Goal: Answer question/provide support: Share knowledge or assist other users

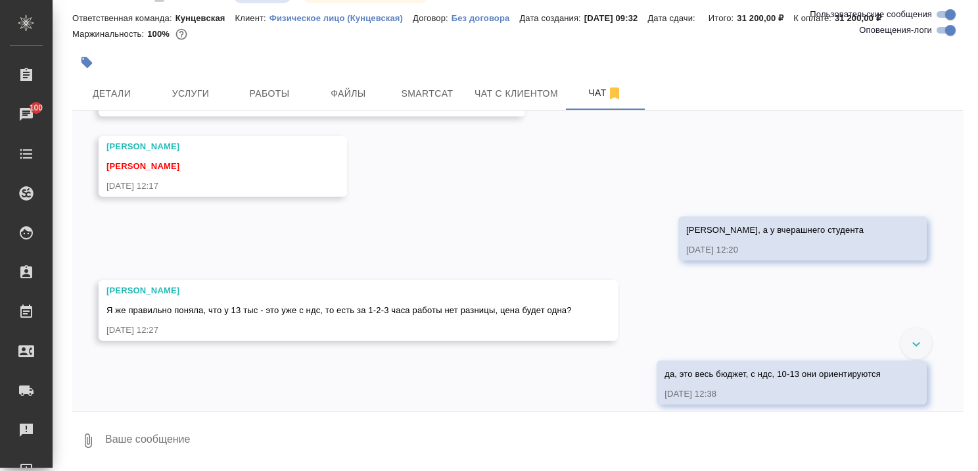
scroll to position [2509, 0]
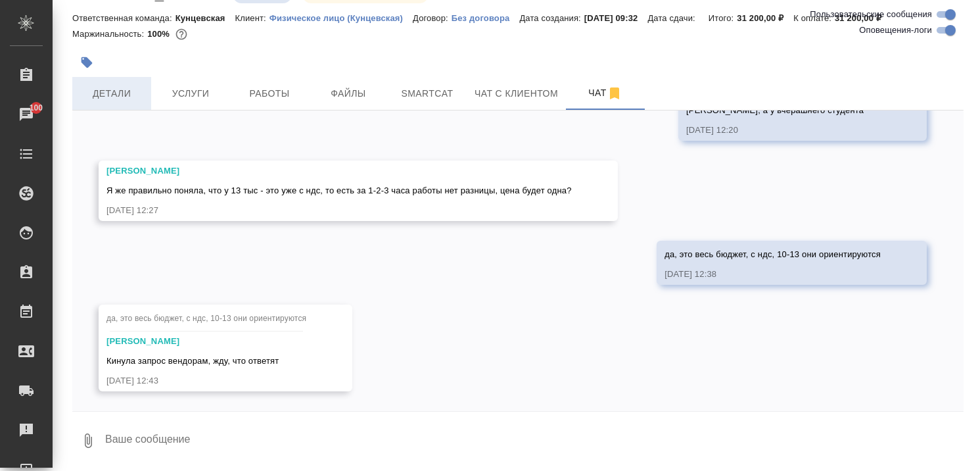
click at [120, 95] on span "Детали" at bounding box center [111, 93] width 63 height 16
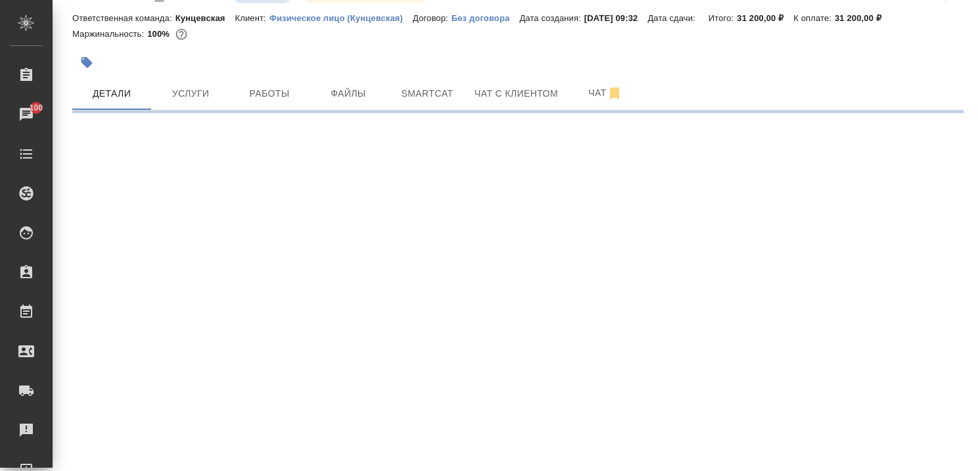
select select "RU"
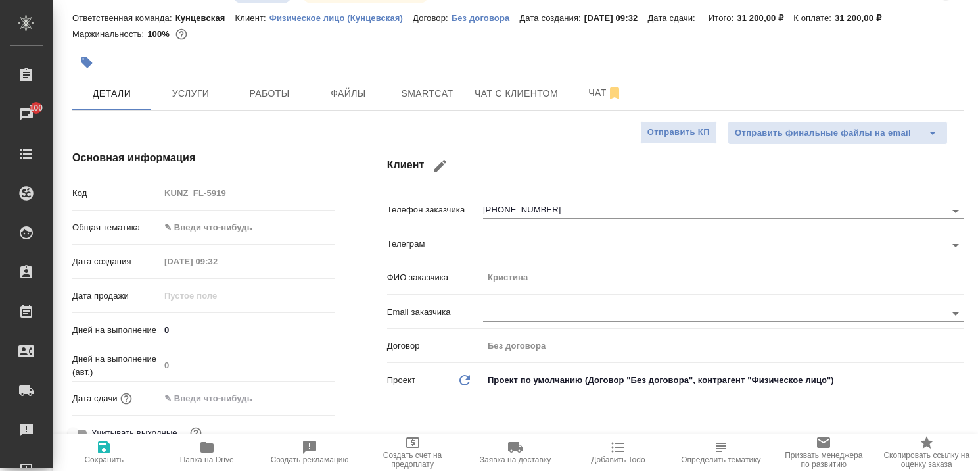
type textarea "x"
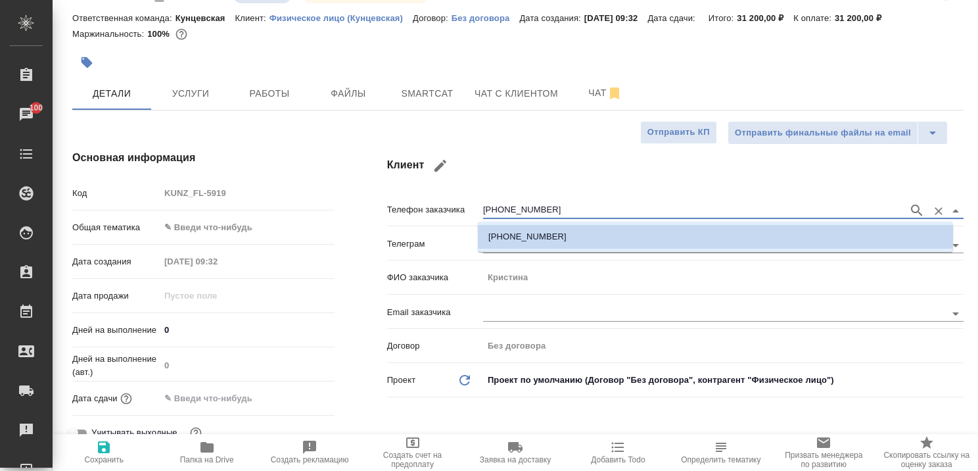
drag, startPoint x: 556, startPoint y: 207, endPoint x: 458, endPoint y: 210, distance: 98.7
click at [456, 212] on div "Телефон заказчика +79265975346" at bounding box center [675, 208] width 577 height 23
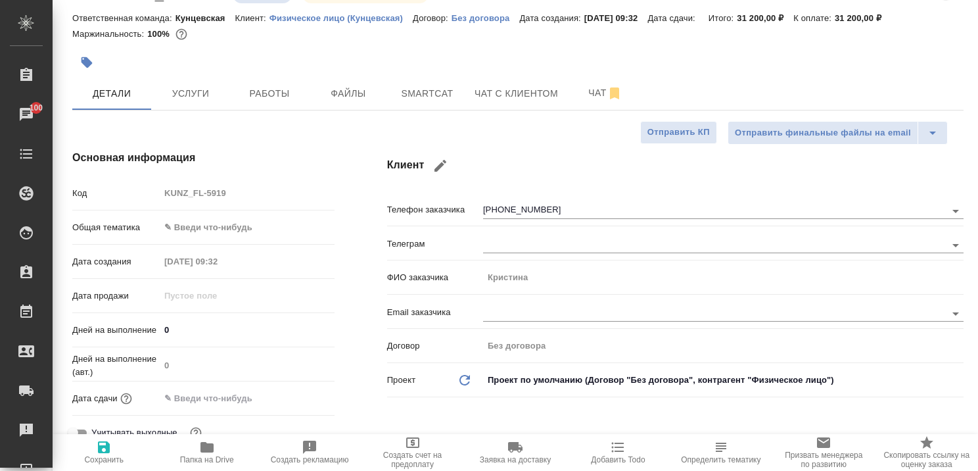
type textarea "x"
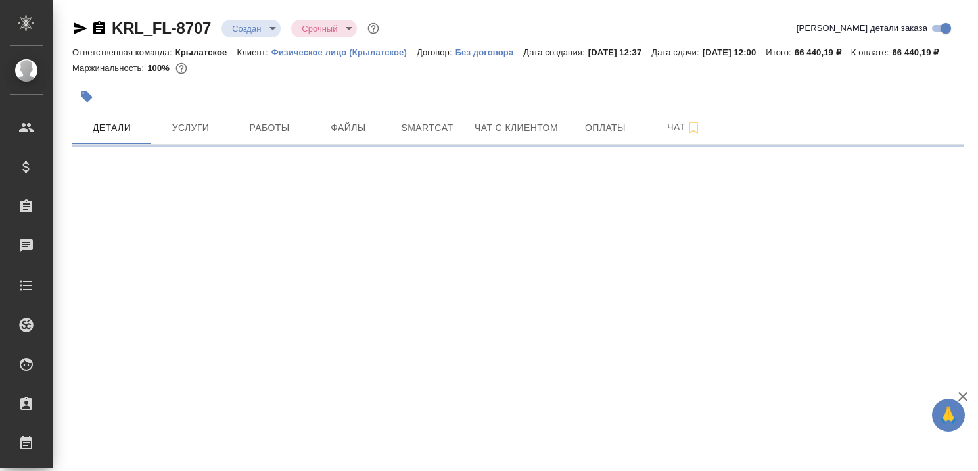
select select "RU"
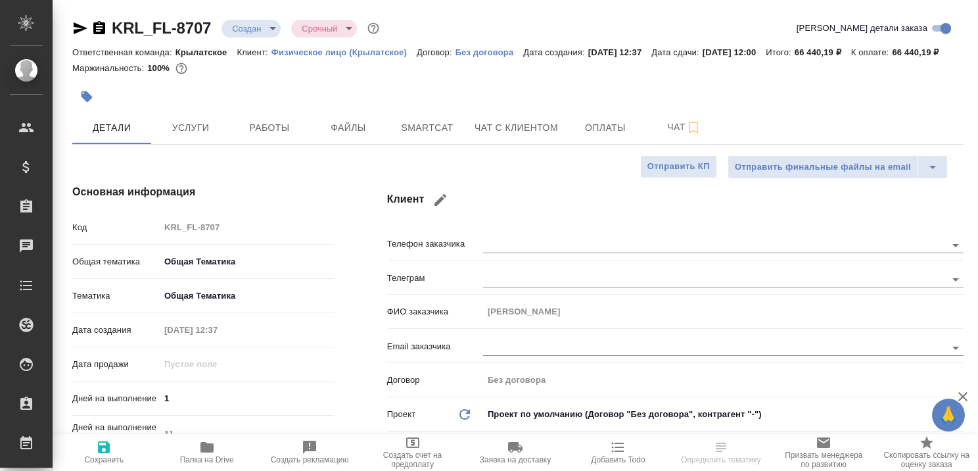
type textarea "x"
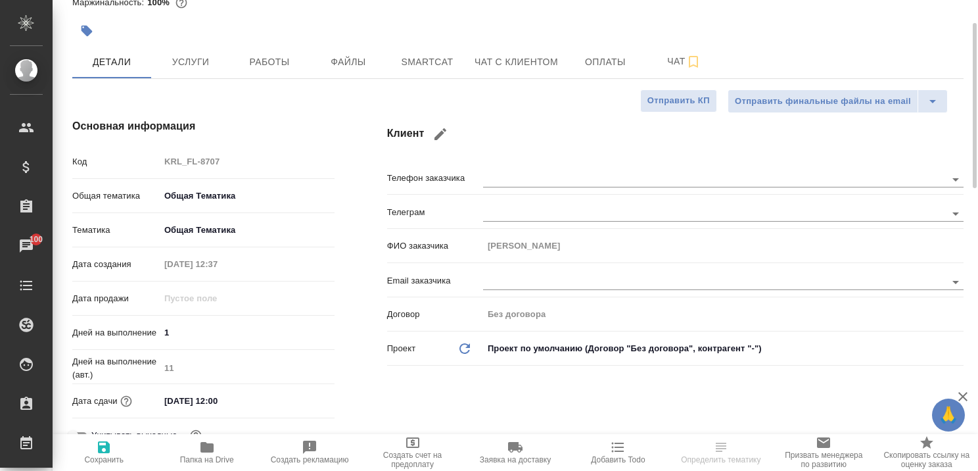
scroll to position [132, 0]
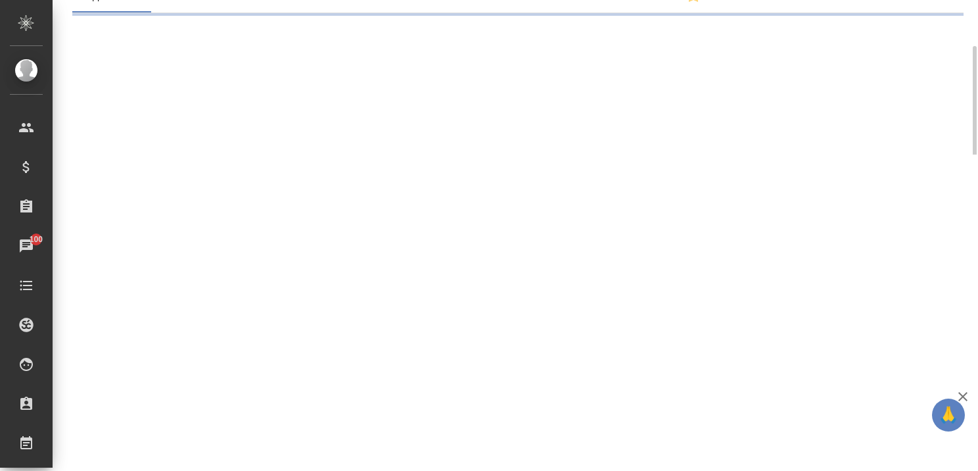
select select "RU"
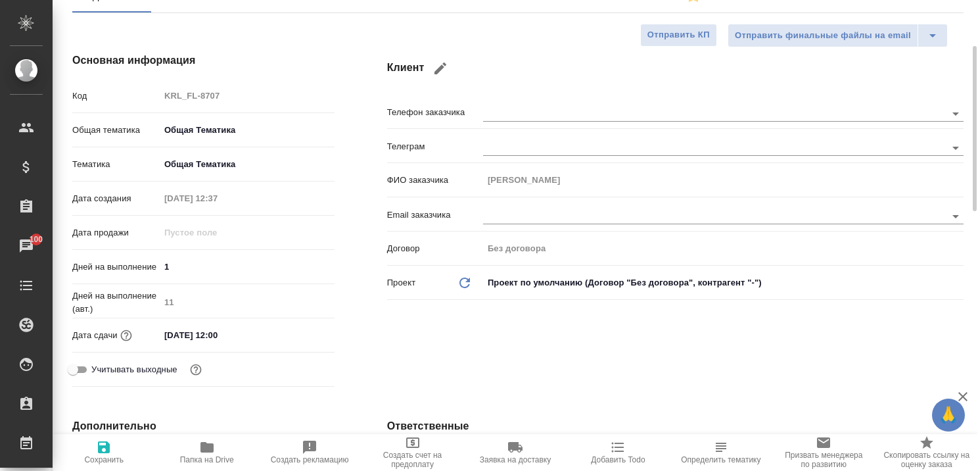
type textarea "x"
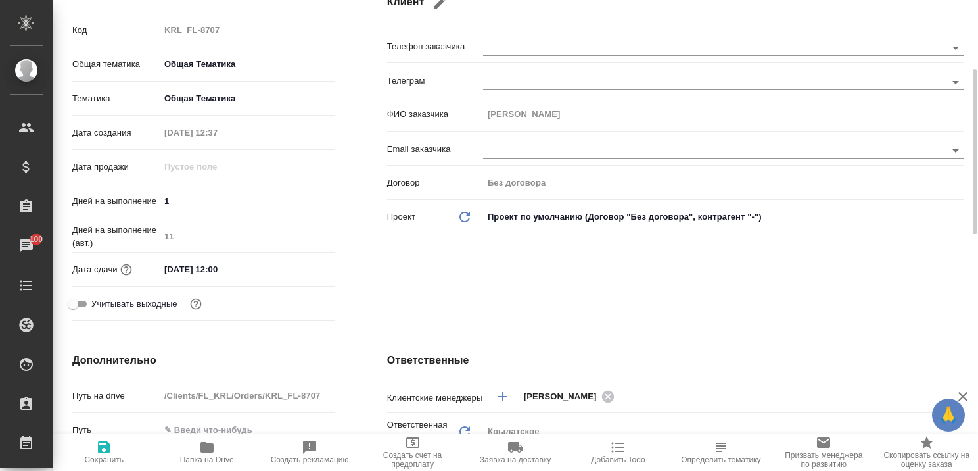
scroll to position [0, 0]
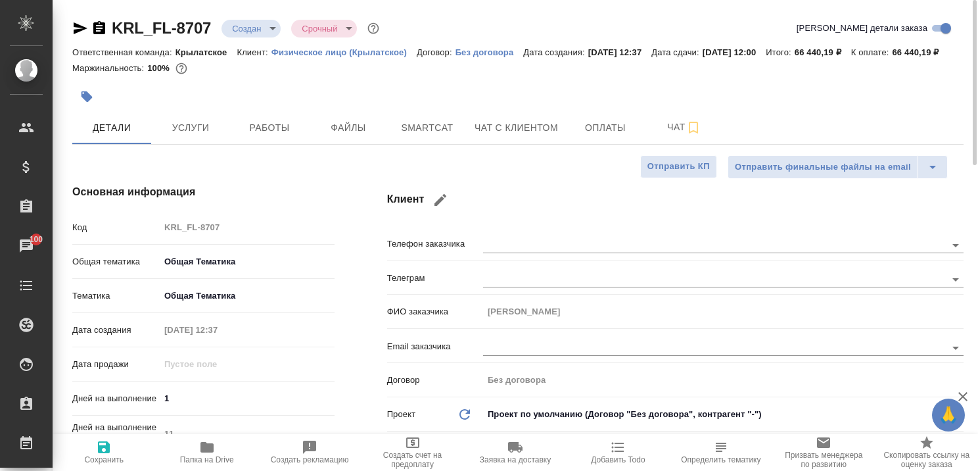
type textarea "x"
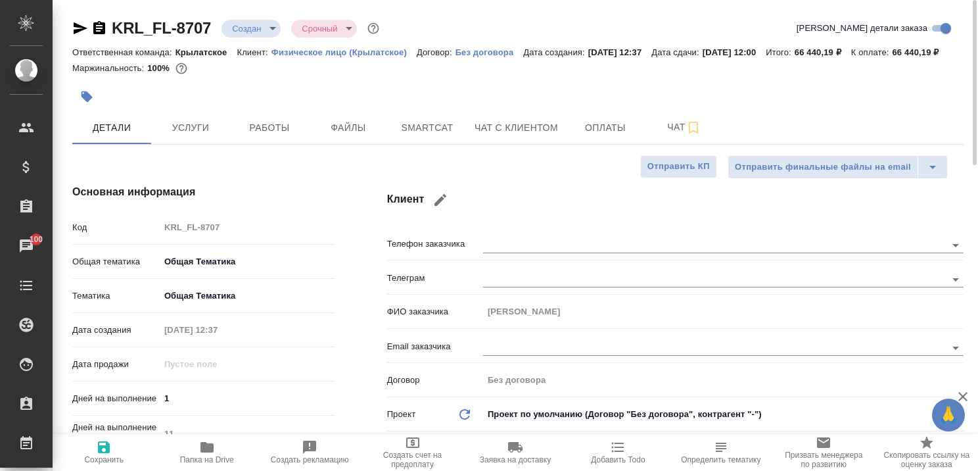
type textarea "x"
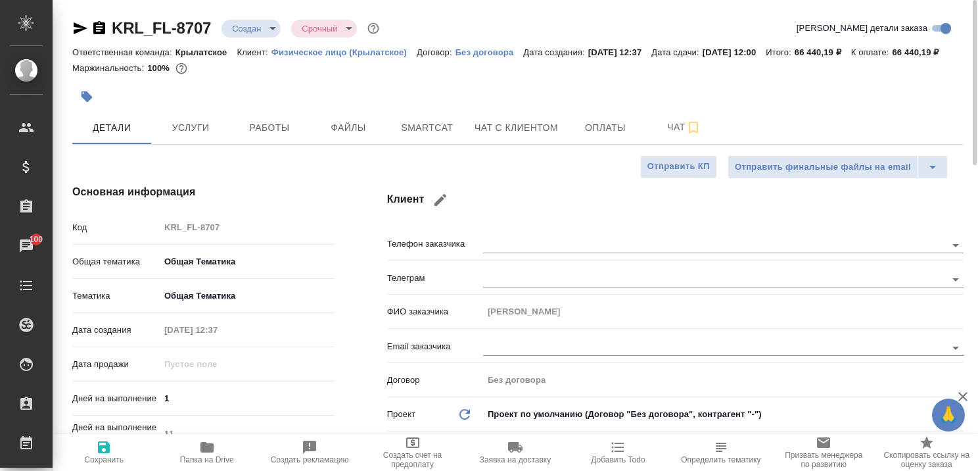
type textarea "x"
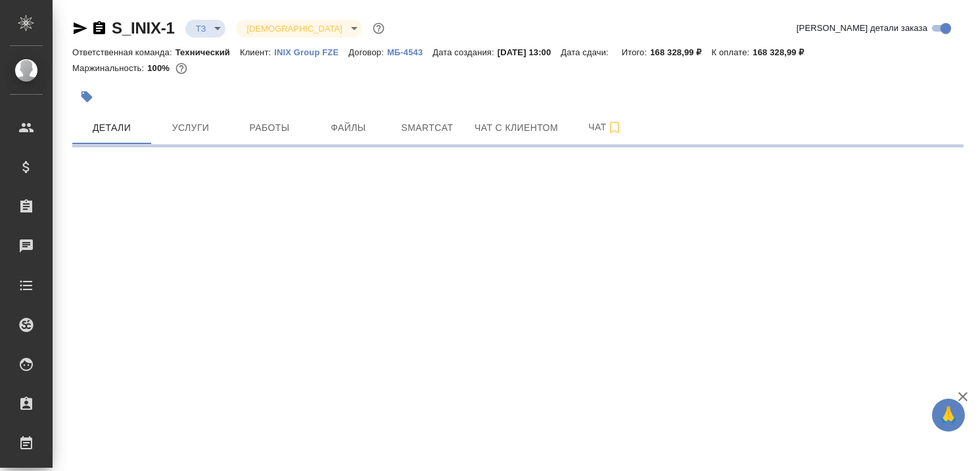
select select "RU"
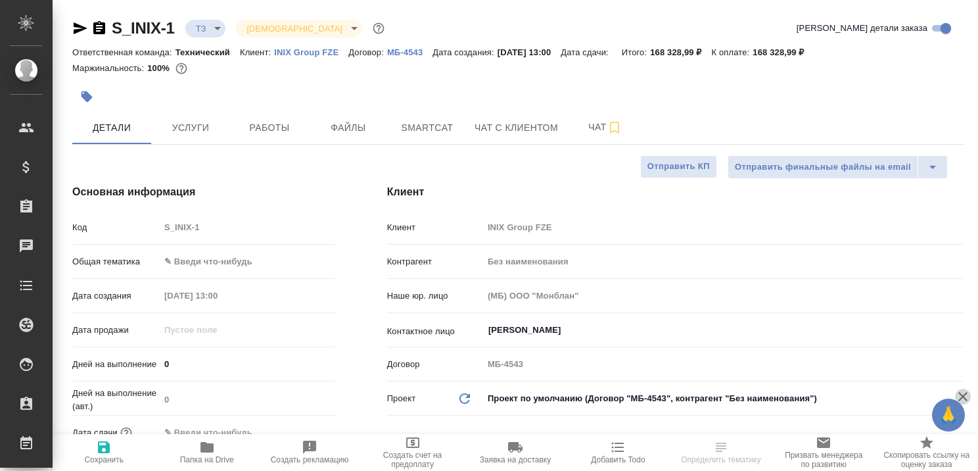
click at [958, 398] on icon "button" at bounding box center [963, 397] width 16 height 16
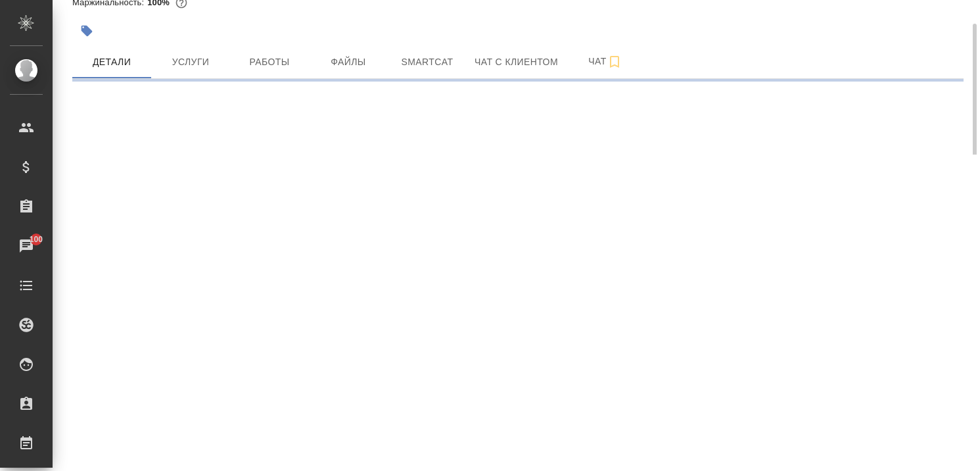
select select "RU"
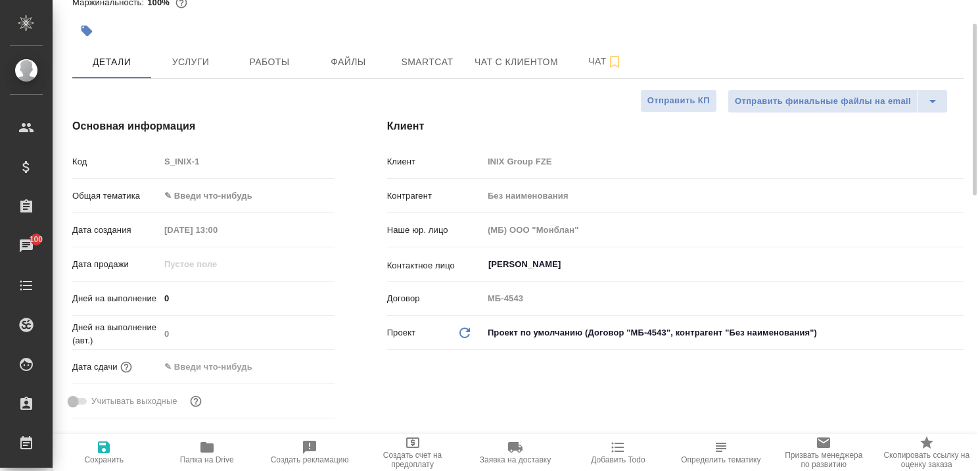
type textarea "x"
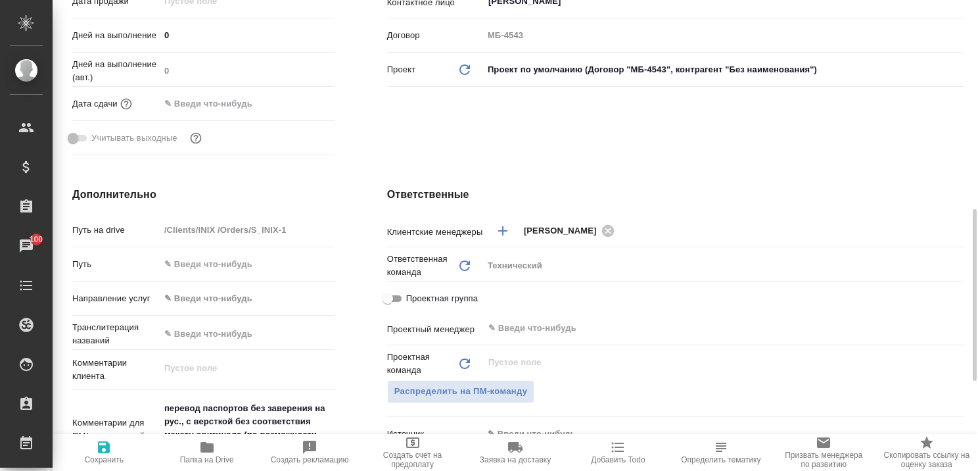
scroll to position [395, 0]
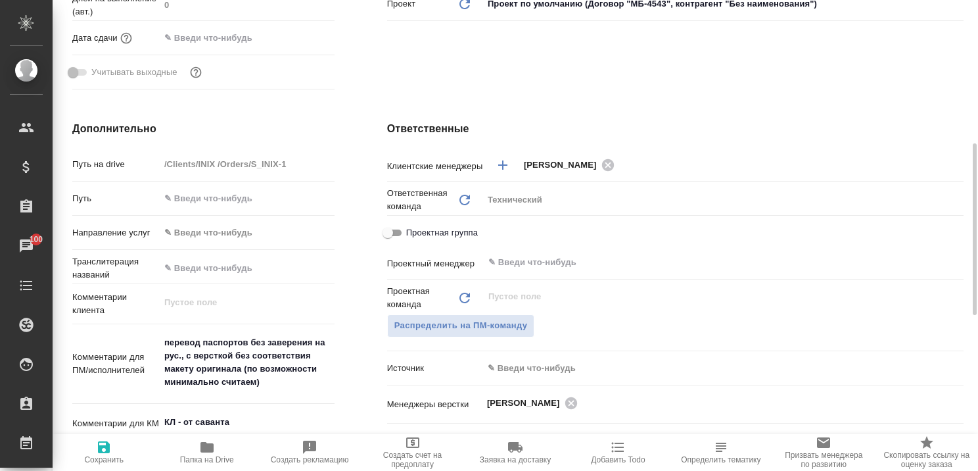
type textarea "x"
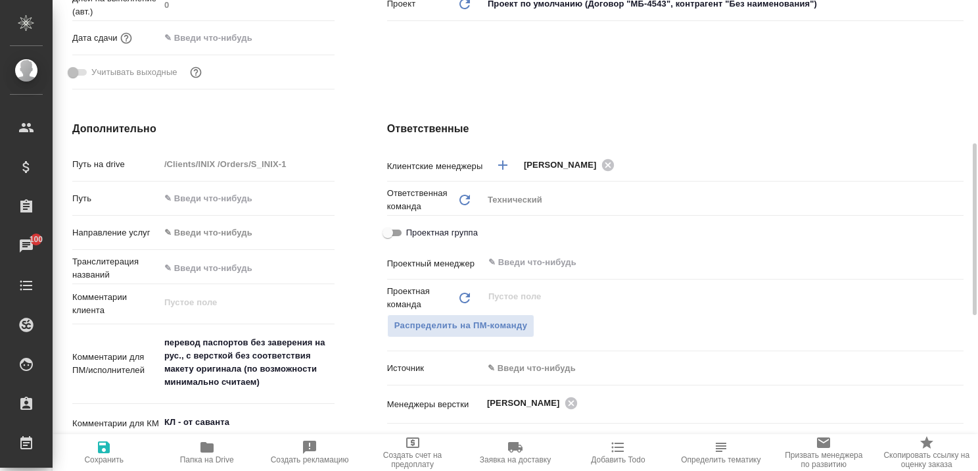
type textarea "x"
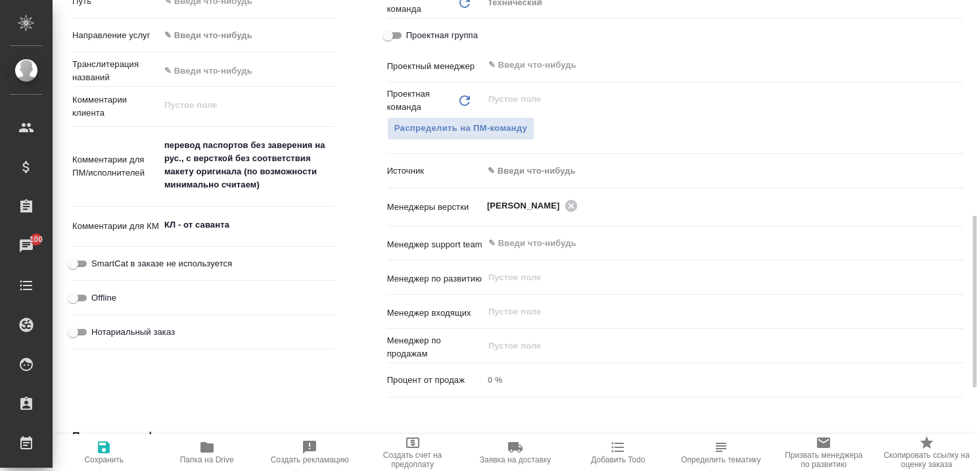
scroll to position [723, 0]
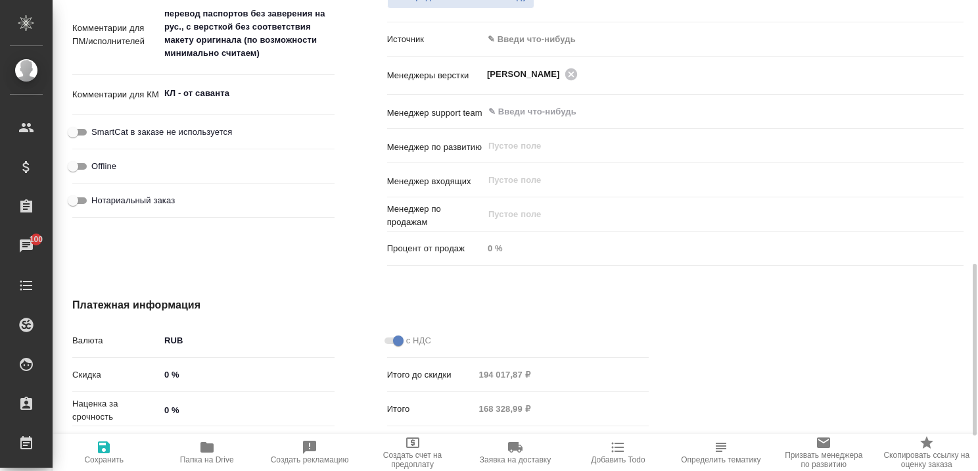
type textarea "x"
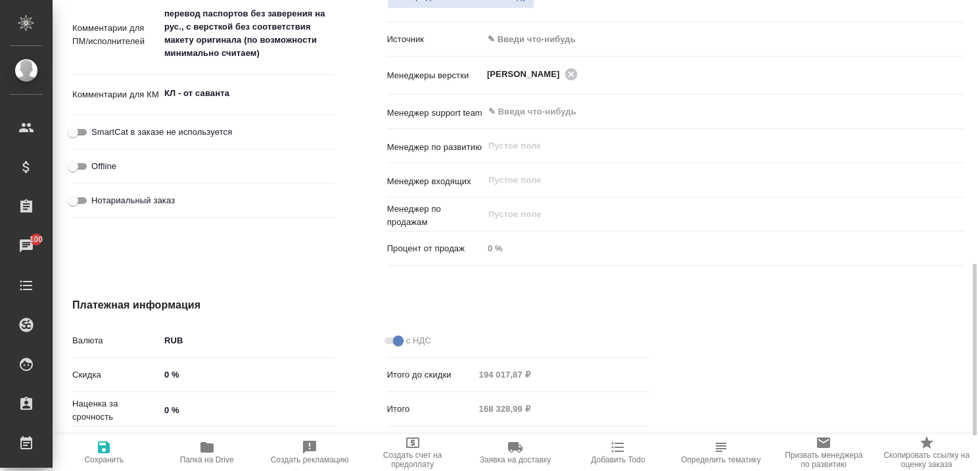
type textarea "x"
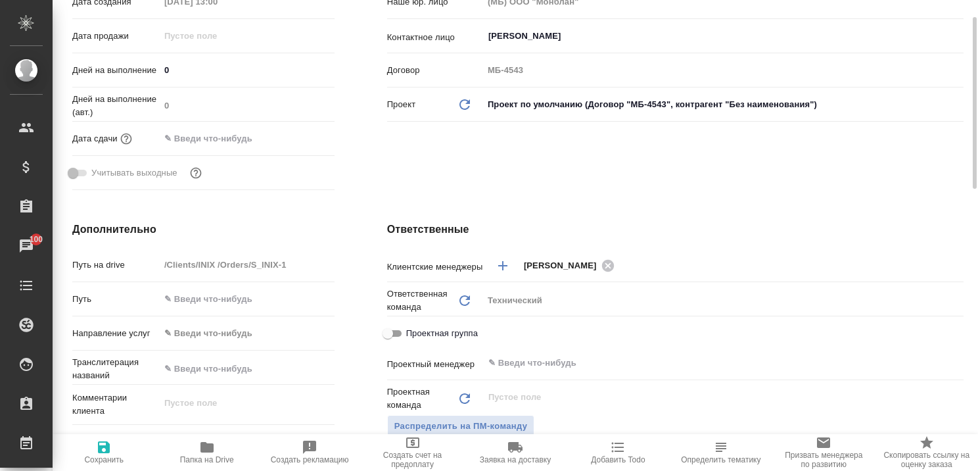
scroll to position [0, 0]
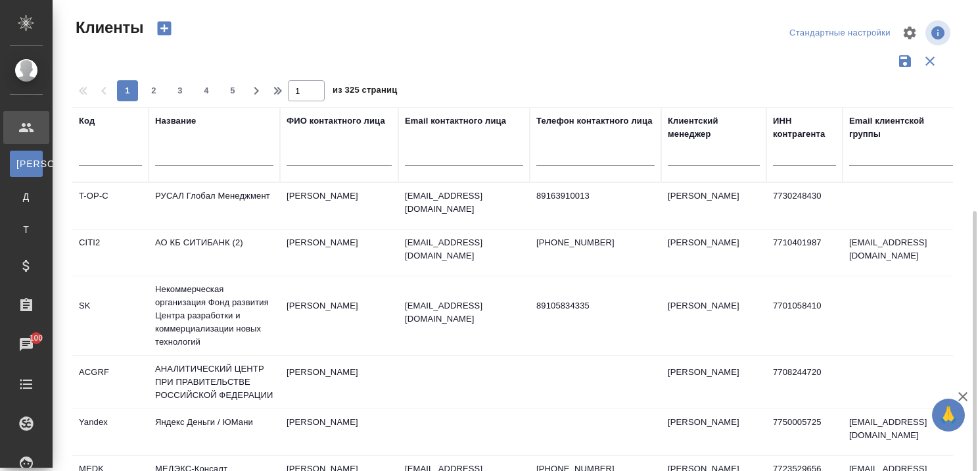
select select "RU"
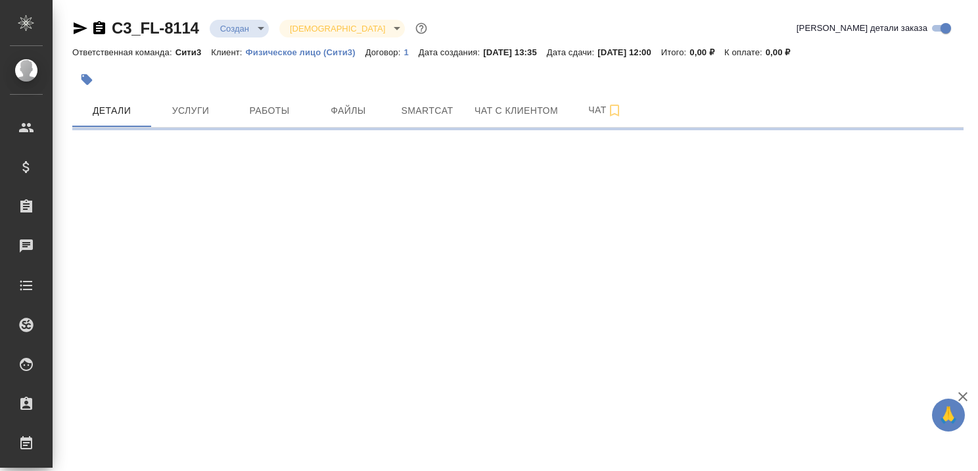
select select "RU"
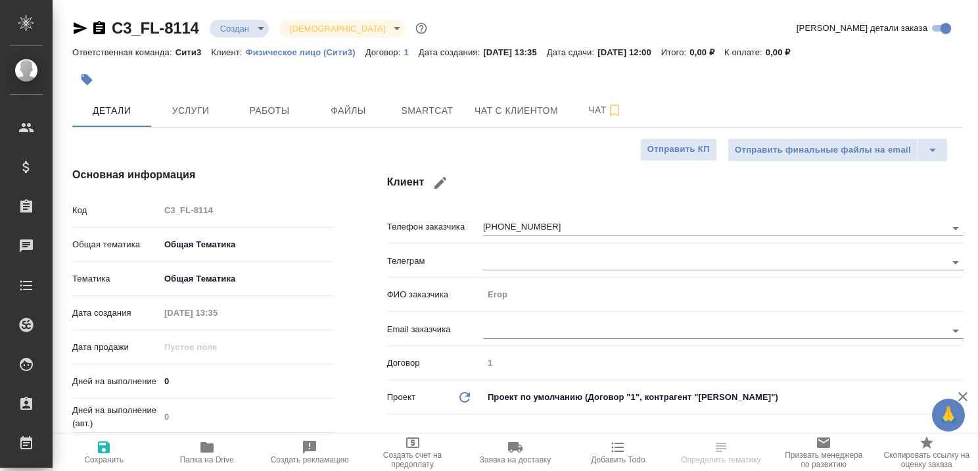
type textarea "x"
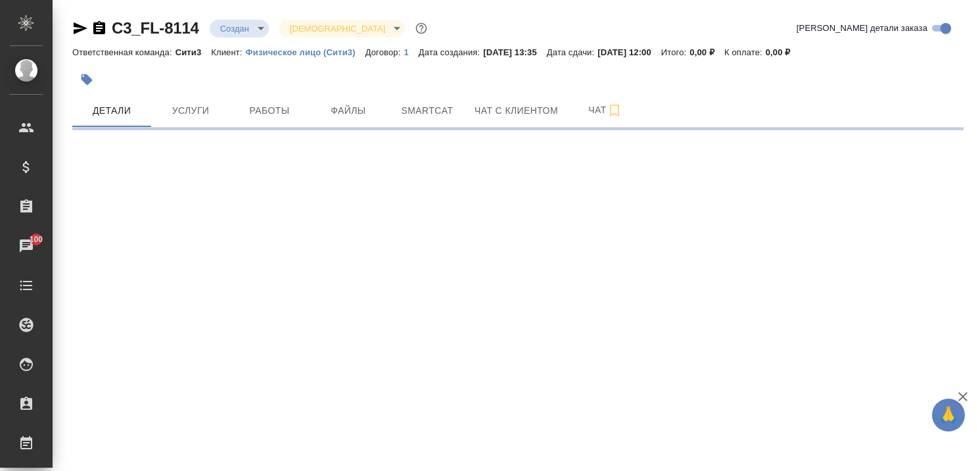
select select "RU"
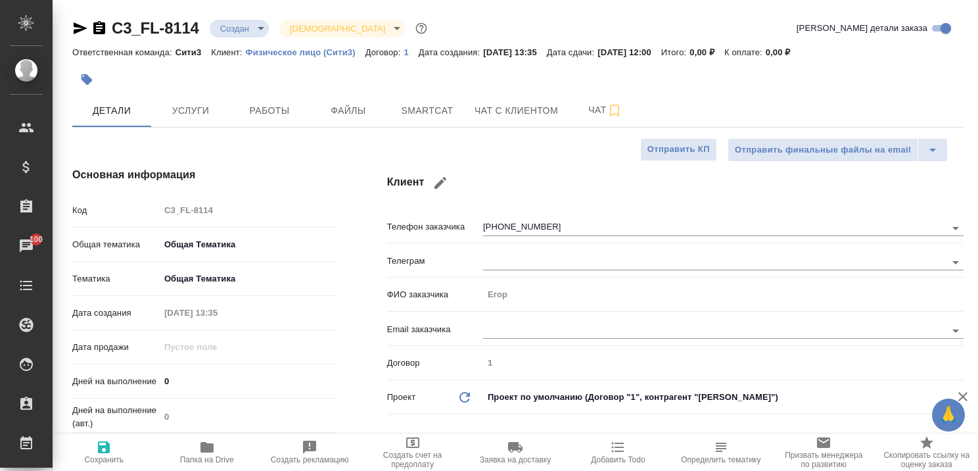
type textarea "x"
click at [196, 108] on span "Услуги" at bounding box center [190, 111] width 63 height 16
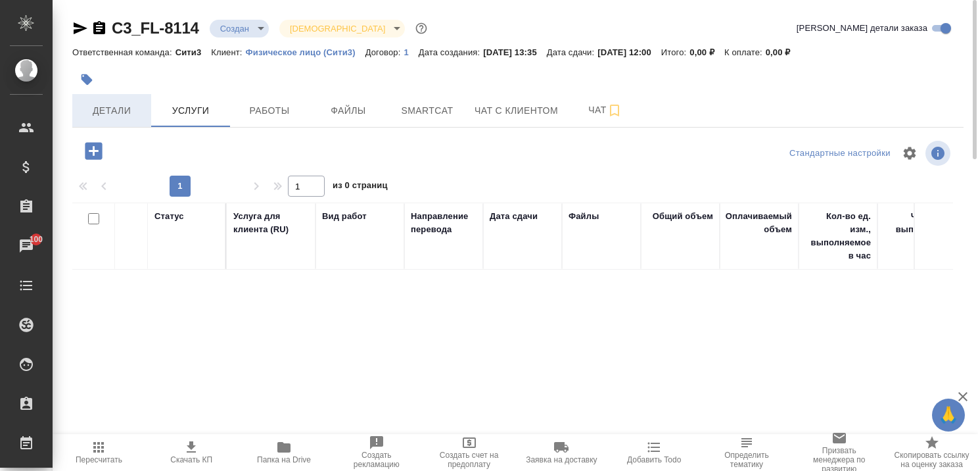
click at [107, 115] on span "Детали" at bounding box center [111, 111] width 63 height 16
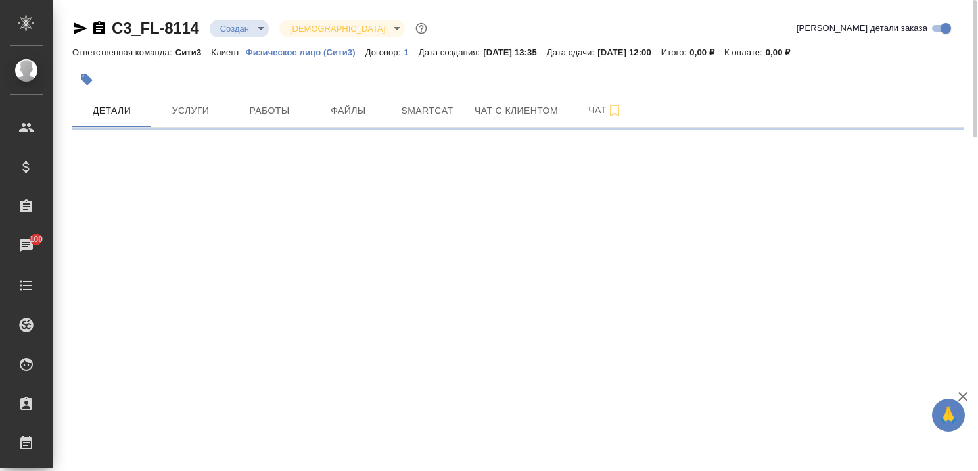
select select "RU"
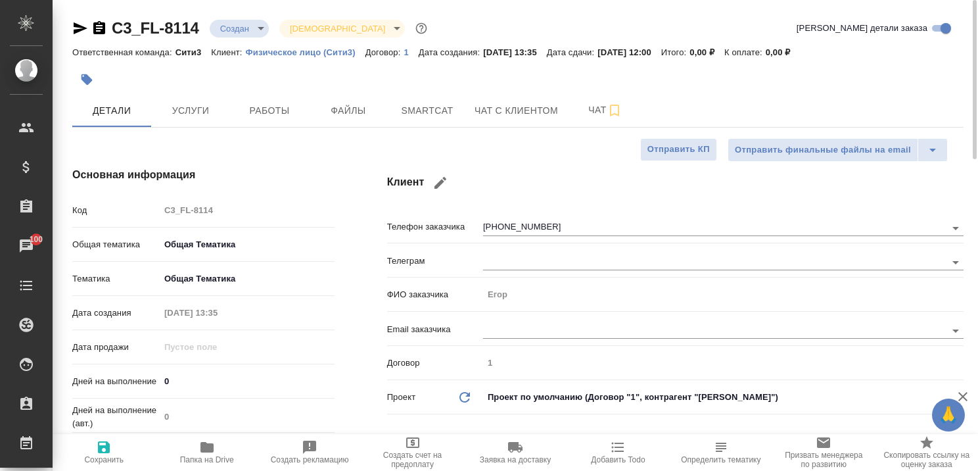
type textarea "x"
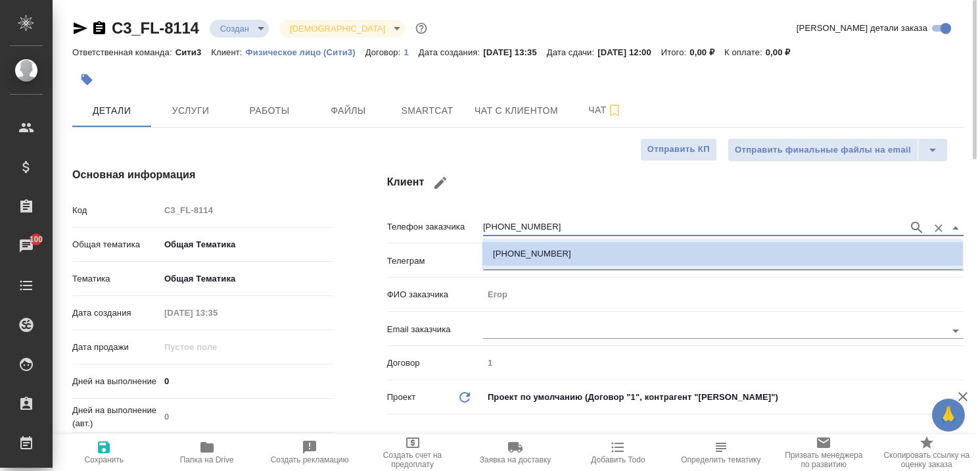
drag, startPoint x: 557, startPoint y: 226, endPoint x: 475, endPoint y: 231, distance: 82.4
click at [475, 231] on div "Телефон заказчика +79099803500" at bounding box center [675, 225] width 577 height 23
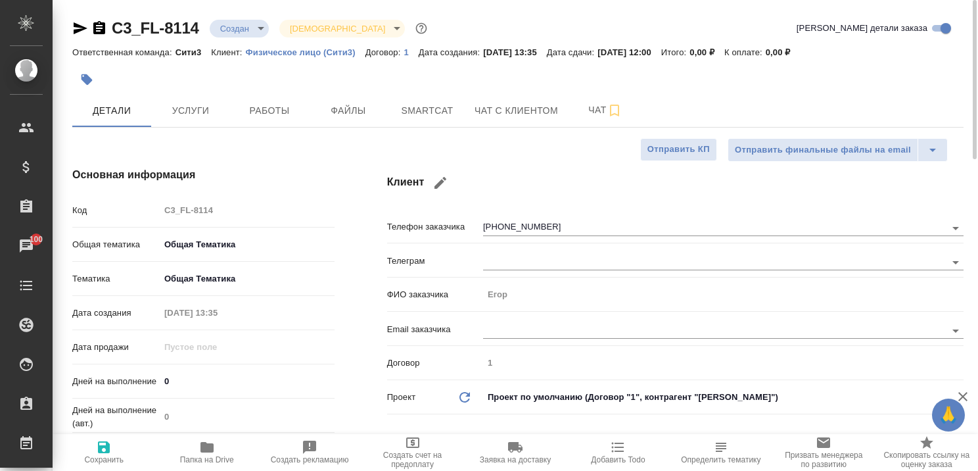
type textarea "x"
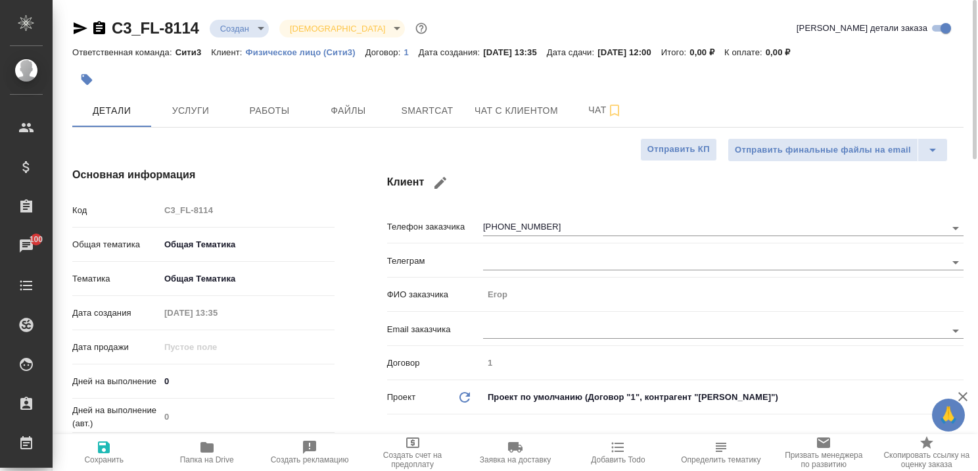
type textarea "x"
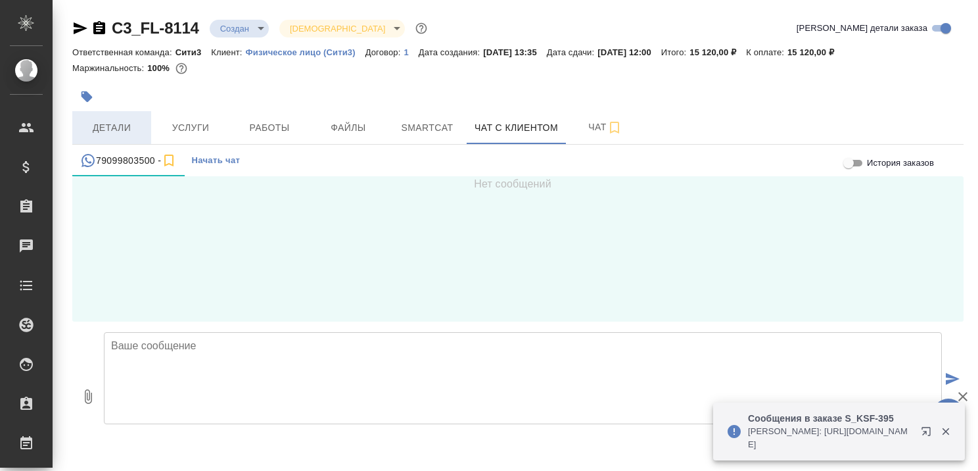
click at [125, 126] on span "Детали" at bounding box center [111, 128] width 63 height 16
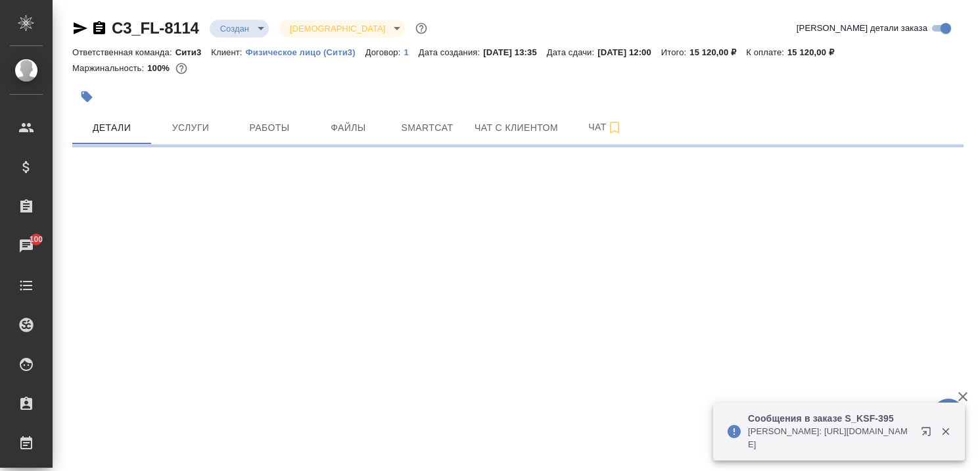
select select "RU"
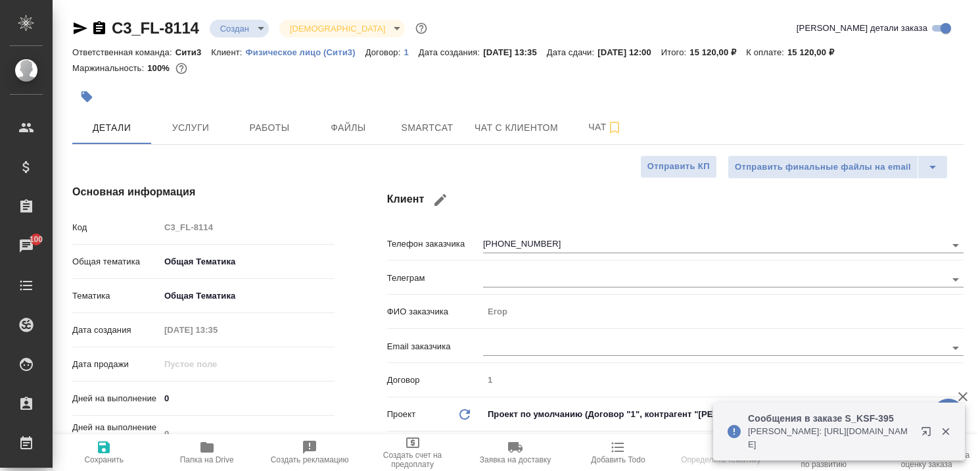
type textarea "x"
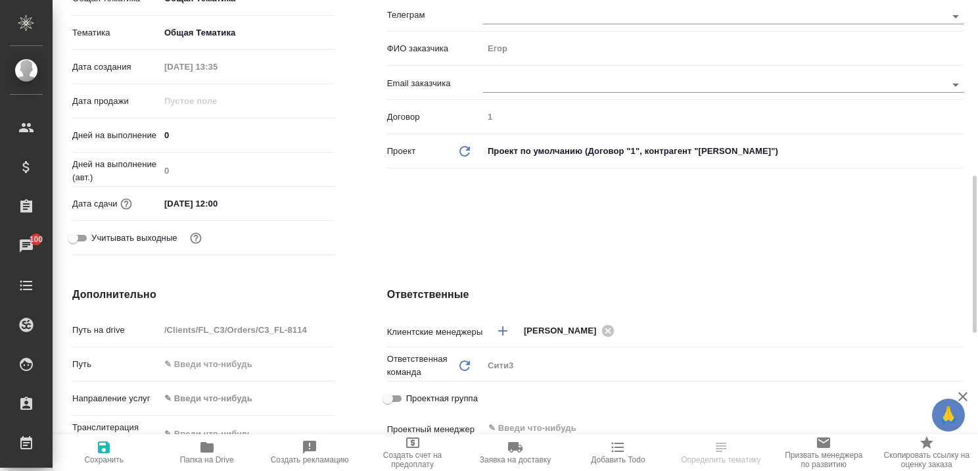
scroll to position [395, 0]
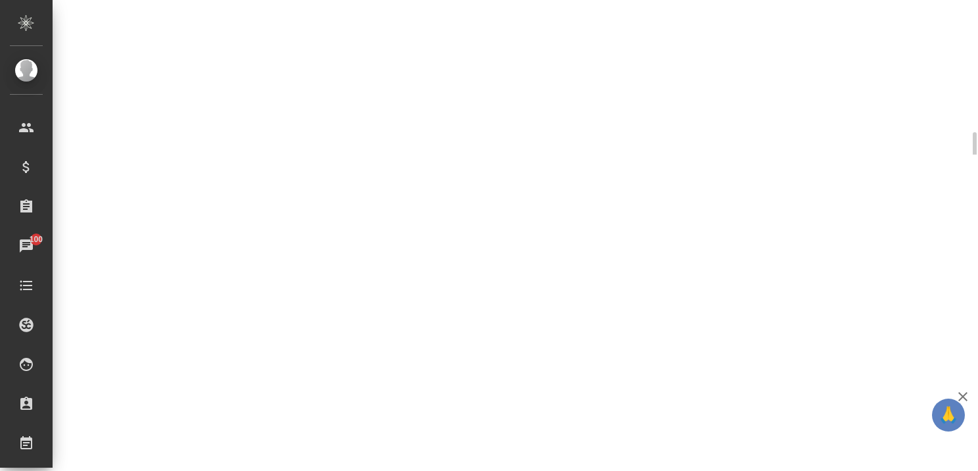
select select "RU"
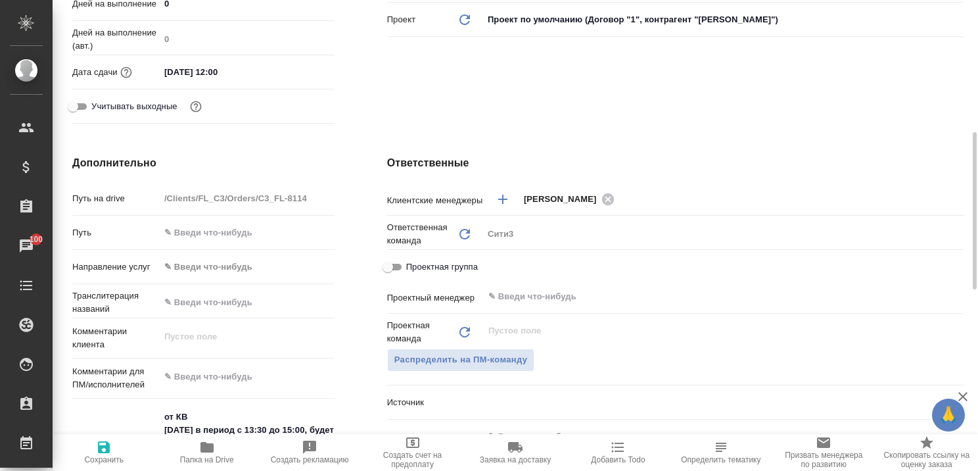
type textarea "x"
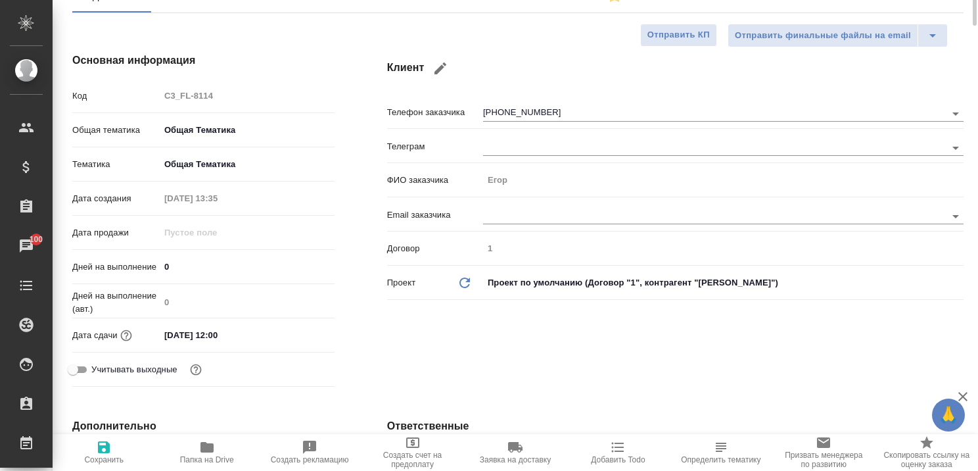
scroll to position [0, 0]
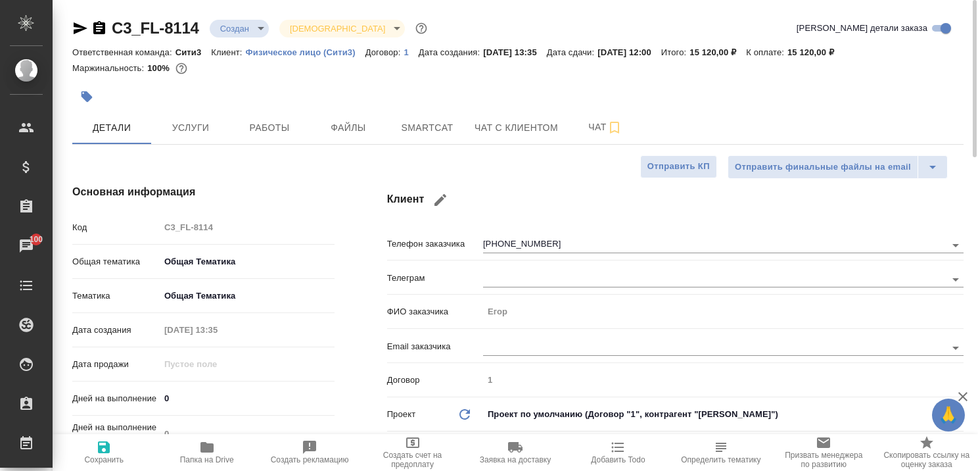
type textarea "x"
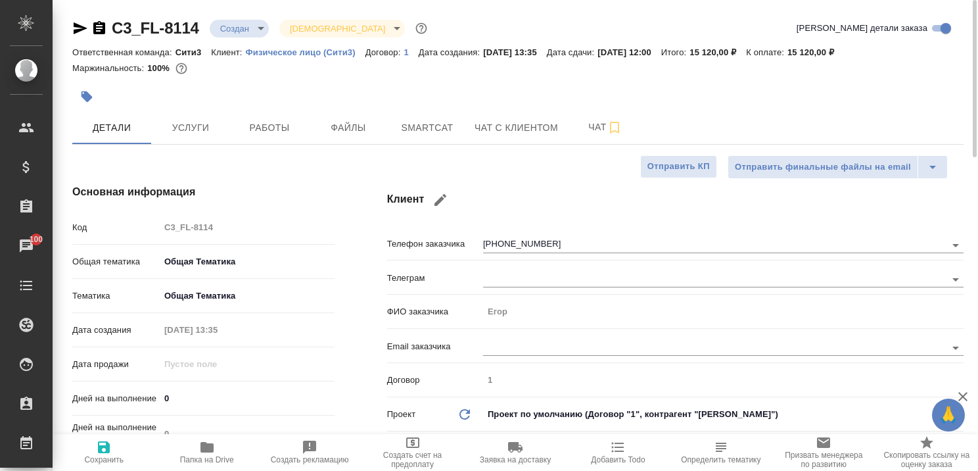
type textarea "x"
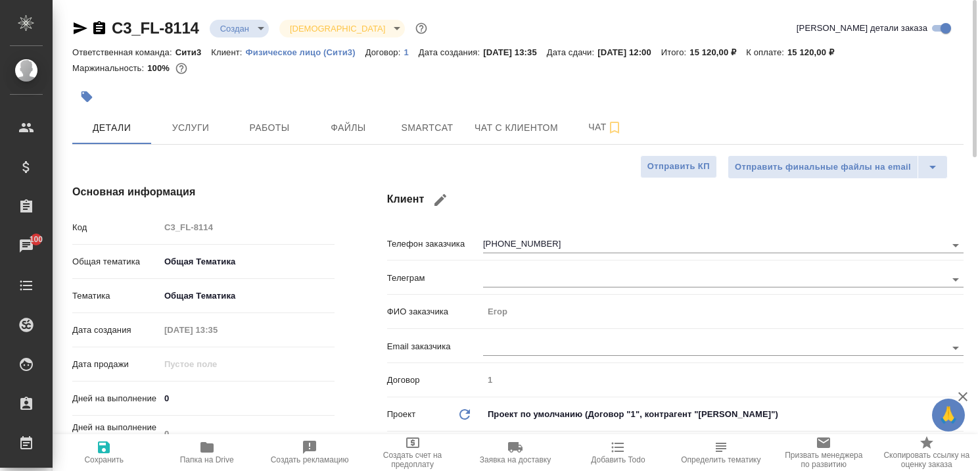
type textarea "x"
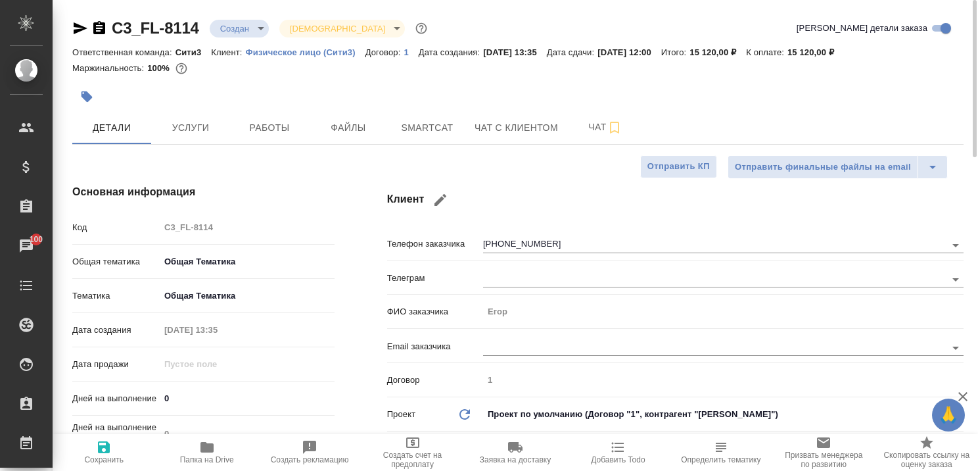
type textarea "x"
click at [504, 116] on button "Чат с клиентом" at bounding box center [516, 127] width 99 height 33
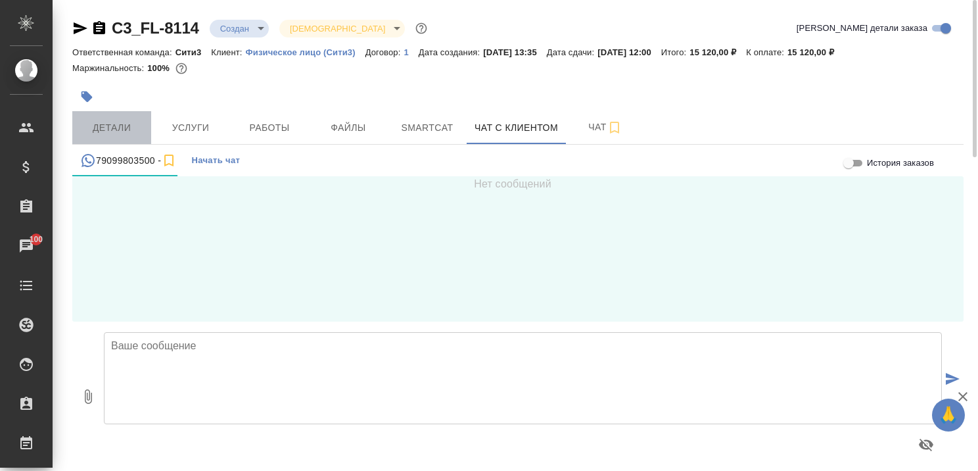
click at [115, 121] on span "Детали" at bounding box center [111, 128] width 63 height 16
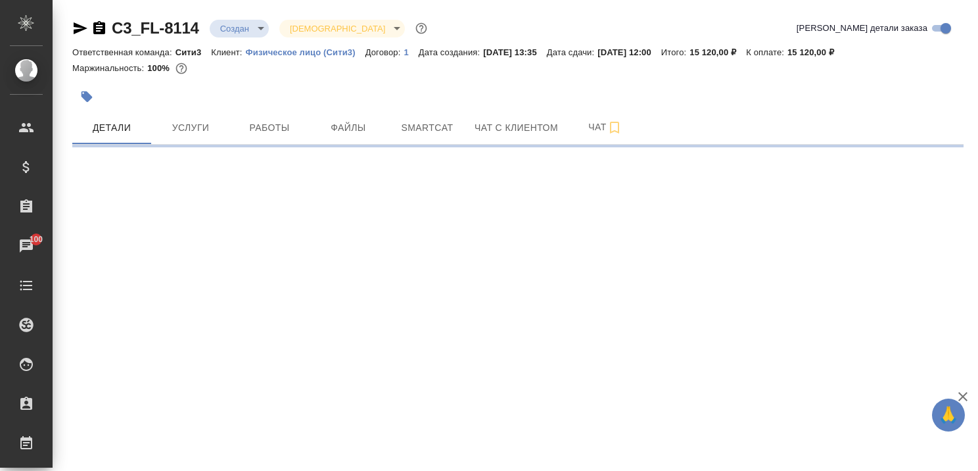
click at [965, 397] on icon "button" at bounding box center [963, 397] width 16 height 16
select select "RU"
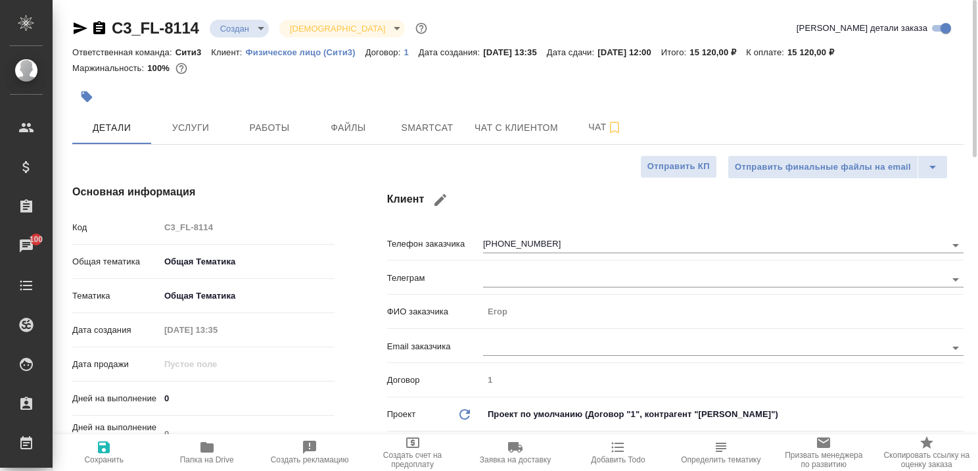
type textarea "x"
click at [214, 124] on span "Услуги" at bounding box center [190, 128] width 63 height 16
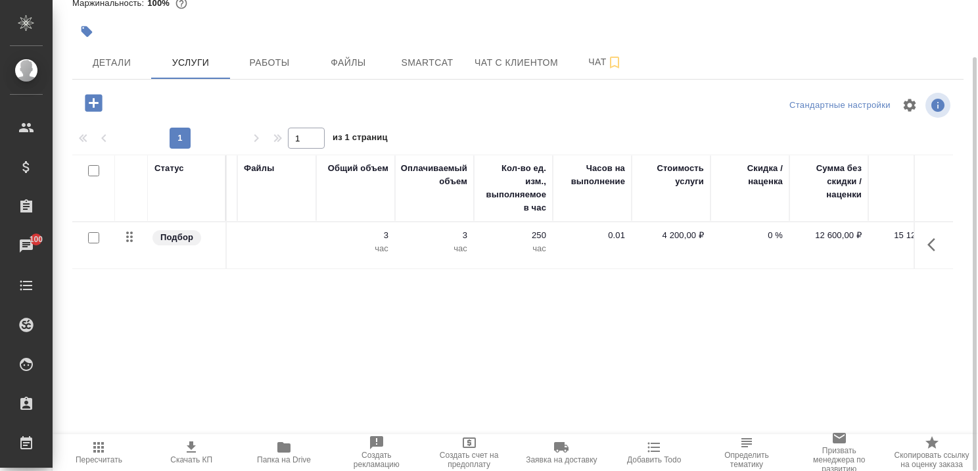
scroll to position [0, 358]
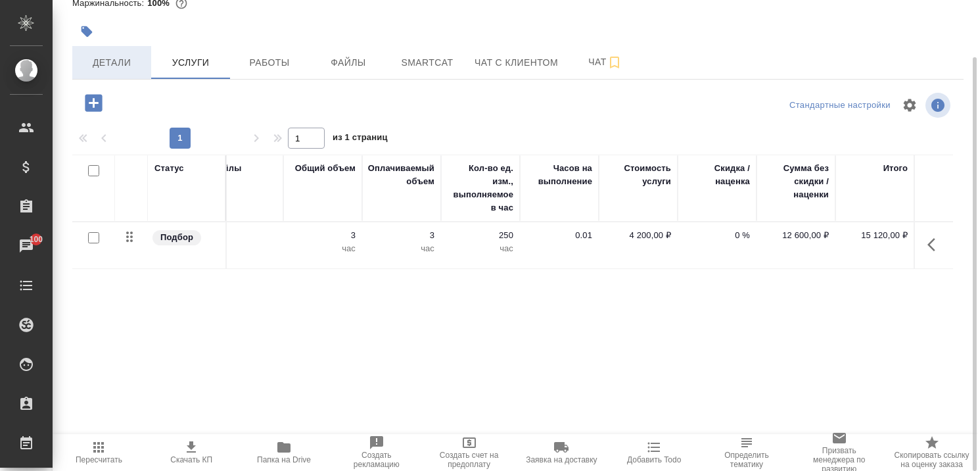
click at [112, 57] on span "Детали" at bounding box center [111, 63] width 63 height 16
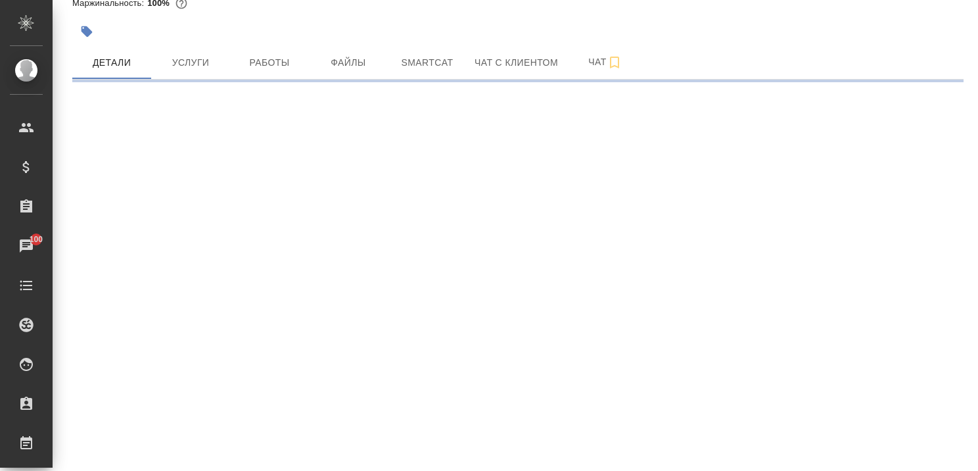
select select "RU"
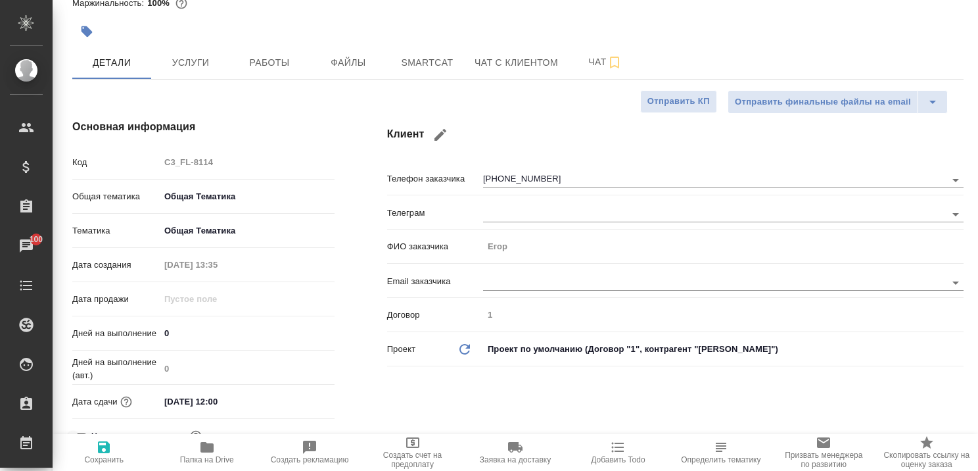
type textarea "x"
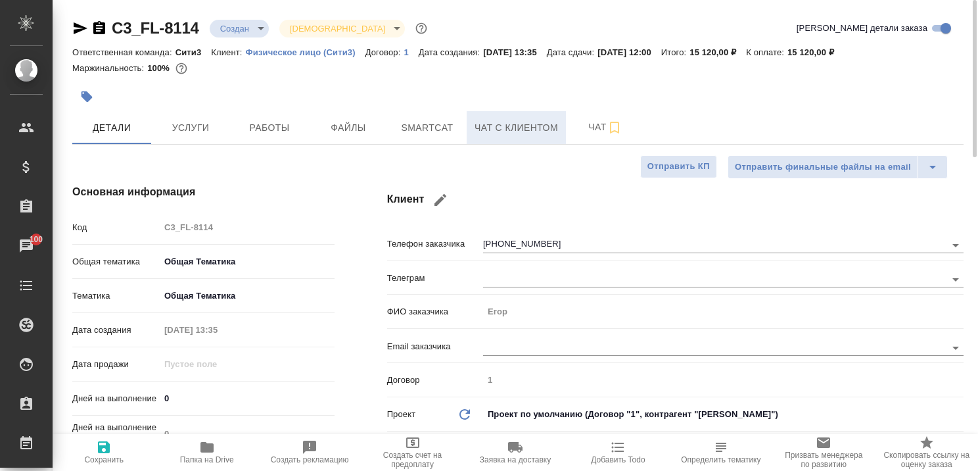
click at [512, 124] on span "Чат с клиентом" at bounding box center [517, 128] width 84 height 16
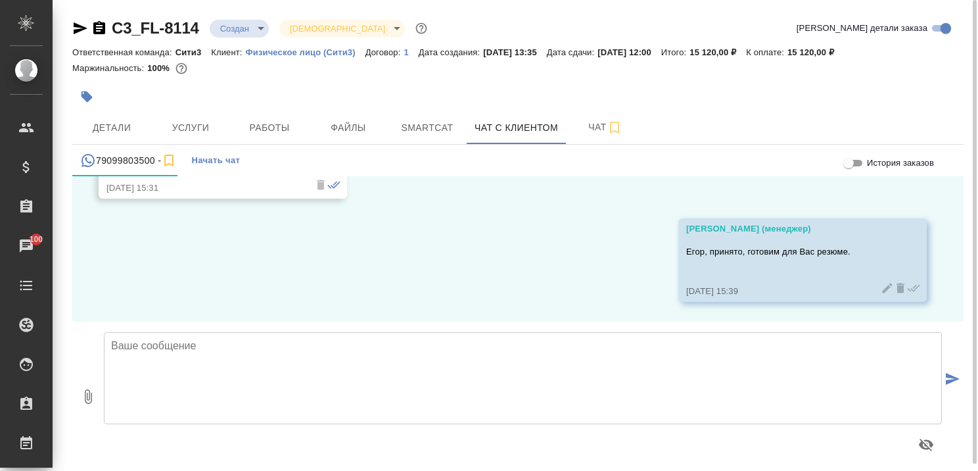
scroll to position [910, 0]
click at [133, 128] on span "Детали" at bounding box center [111, 128] width 63 height 16
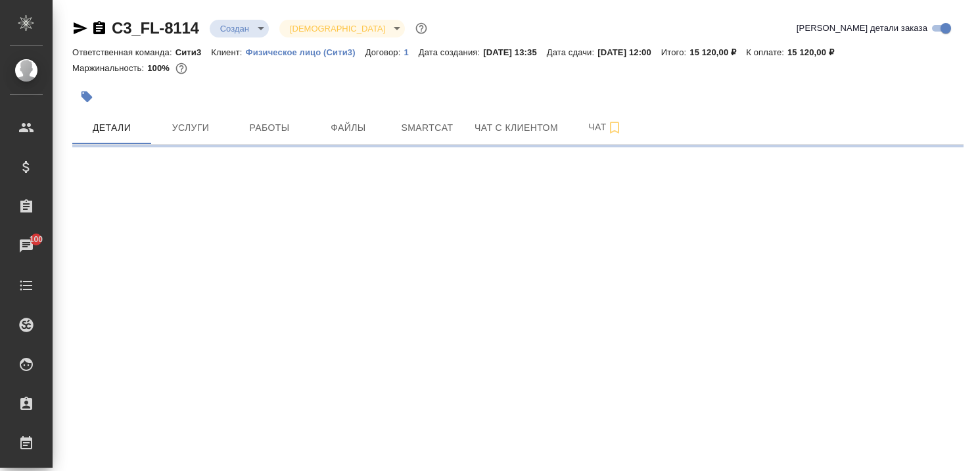
select select "RU"
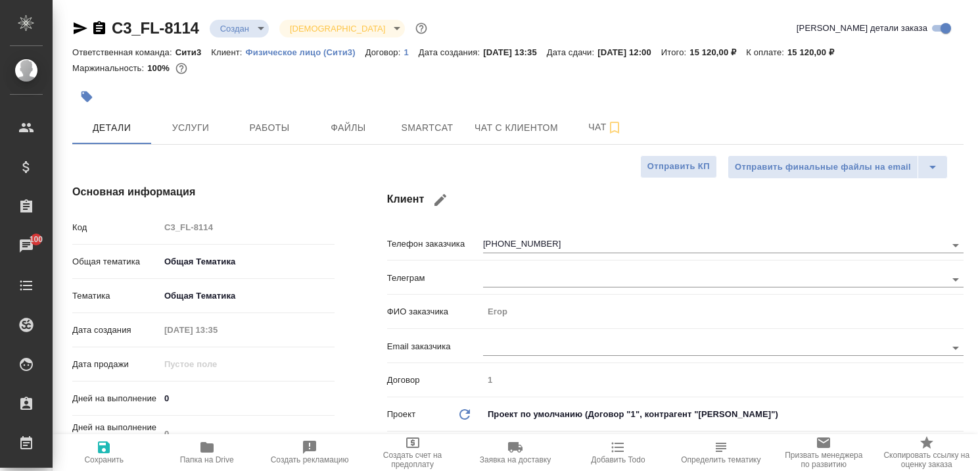
type textarea "x"
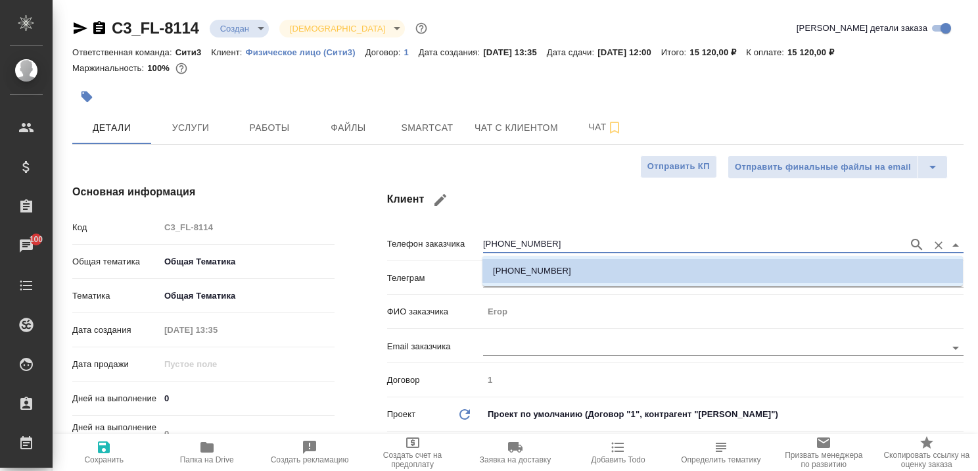
drag, startPoint x: 579, startPoint y: 237, endPoint x: 468, endPoint y: 251, distance: 112.0
click at [468, 251] on div "Телефон заказчика +79099803500" at bounding box center [675, 242] width 577 height 23
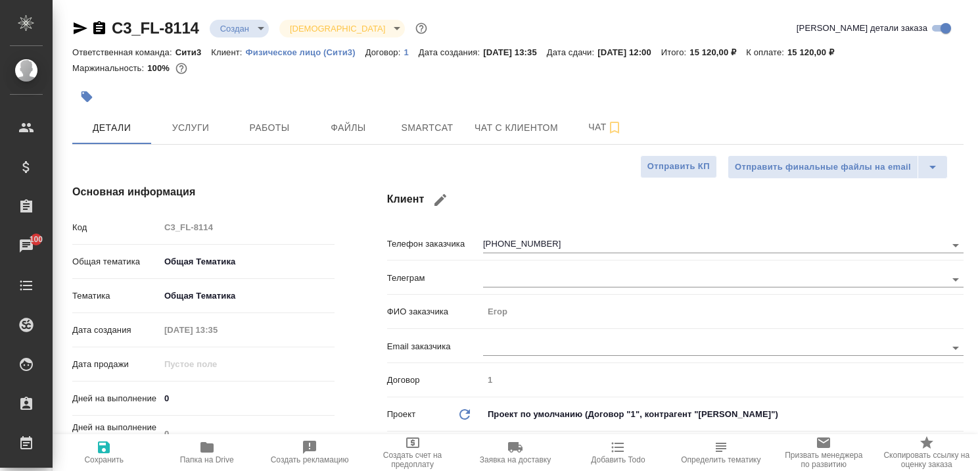
type textarea "x"
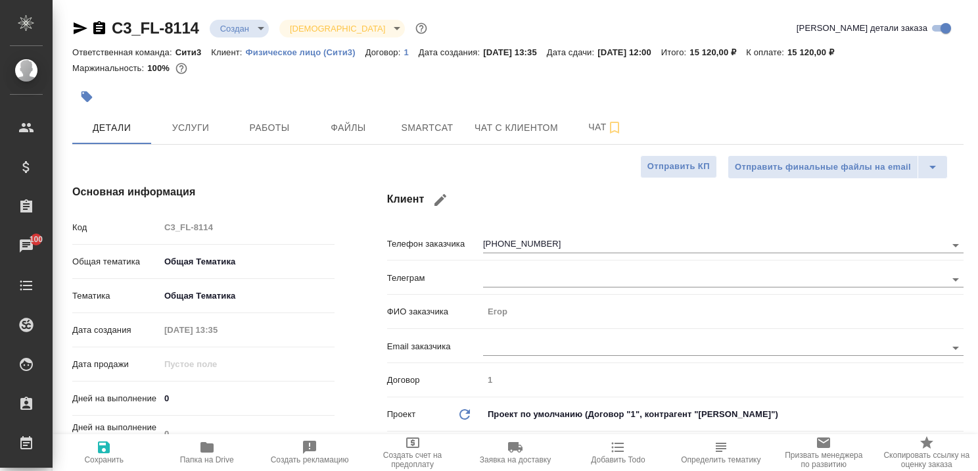
type textarea "x"
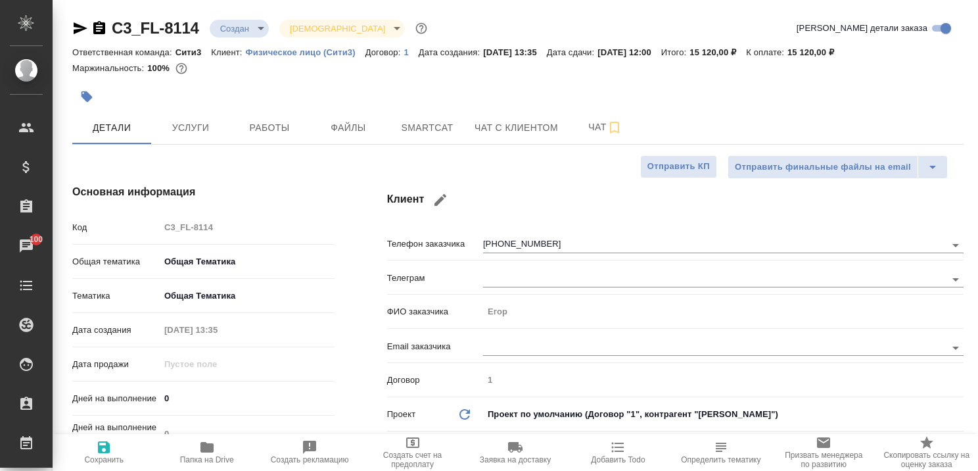
type textarea "x"
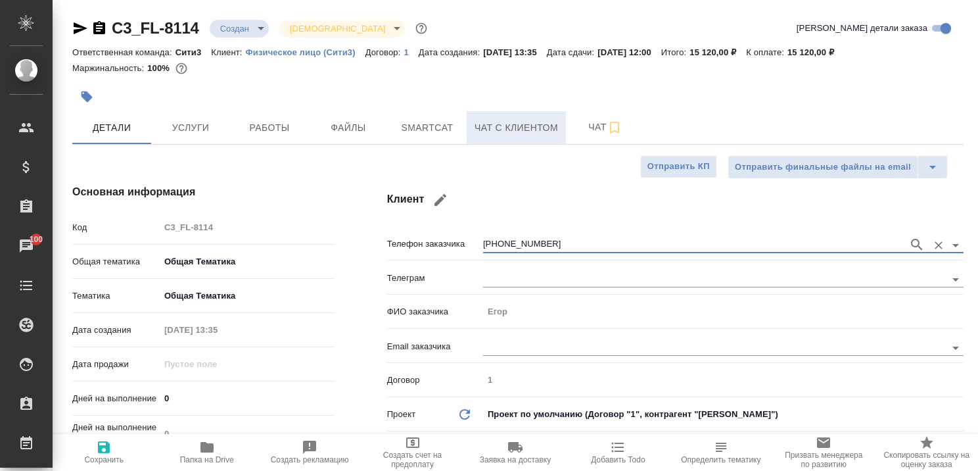
click at [533, 126] on span "Чат с клиентом" at bounding box center [517, 128] width 84 height 16
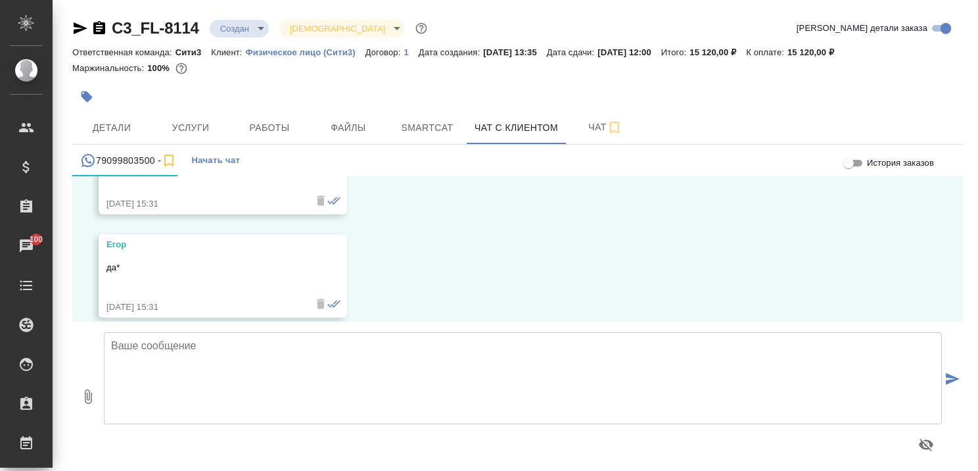
scroll to position [910, 0]
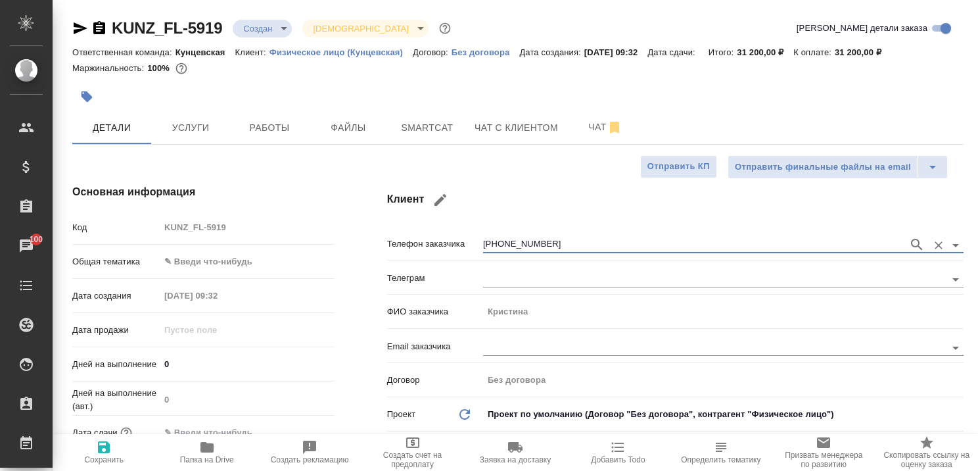
select select "RU"
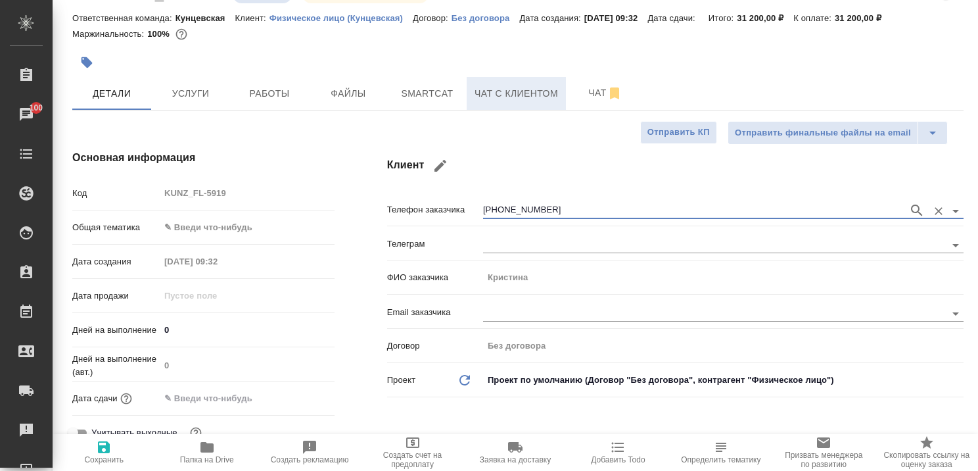
click at [502, 93] on span "Чат с клиентом" at bounding box center [517, 93] width 84 height 16
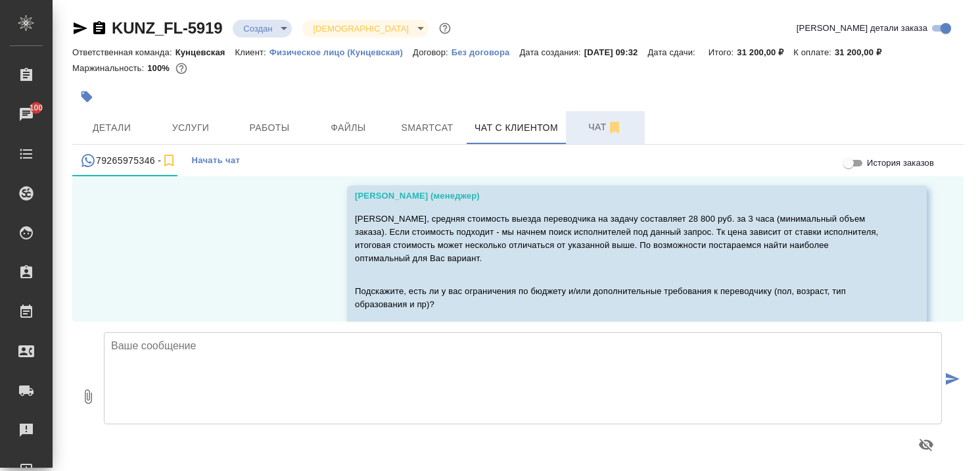
scroll to position [900, 0]
click at [589, 128] on span "Чат" at bounding box center [605, 127] width 63 height 16
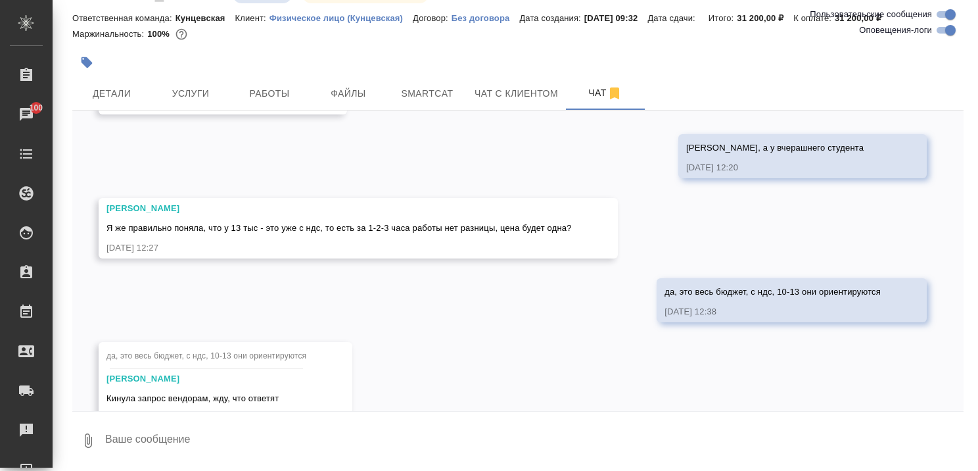
scroll to position [2509, 0]
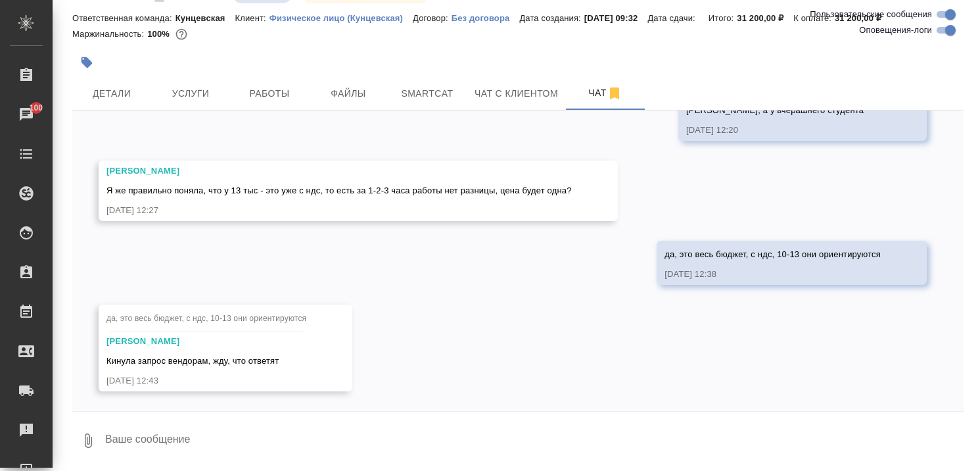
click at [286, 432] on textarea at bounding box center [534, 440] width 860 height 45
type textarea "Тут нет ОС от вендоров?"
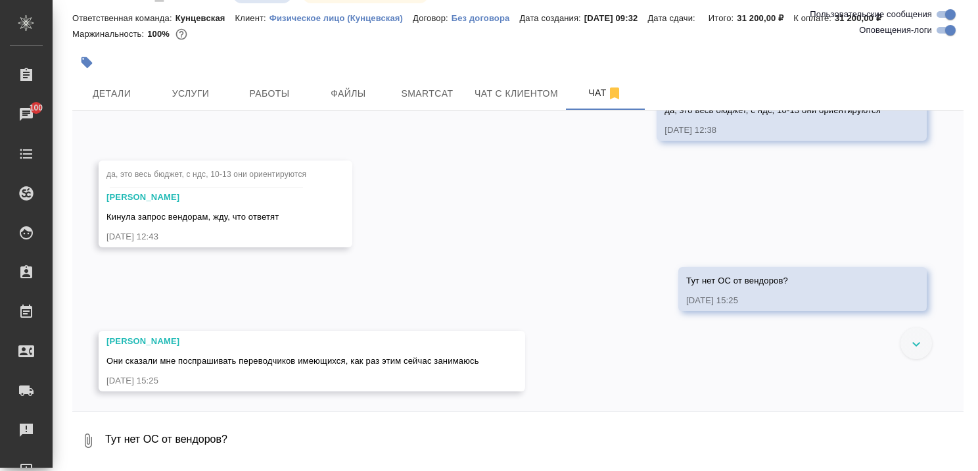
scroll to position [2653, 0]
type textarea "хорошо"
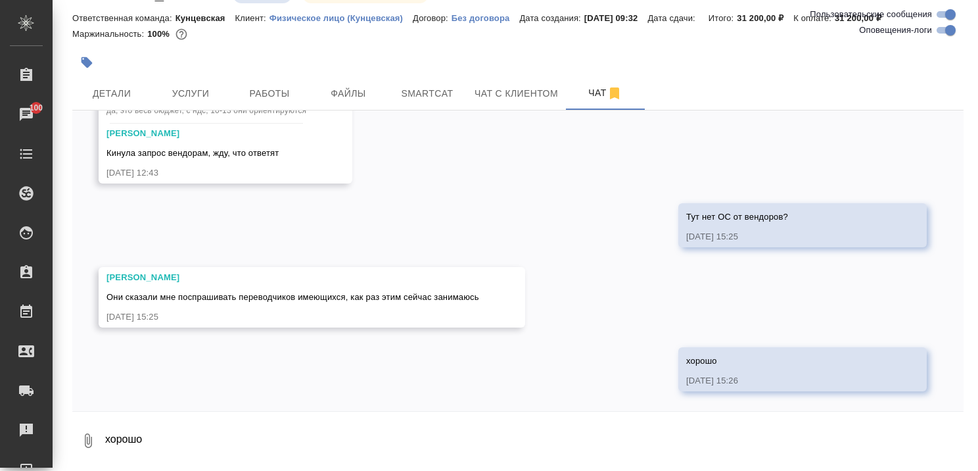
scroll to position [2717, 0]
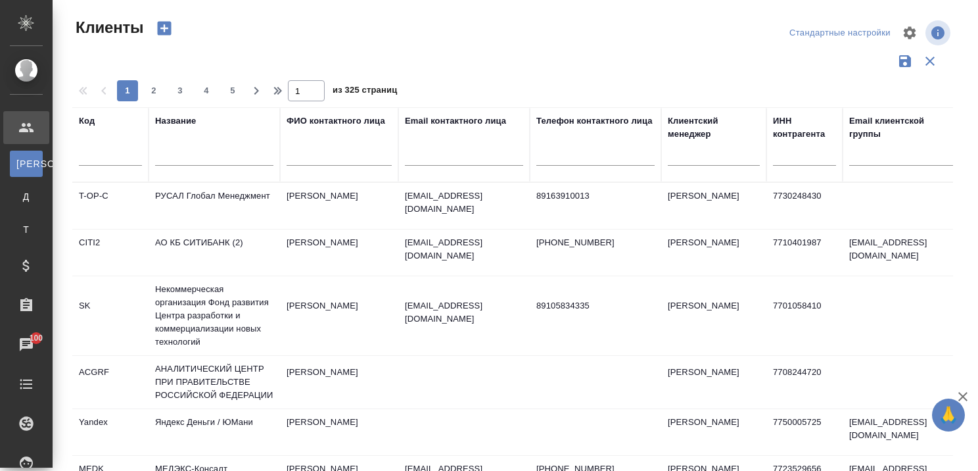
select select "RU"
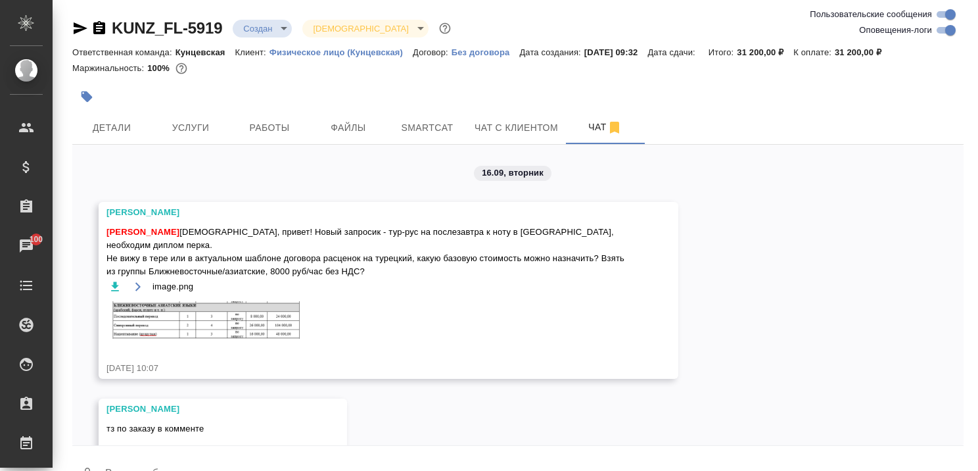
scroll to position [2717, 0]
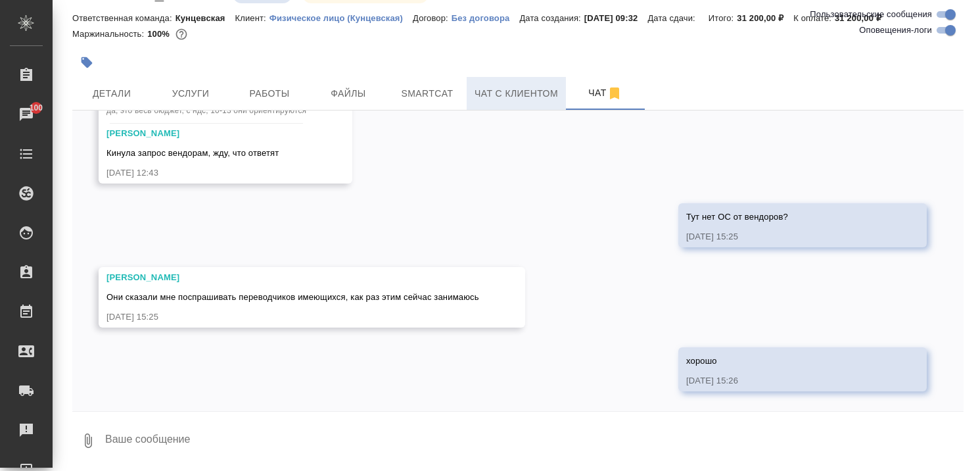
click at [512, 84] on button "Чат с клиентом" at bounding box center [516, 93] width 99 height 33
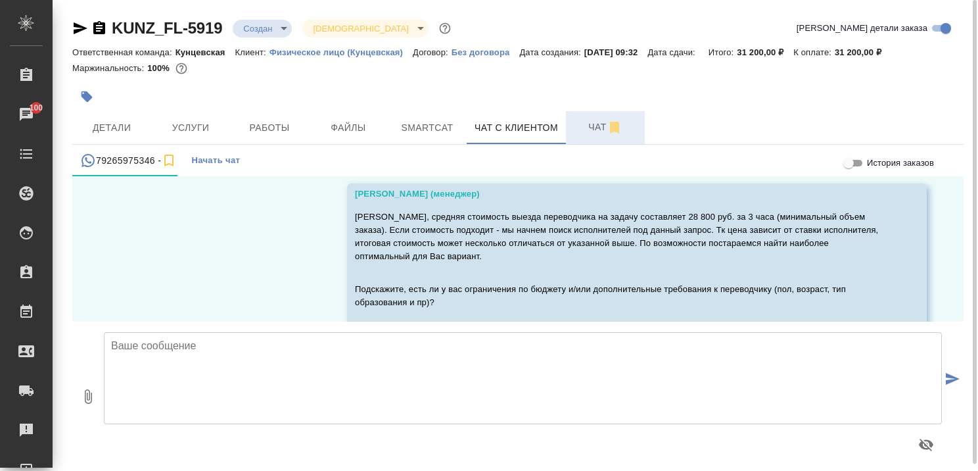
scroll to position [900, 0]
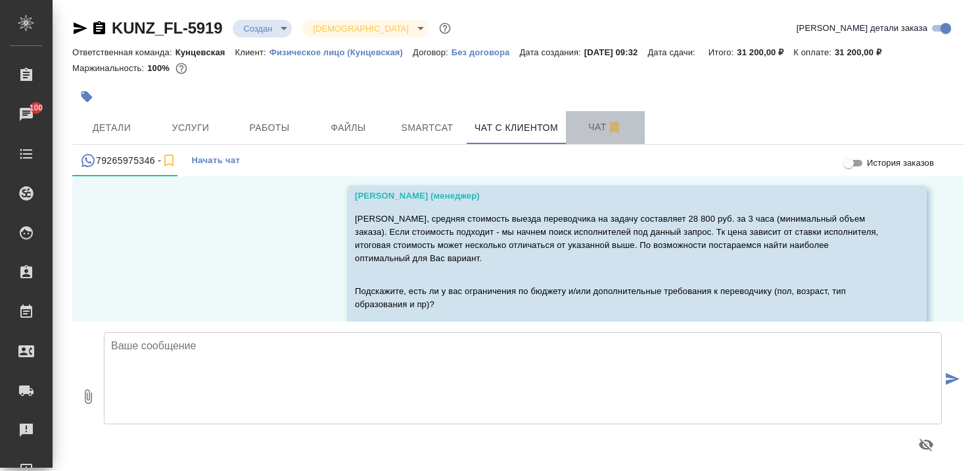
click at [594, 126] on span "Чат" at bounding box center [605, 127] width 63 height 16
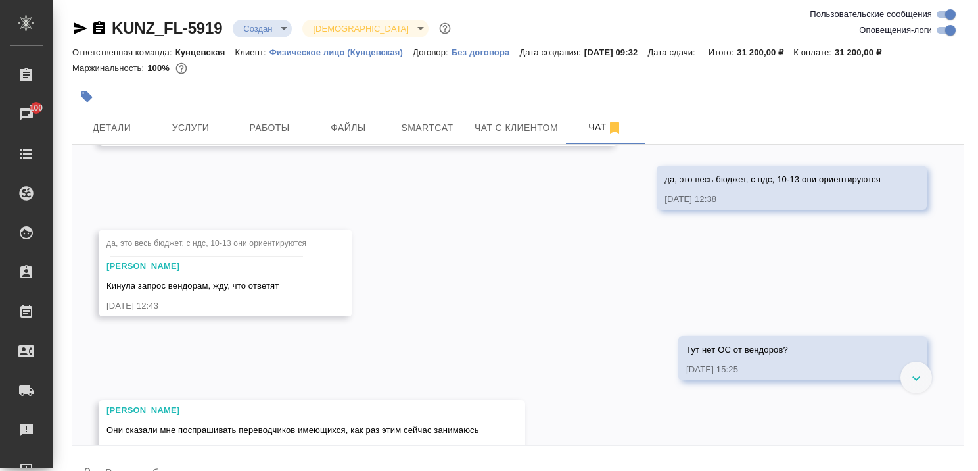
scroll to position [2717, 0]
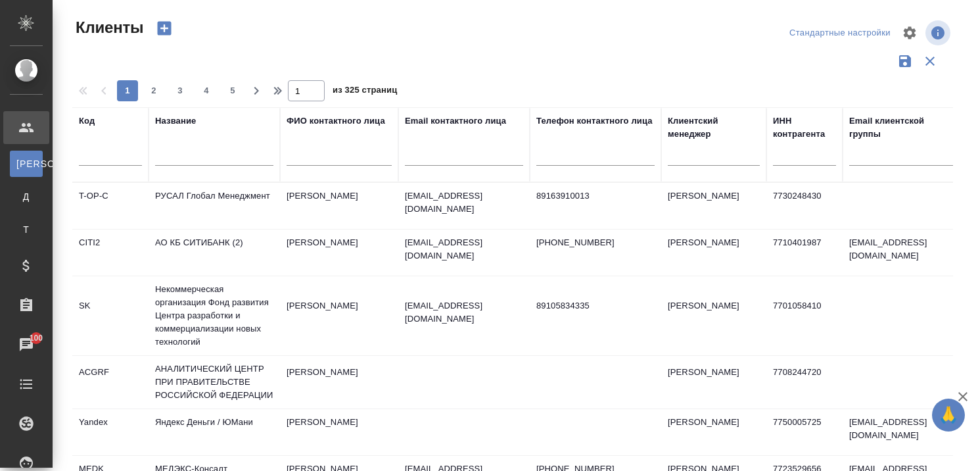
select select "RU"
click at [185, 160] on input "text" at bounding box center [214, 157] width 118 height 16
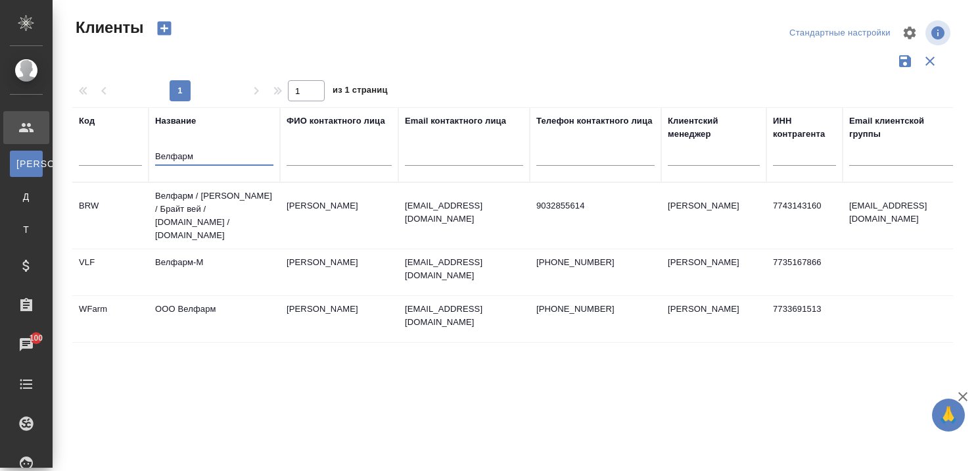
type input "Велфарм"
click at [191, 249] on td "Велфарм-М" at bounding box center [215, 272] width 132 height 46
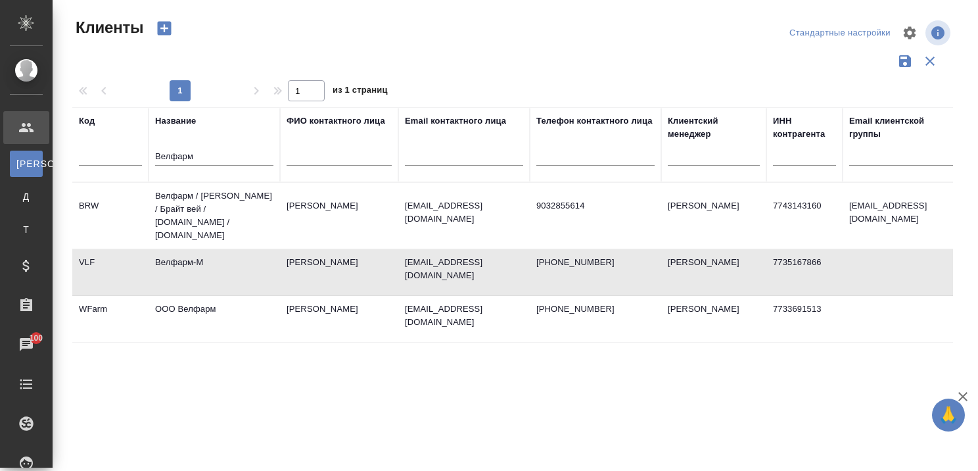
click at [191, 249] on td "Велфарм-М" at bounding box center [215, 272] width 132 height 46
drag, startPoint x: 221, startPoint y: 156, endPoint x: 111, endPoint y: 165, distance: 110.2
click at [111, 164] on tr "Код Название Велфарм ФИО контактного лица Email контактного лица Телефон контак…" at bounding box center [569, 144] width 994 height 75
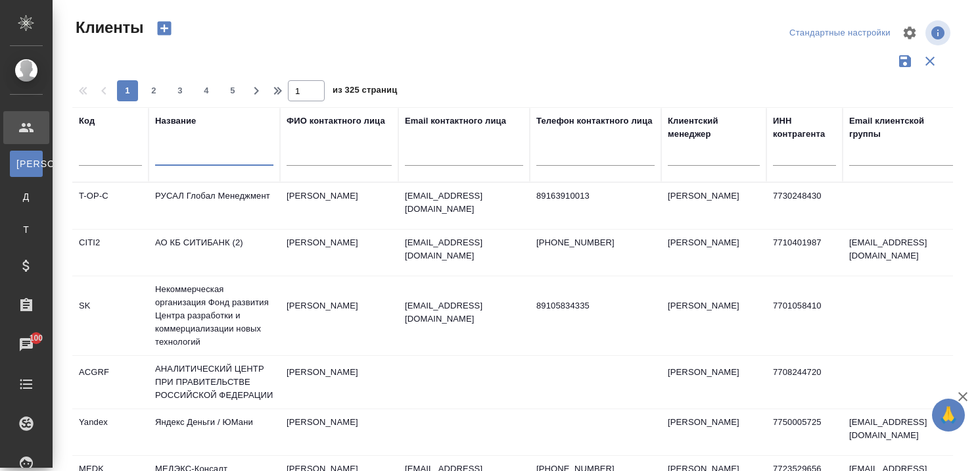
paste input "Five Stones"
type input "Five Stones"
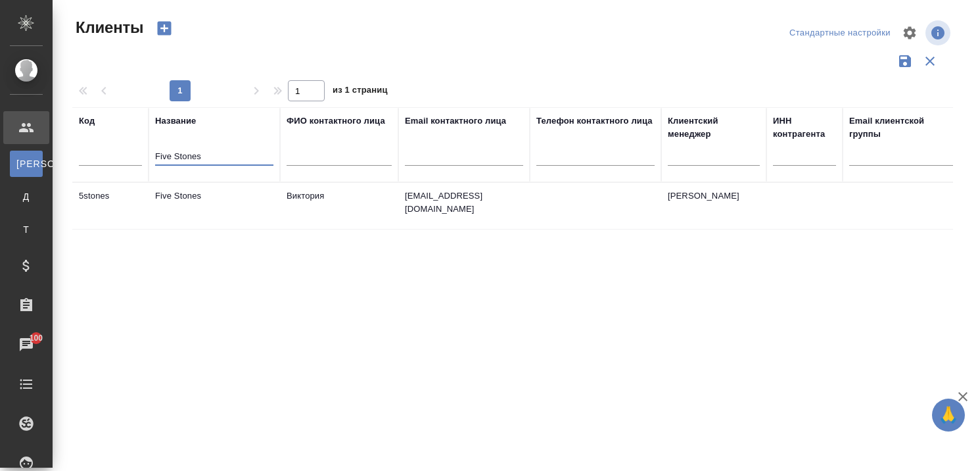
click at [170, 192] on td "Five Stones" at bounding box center [215, 206] width 132 height 46
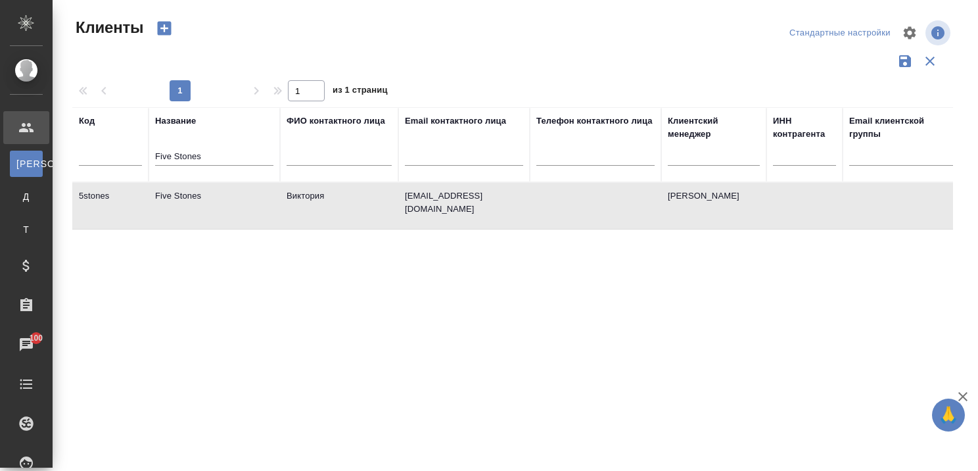
click at [170, 192] on td "Five Stones" at bounding box center [215, 206] width 132 height 46
drag, startPoint x: 228, startPoint y: 156, endPoint x: 143, endPoint y: 151, distance: 84.3
click at [153, 153] on th "Название Five Stones" at bounding box center [215, 144] width 132 height 75
paste input "Coleman Services"
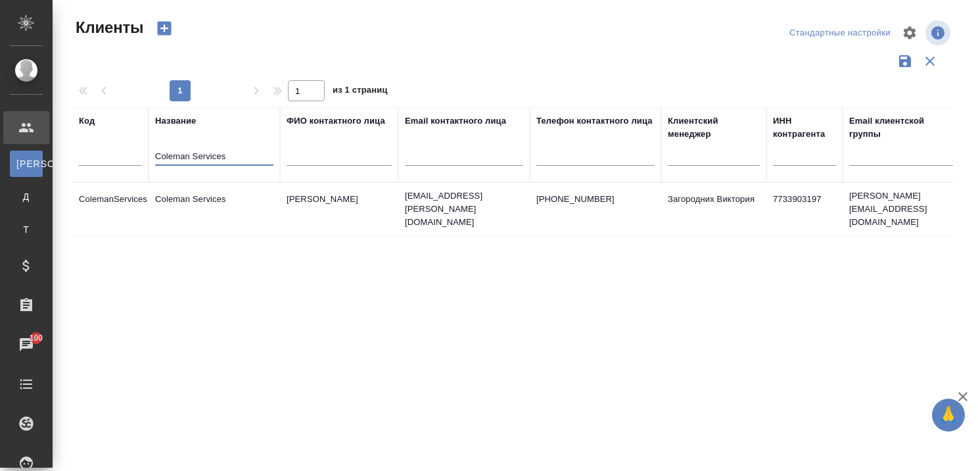
type input "Coleman Services"
click at [197, 195] on td "Coleman Services" at bounding box center [215, 209] width 132 height 46
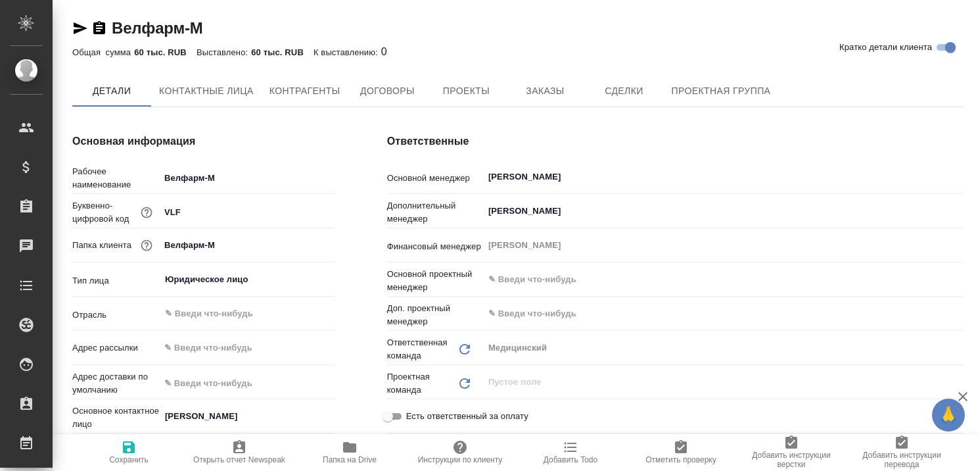
type input "(МБ) ООО "Монблан""
type textarea "x"
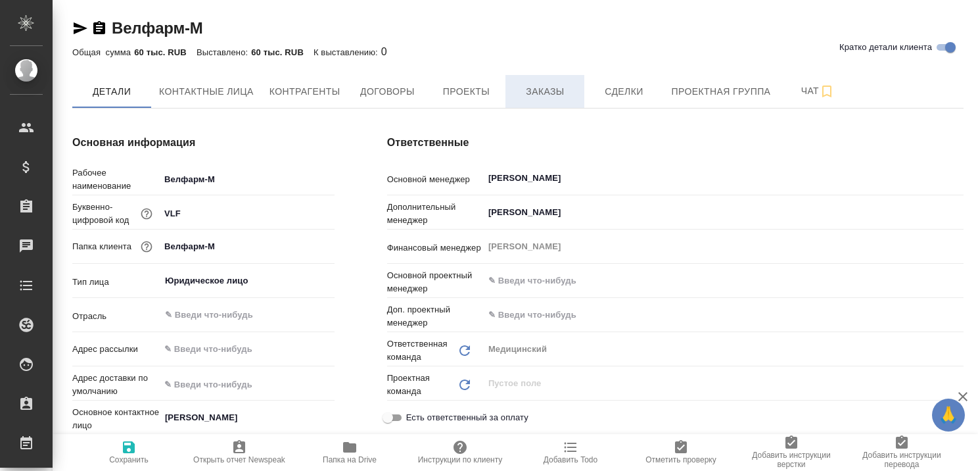
type textarea "x"
click at [544, 89] on span "Заказы" at bounding box center [545, 92] width 63 height 16
type textarea "x"
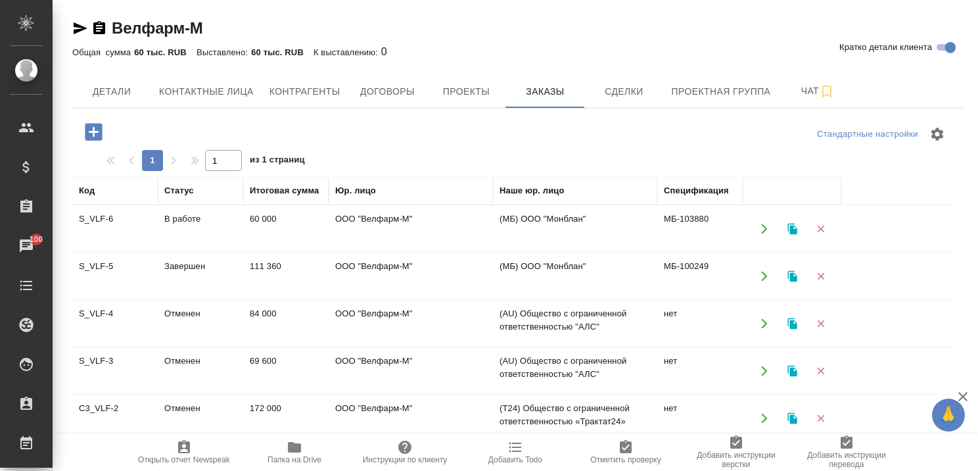
click at [187, 213] on td "В работе" at bounding box center [200, 229] width 85 height 46
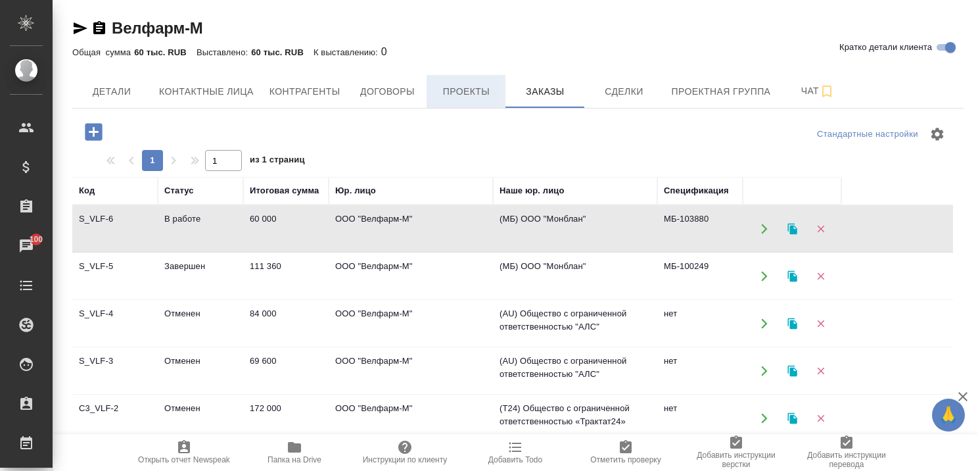
click at [465, 89] on span "Проекты" at bounding box center [466, 92] width 63 height 16
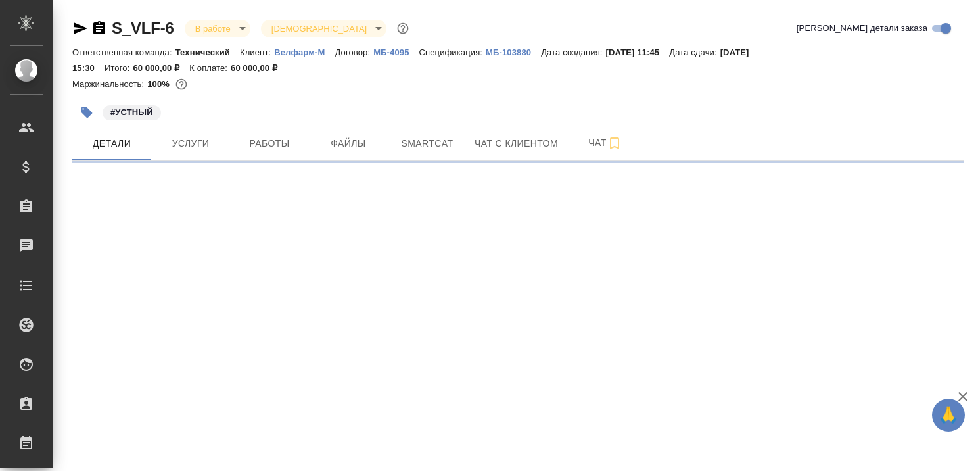
select select "RU"
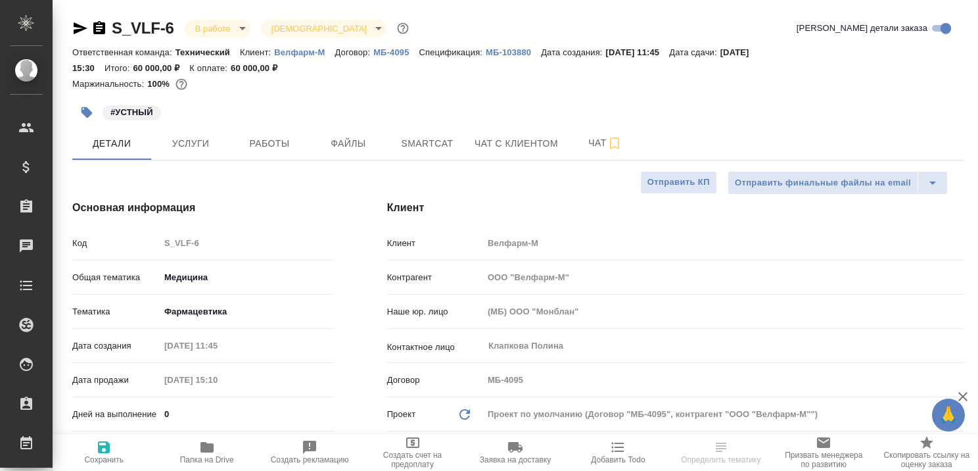
type textarea "x"
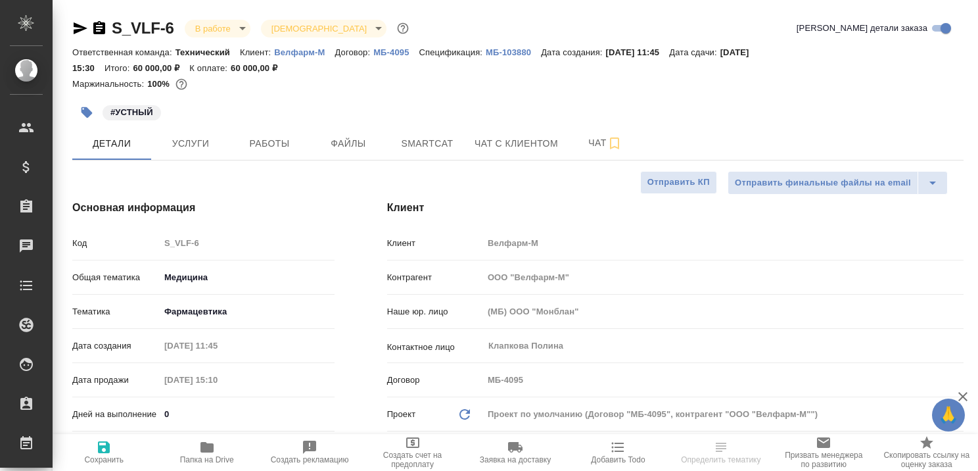
type textarea "x"
click at [511, 139] on span "Чат с клиентом" at bounding box center [517, 143] width 84 height 16
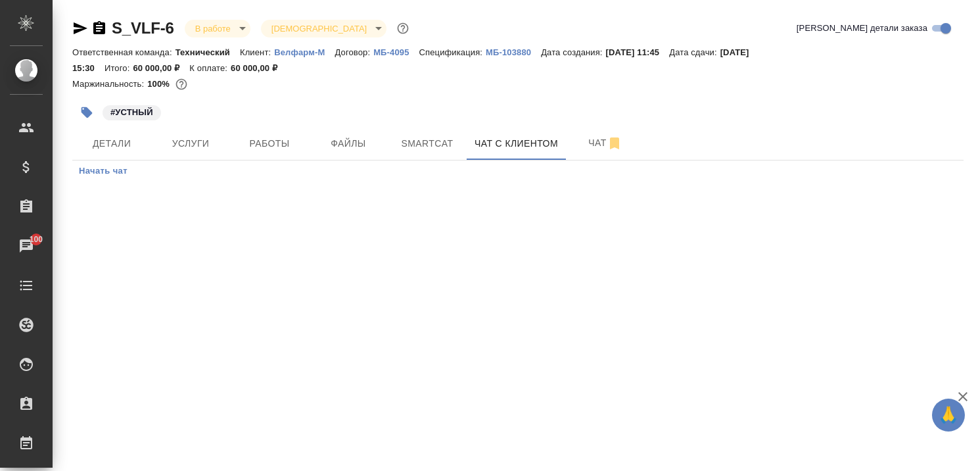
click at [109, 169] on span "Начать чат" at bounding box center [103, 171] width 49 height 15
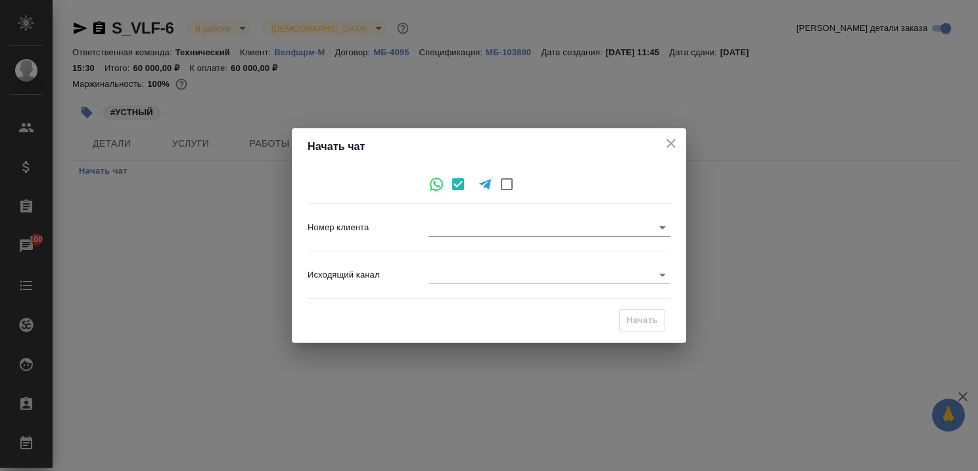
type input "eacb51c1d2a52fbf4c56469d"
click at [667, 137] on icon "close" at bounding box center [671, 143] width 16 height 16
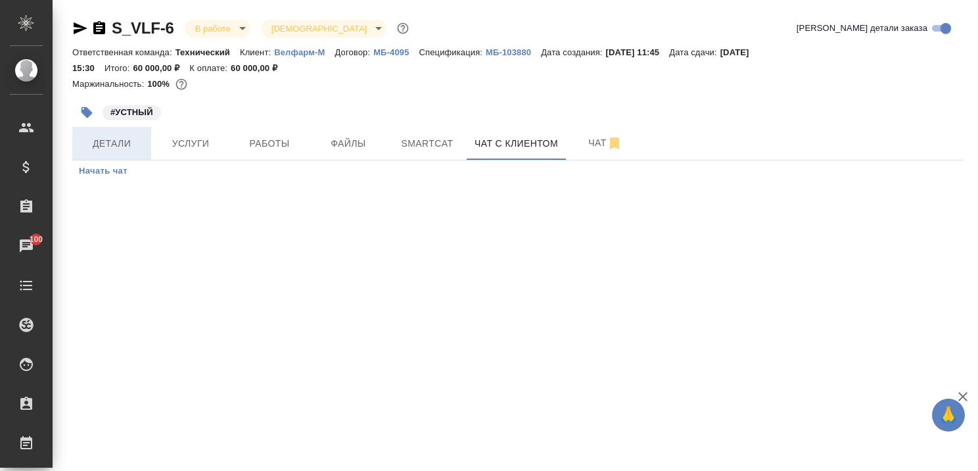
click at [104, 139] on span "Детали" at bounding box center [111, 143] width 63 height 16
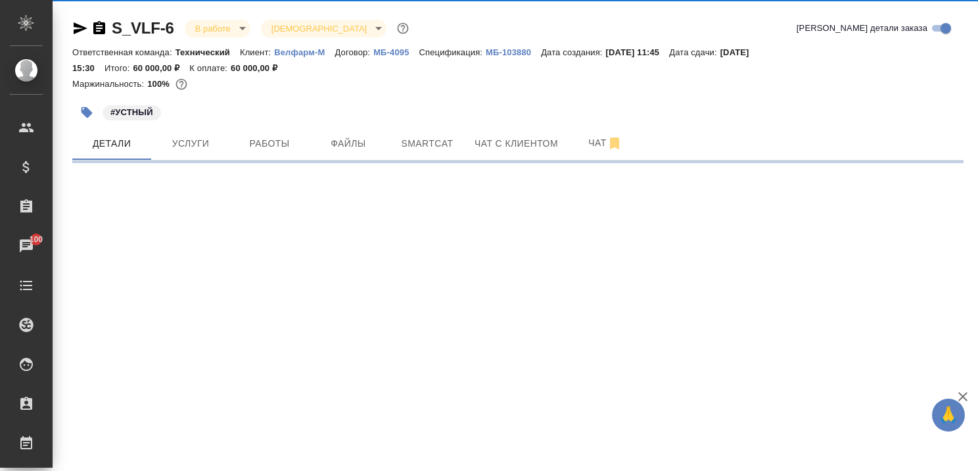
select select "RU"
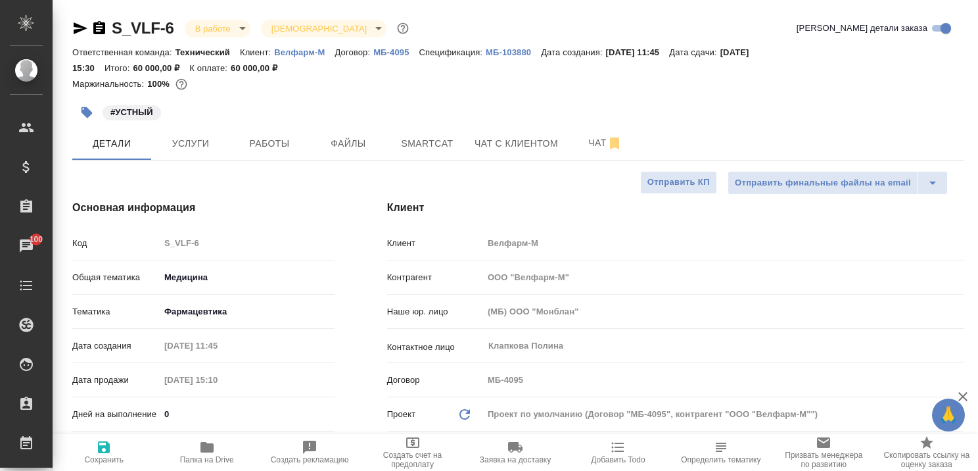
type textarea "x"
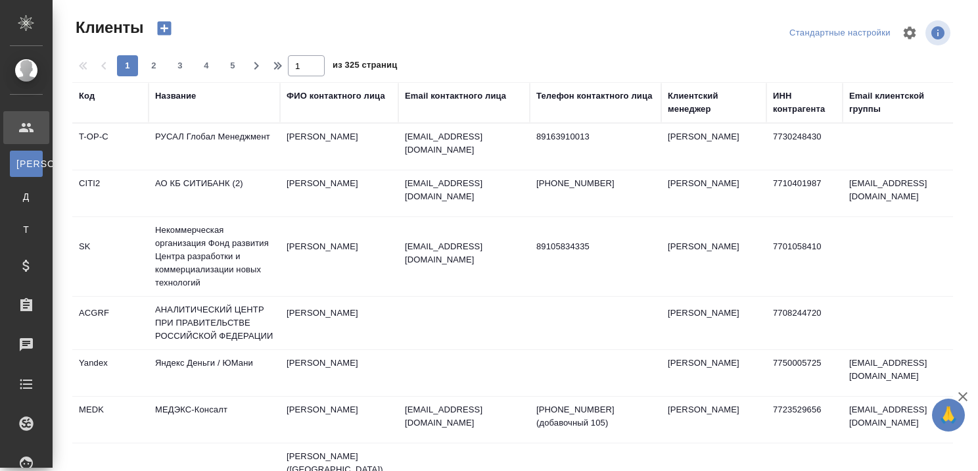
select select "RU"
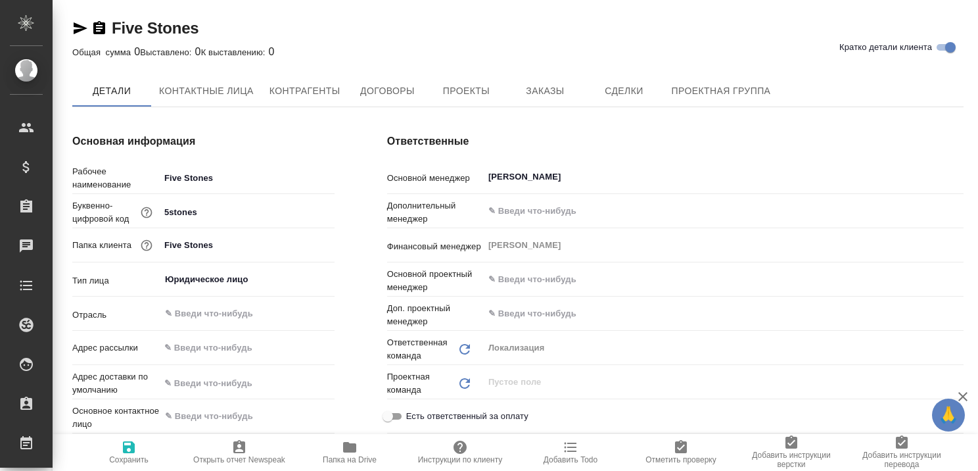
type textarea "x"
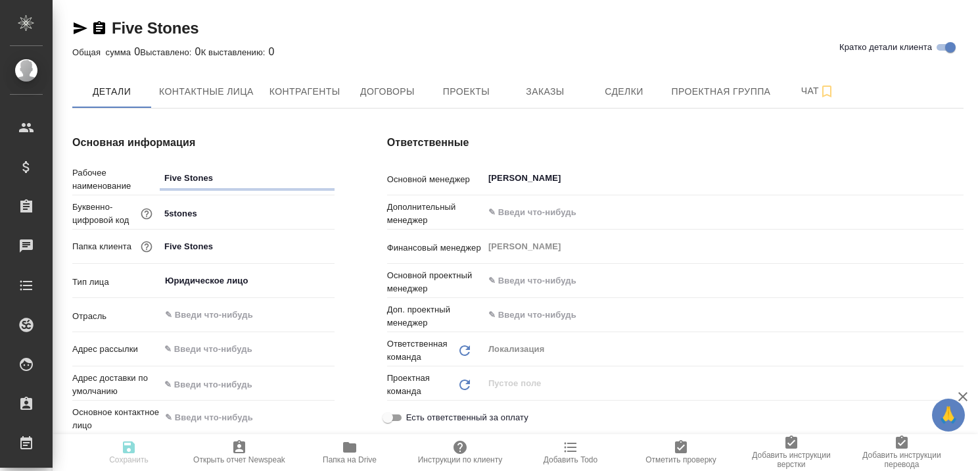
type textarea "x"
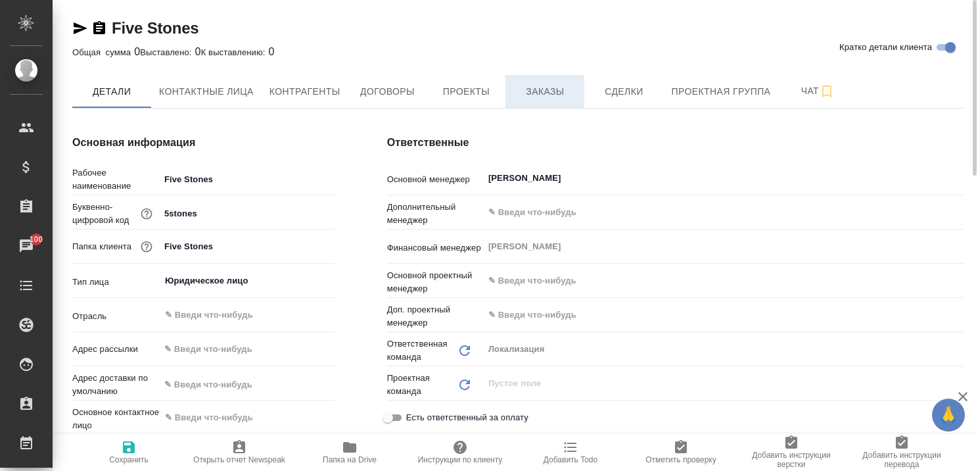
click at [541, 84] on span "Заказы" at bounding box center [545, 92] width 63 height 16
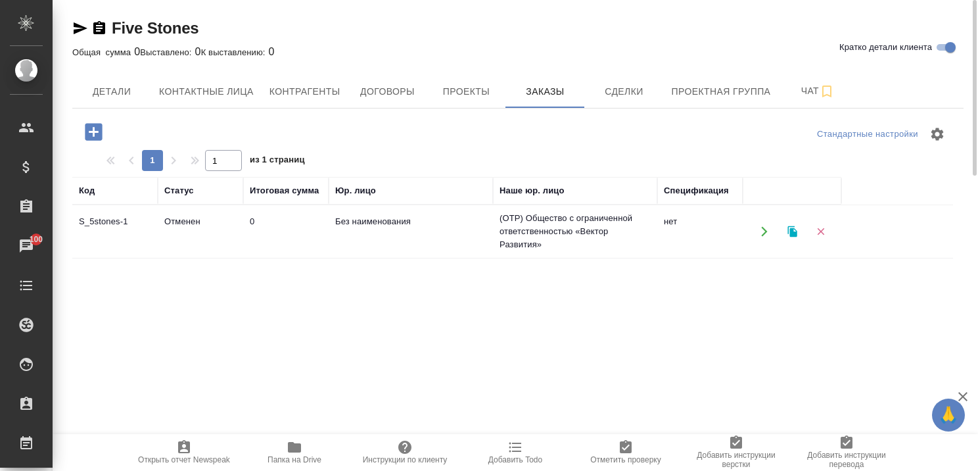
click at [197, 220] on td "Отменен" at bounding box center [200, 231] width 85 height 46
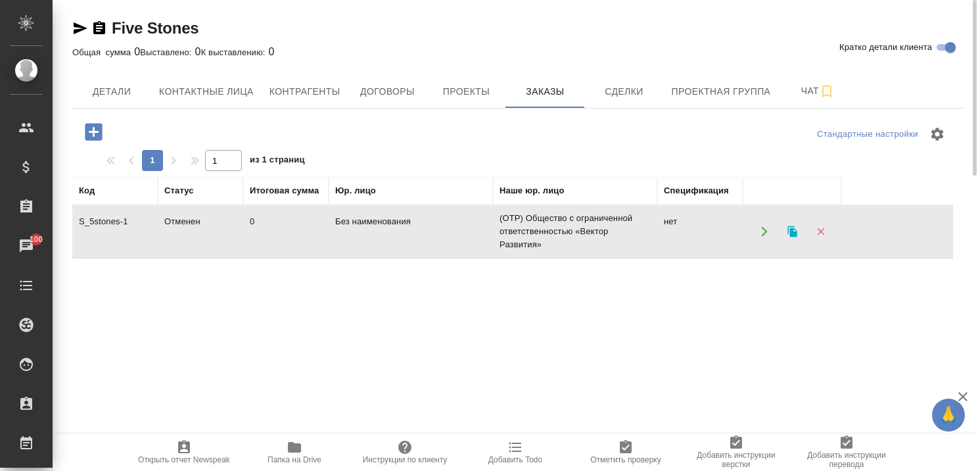
click at [197, 220] on td "Отменен" at bounding box center [200, 231] width 85 height 46
click at [200, 84] on span "Контактные лица" at bounding box center [206, 92] width 95 height 16
select select "RU"
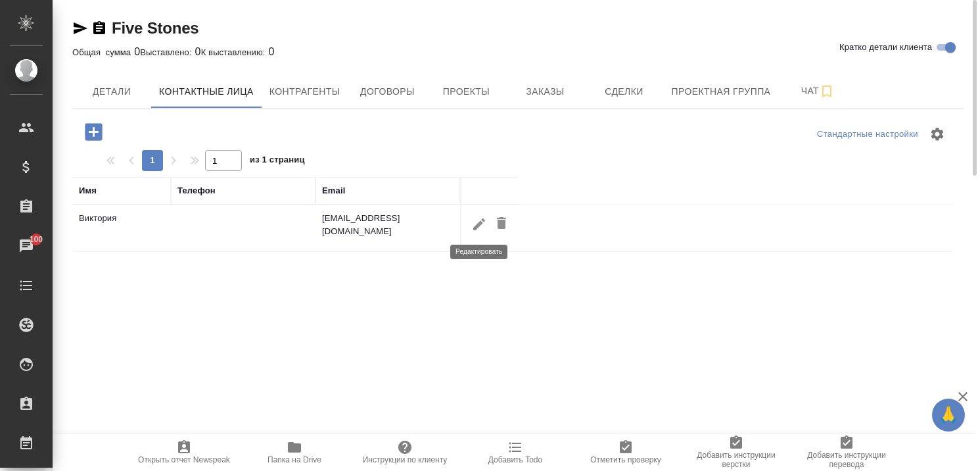
click at [476, 226] on icon "button" at bounding box center [479, 224] width 12 height 12
type input "Виктория"
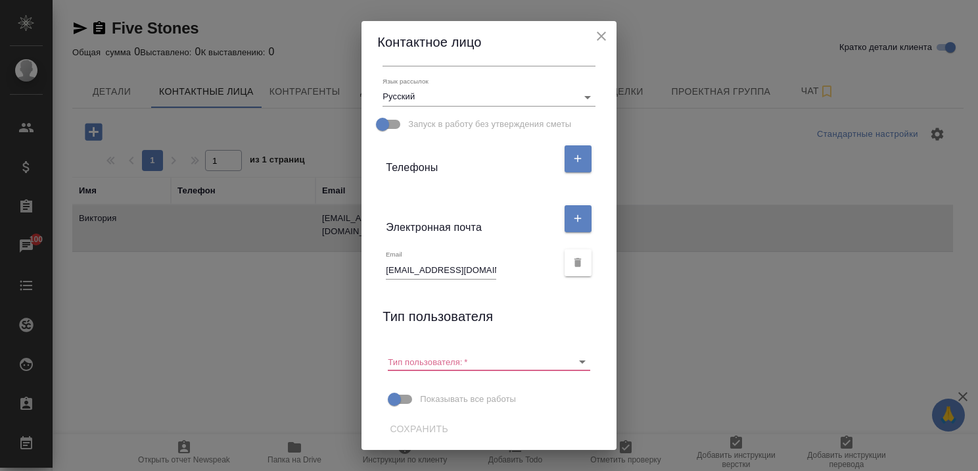
scroll to position [196, 0]
drag, startPoint x: 472, startPoint y: 269, endPoint x: 373, endPoint y: 268, distance: 99.3
click at [377, 268] on div "Email [EMAIL_ADDRESS][DOMAIN_NAME]" at bounding box center [488, 261] width 223 height 44
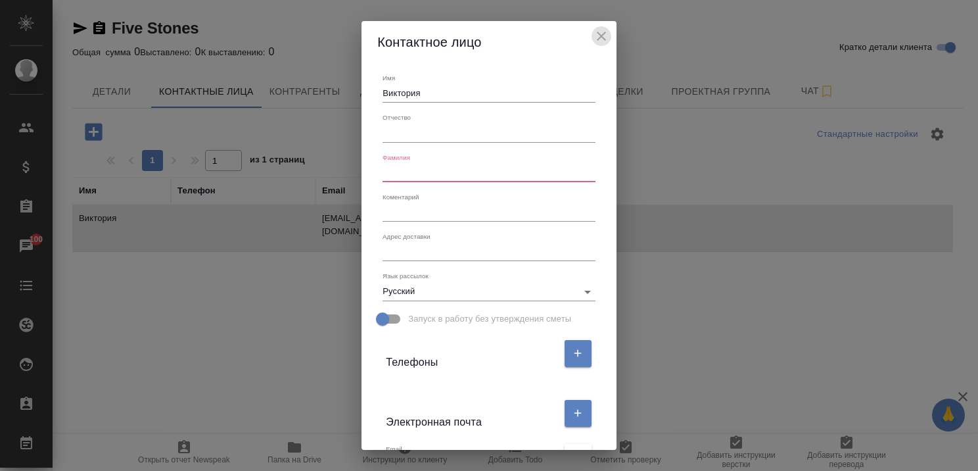
click at [606, 36] on icon "close" at bounding box center [601, 36] width 9 height 9
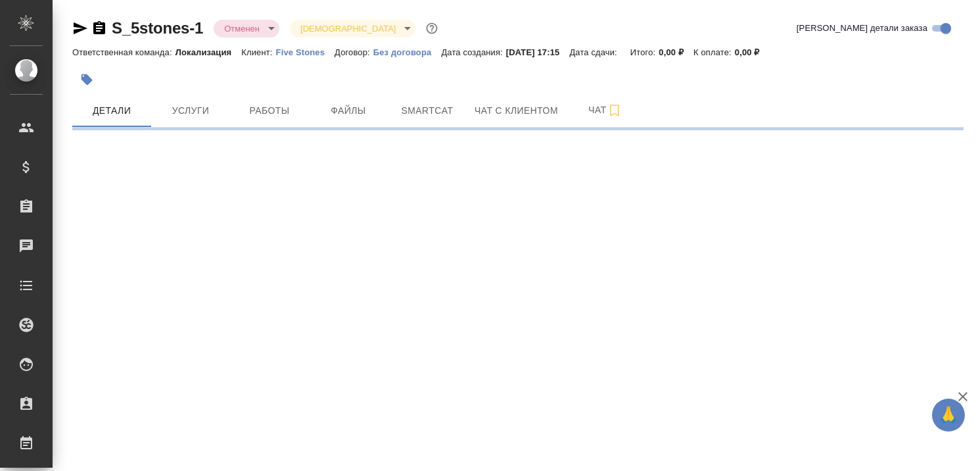
select select "RU"
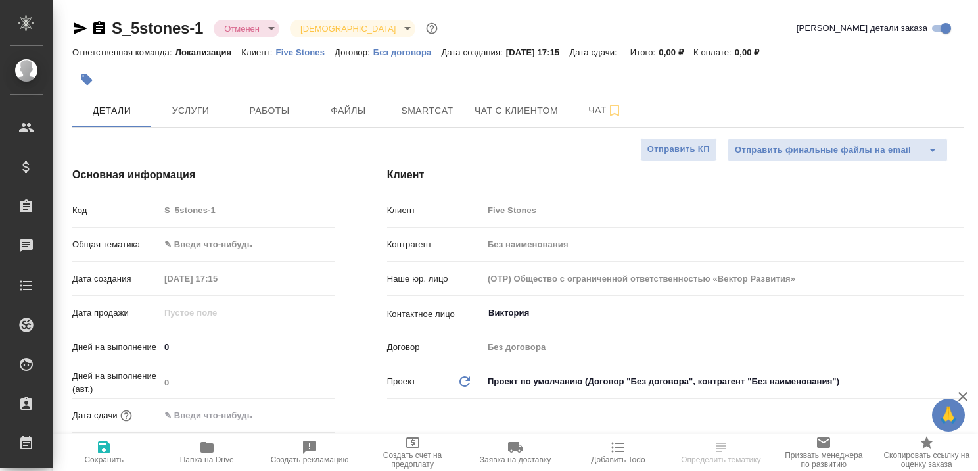
type textarea "x"
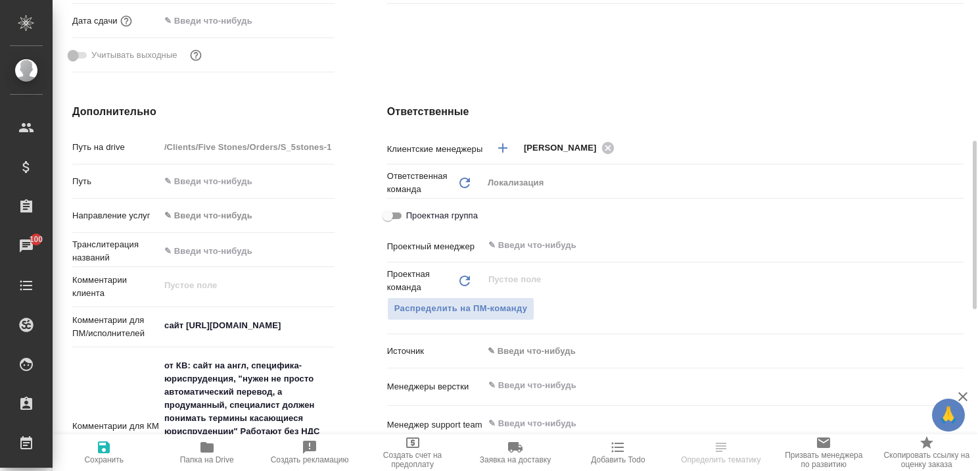
scroll to position [460, 0]
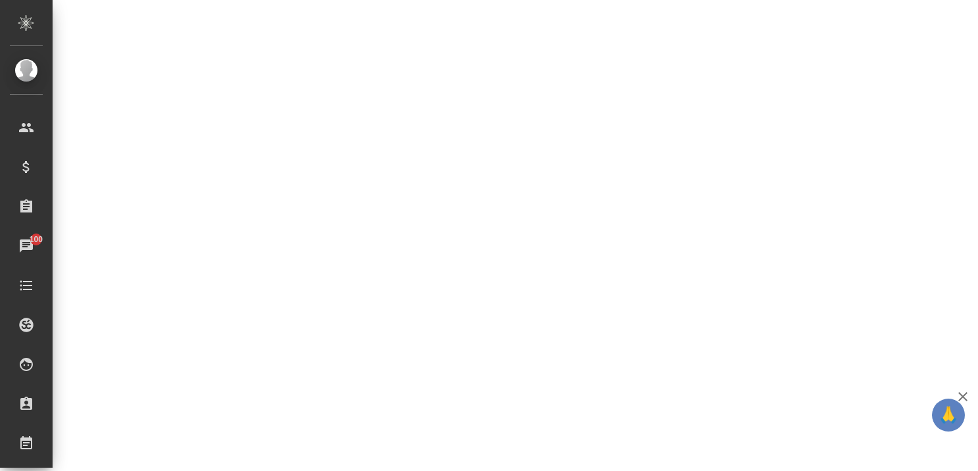
select select "RU"
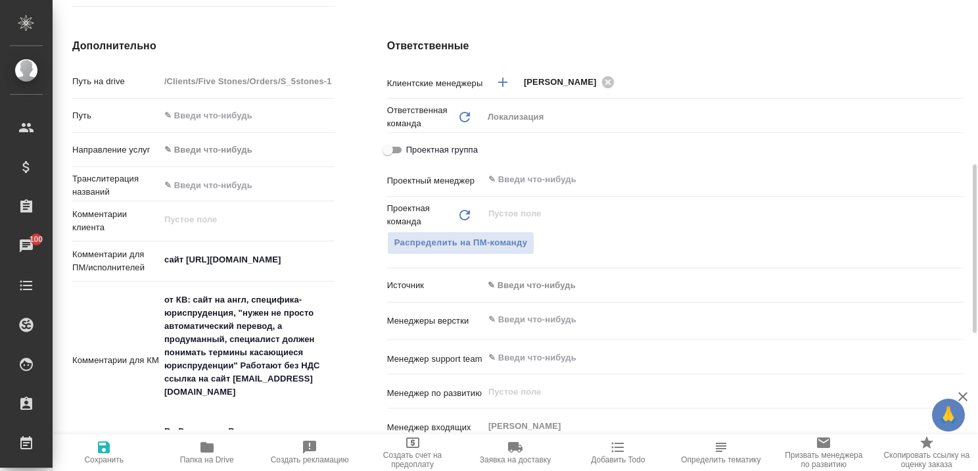
type textarea "x"
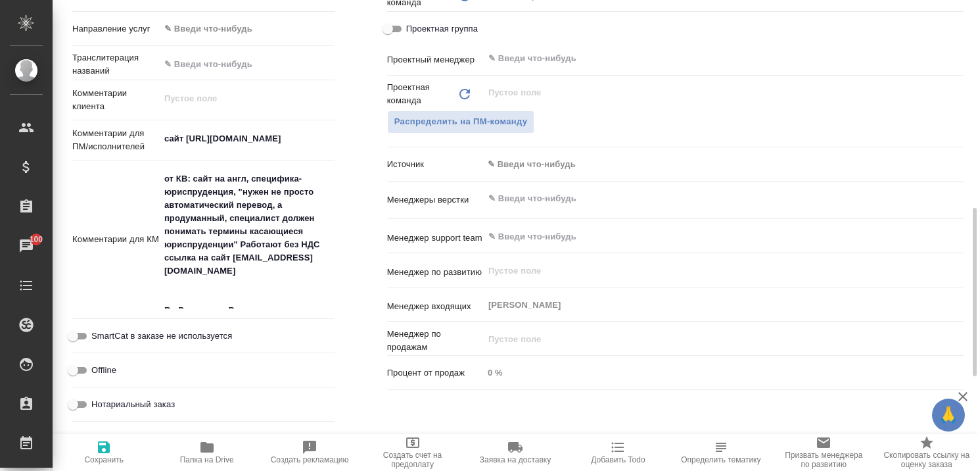
scroll to position [450, 0]
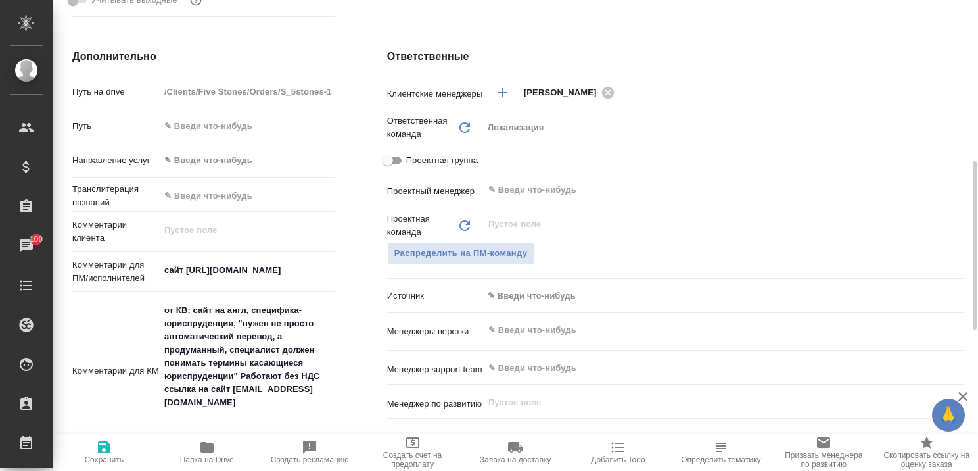
type textarea "x"
drag, startPoint x: 186, startPoint y: 270, endPoint x: 326, endPoint y: 274, distance: 140.1
click at [326, 274] on textarea "сайт https://5stones-consulting.com/" at bounding box center [247, 271] width 174 height 22
type textarea "x"
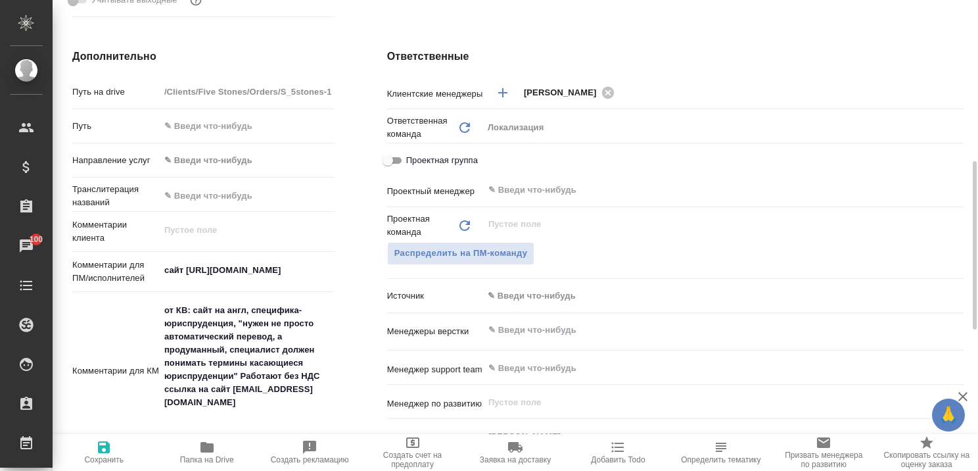
type textarea "x"
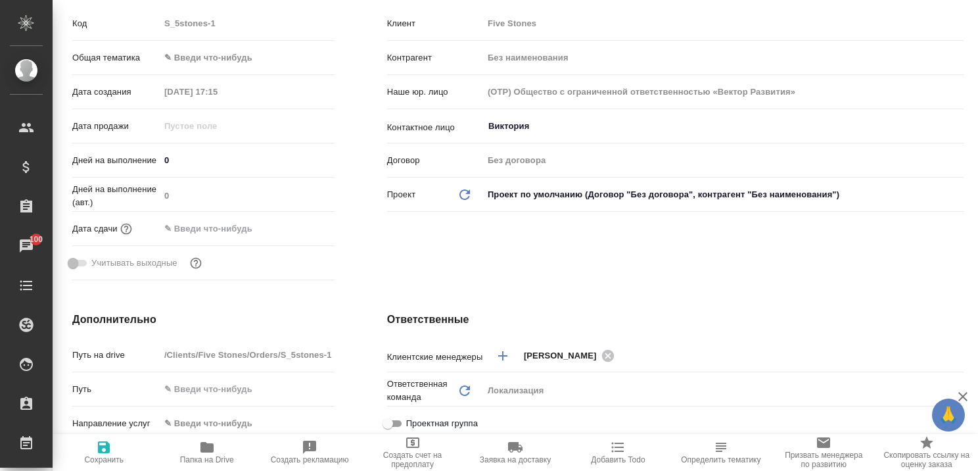
scroll to position [0, 0]
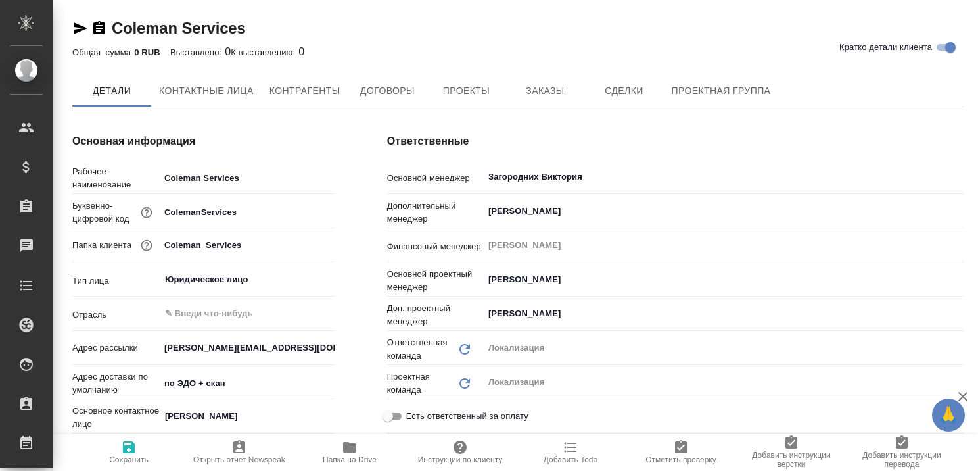
type textarea "x"
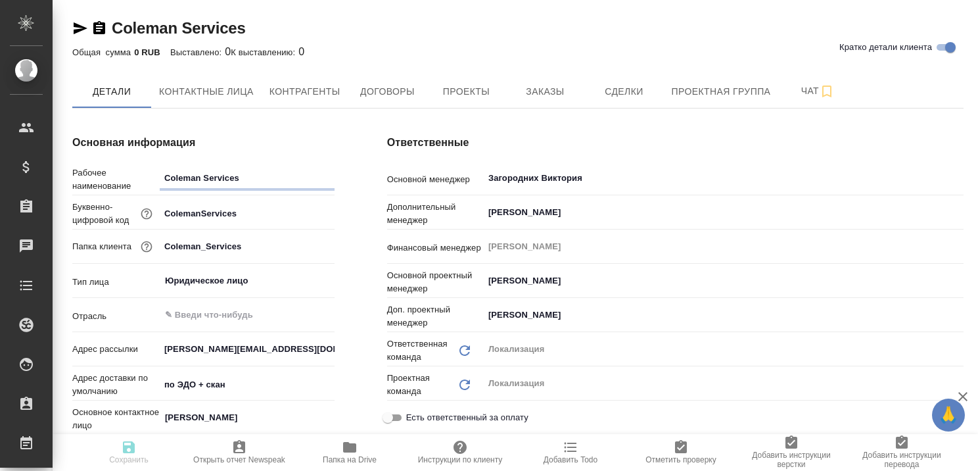
type textarea "x"
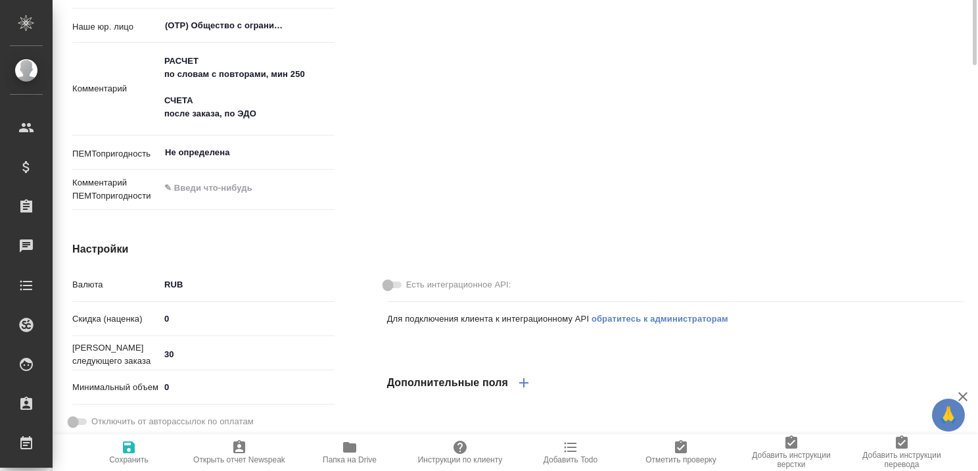
scroll to position [526, 0]
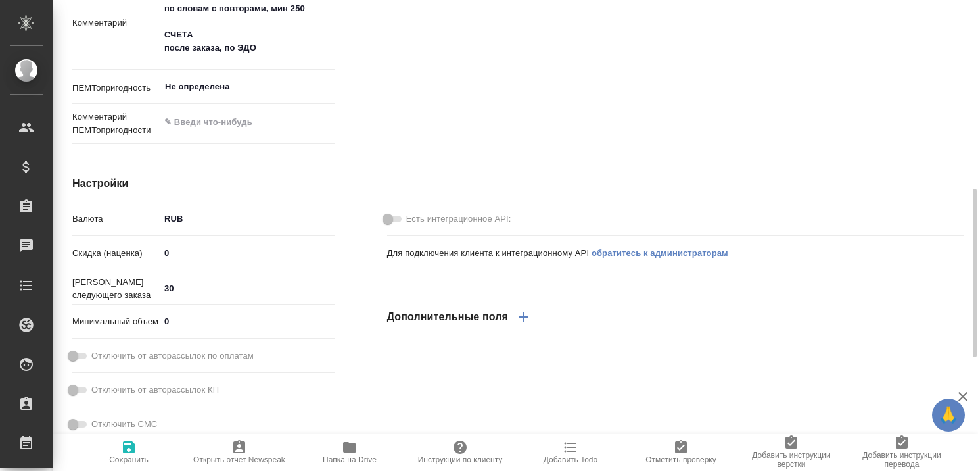
type textarea "x"
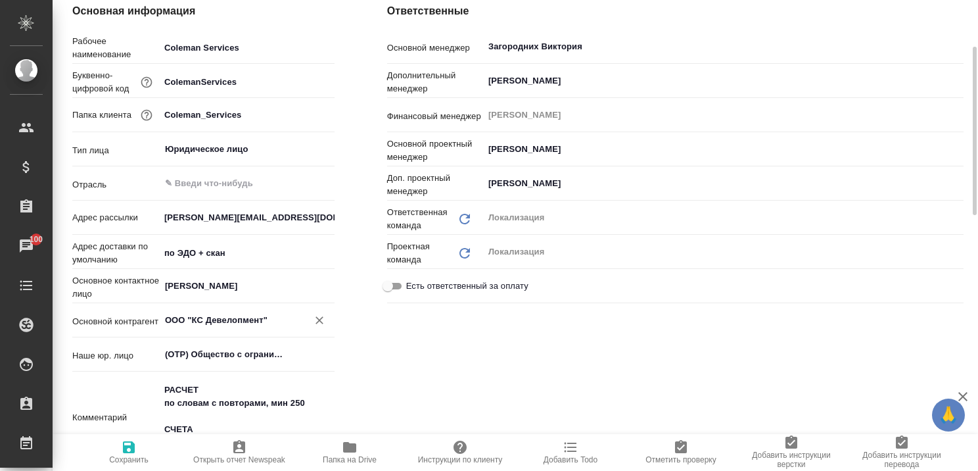
scroll to position [0, 0]
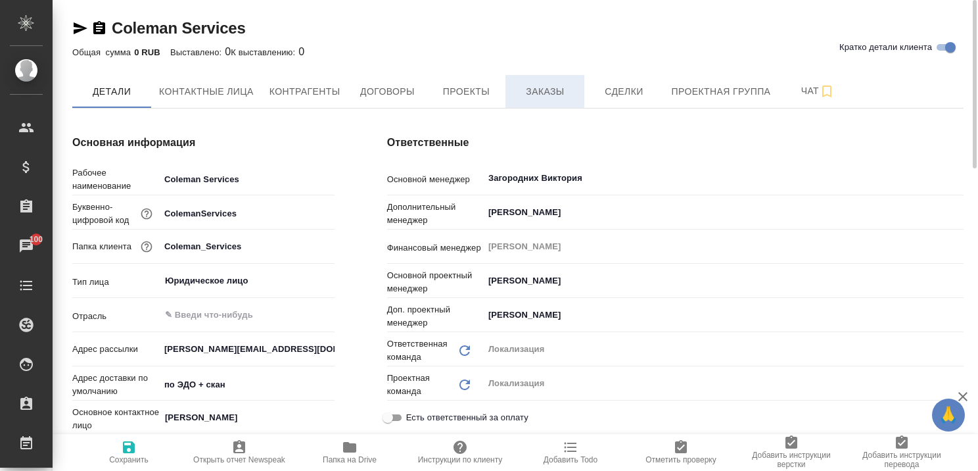
click at [556, 89] on span "Заказы" at bounding box center [545, 92] width 63 height 16
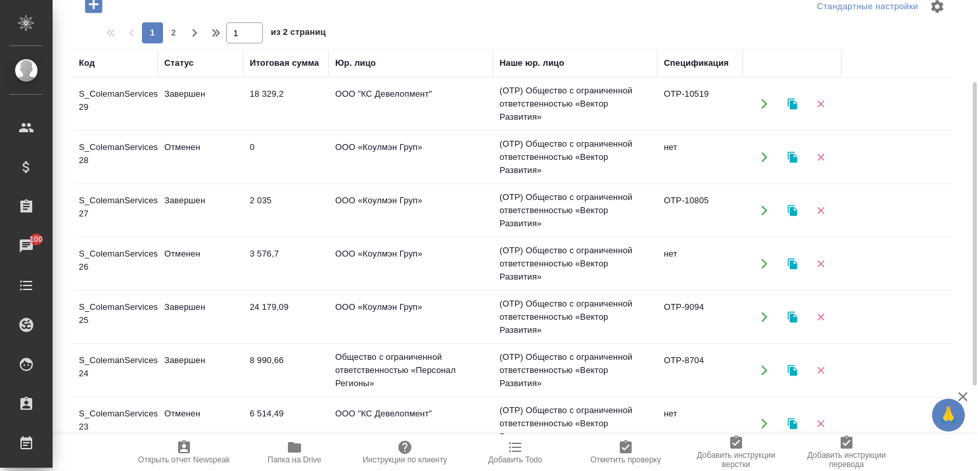
click at [189, 90] on td "Завершен" at bounding box center [200, 104] width 85 height 46
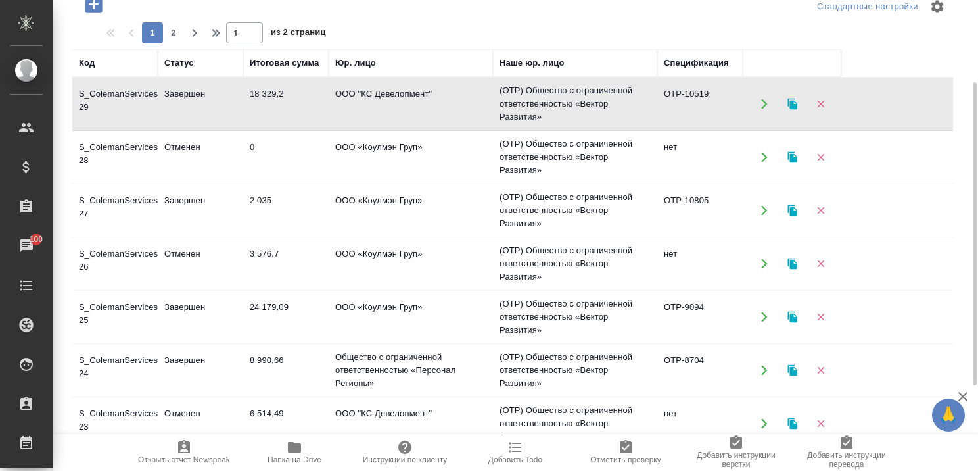
click at [189, 90] on td "Завершен" at bounding box center [200, 104] width 85 height 46
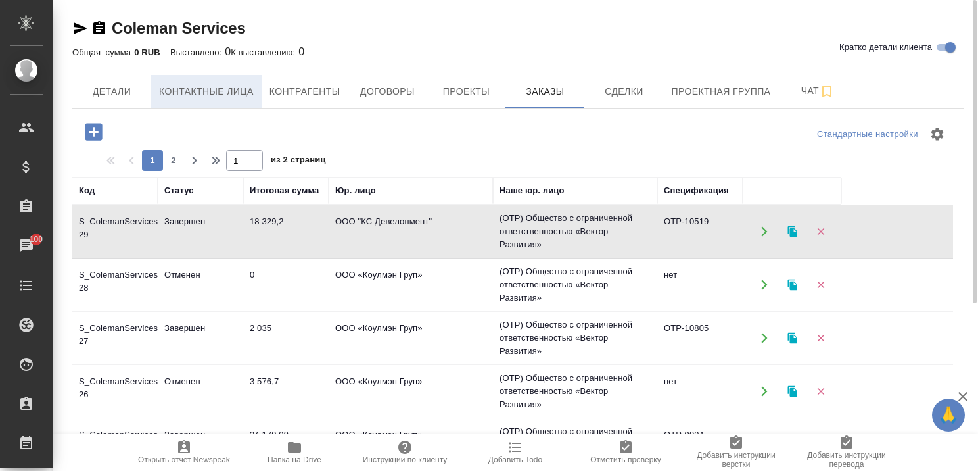
click at [232, 84] on span "Контактные лица" at bounding box center [206, 92] width 95 height 16
select select "RU"
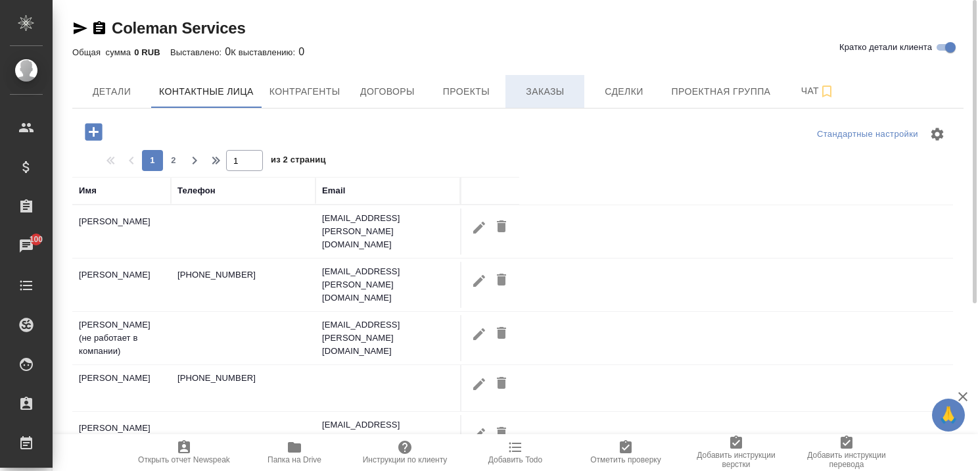
click at [546, 90] on span "Заказы" at bounding box center [545, 92] width 63 height 16
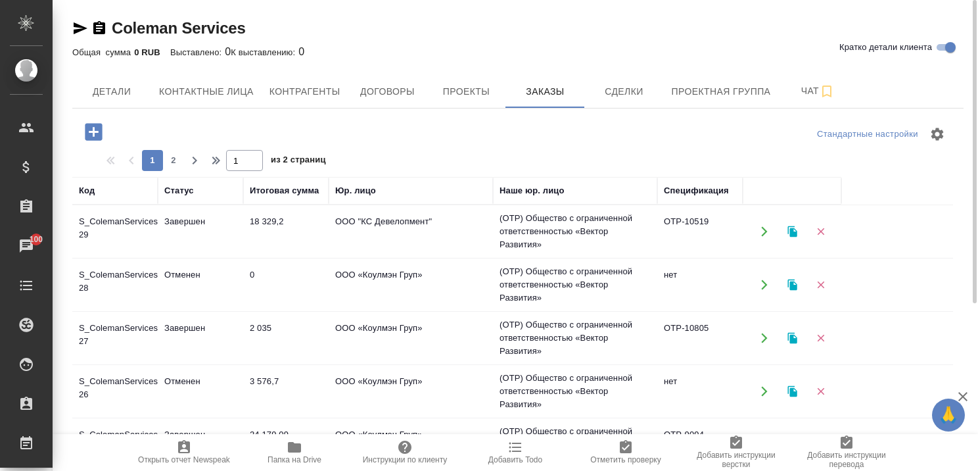
click at [180, 323] on td "Завершен" at bounding box center [200, 338] width 85 height 46
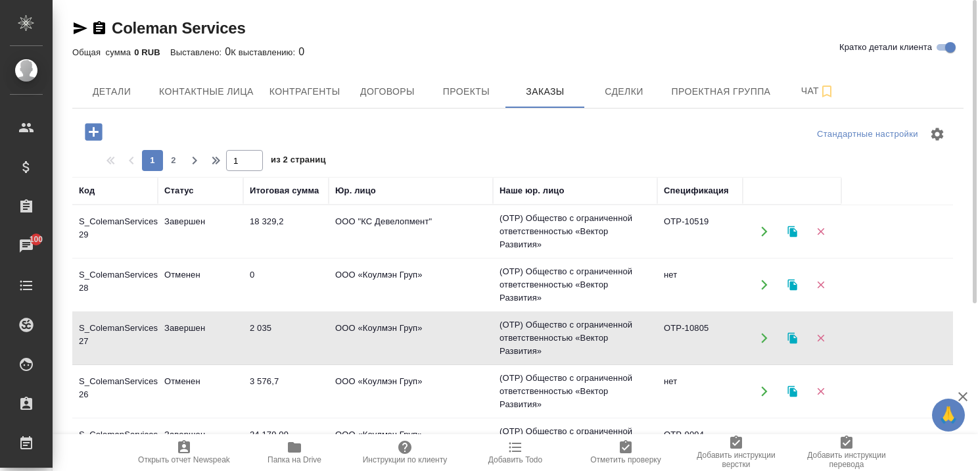
scroll to position [132, 0]
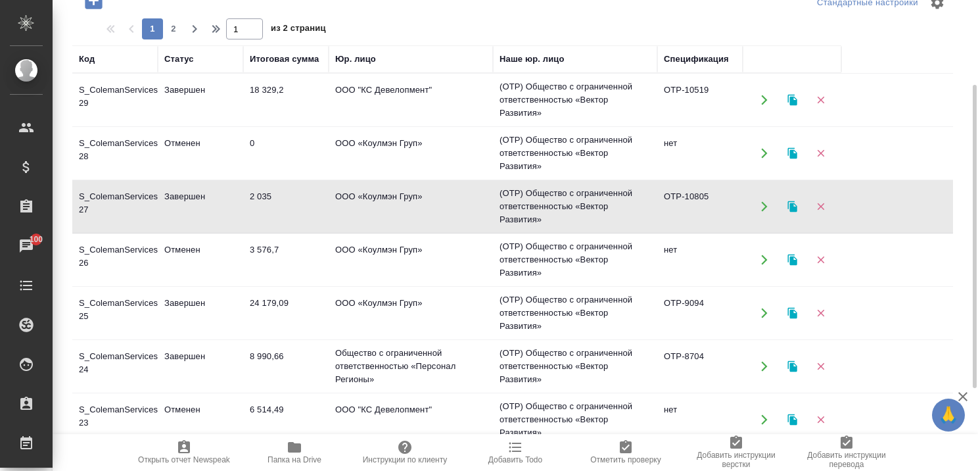
click at [196, 300] on td "Завершен" at bounding box center [200, 313] width 85 height 46
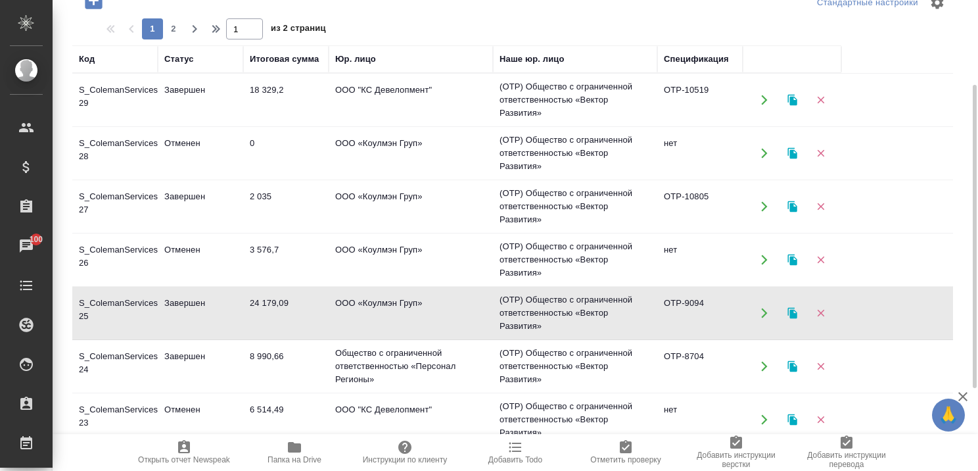
click at [196, 300] on td "Завершен" at bounding box center [200, 313] width 85 height 46
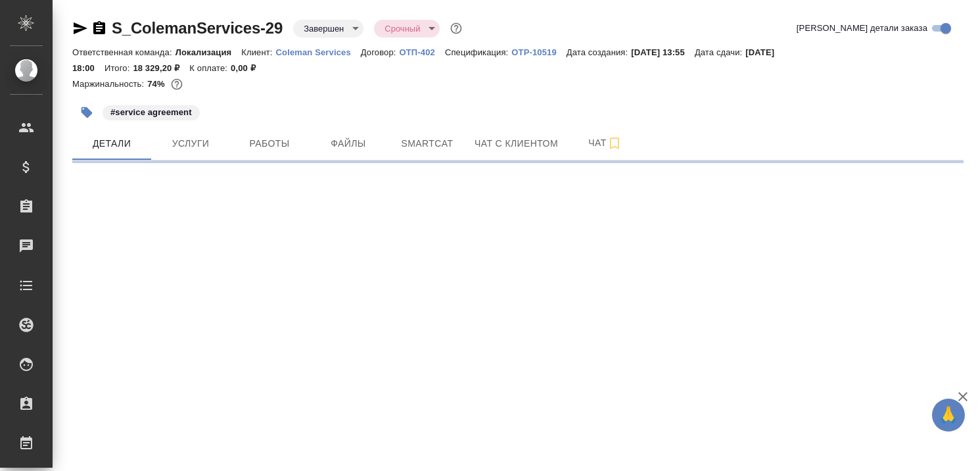
select select "RU"
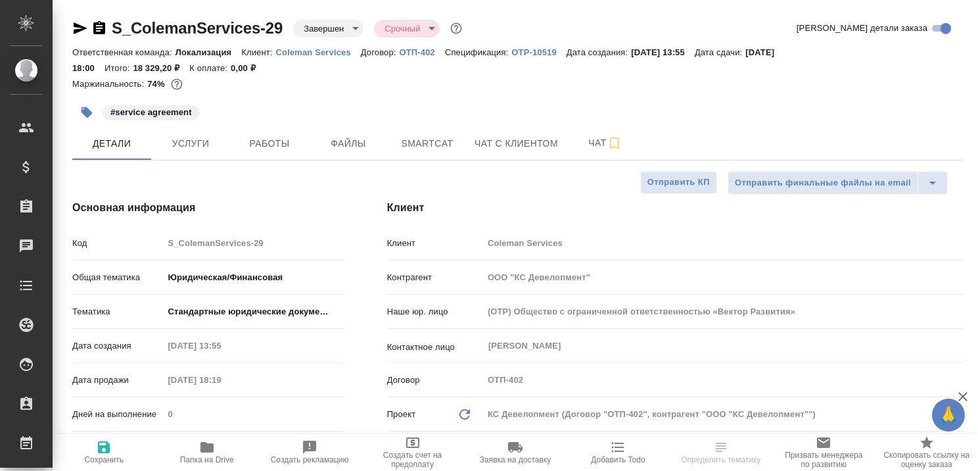
type textarea "x"
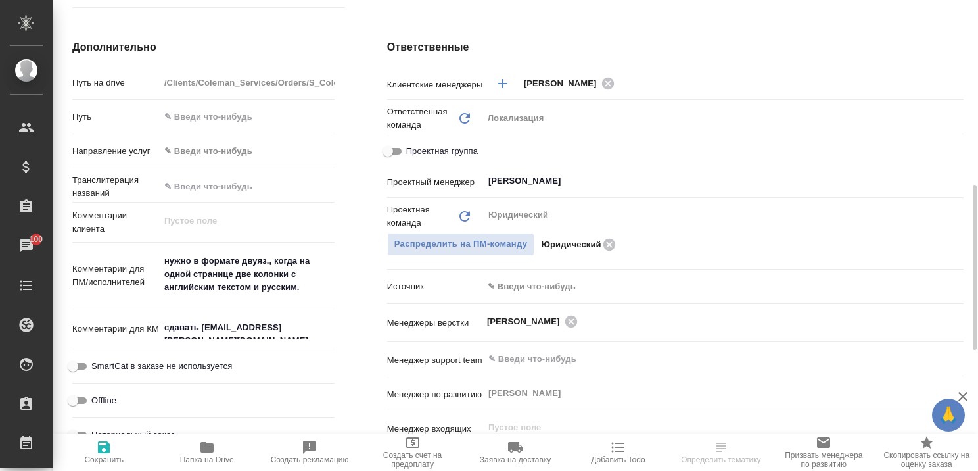
scroll to position [460, 0]
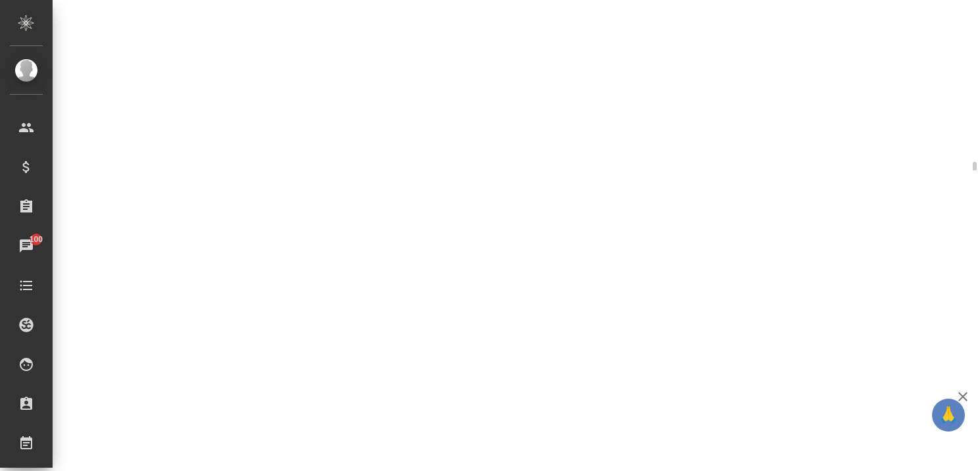
select select "RU"
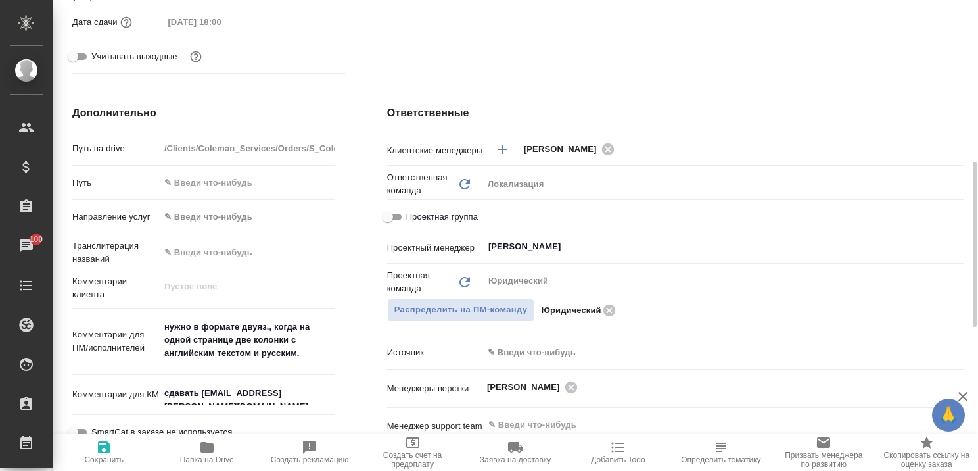
type textarea "x"
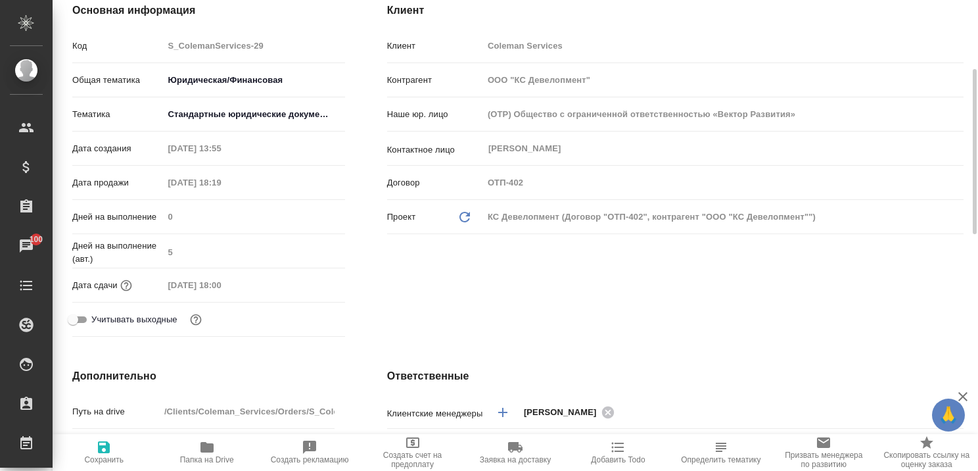
scroll to position [0, 0]
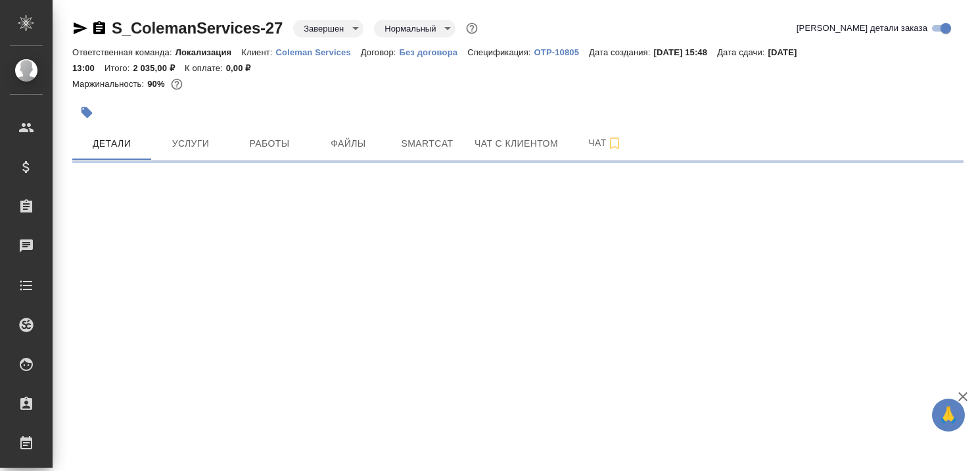
select select "RU"
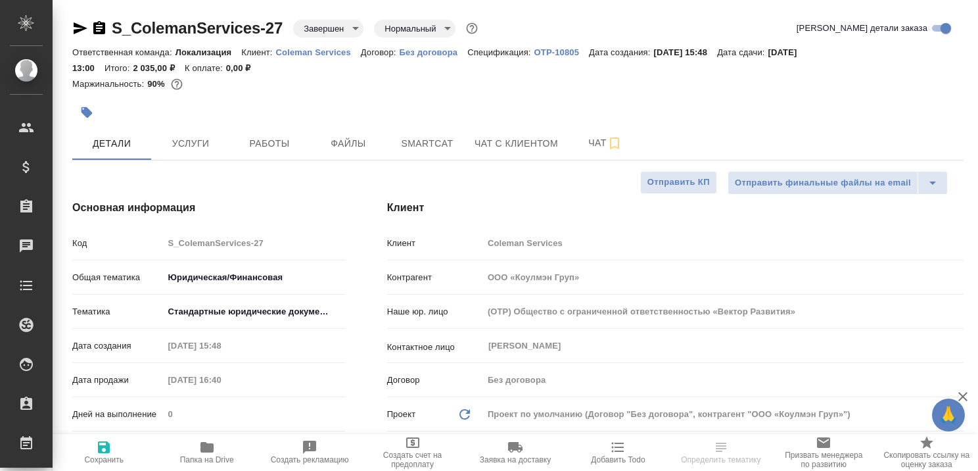
type textarea "x"
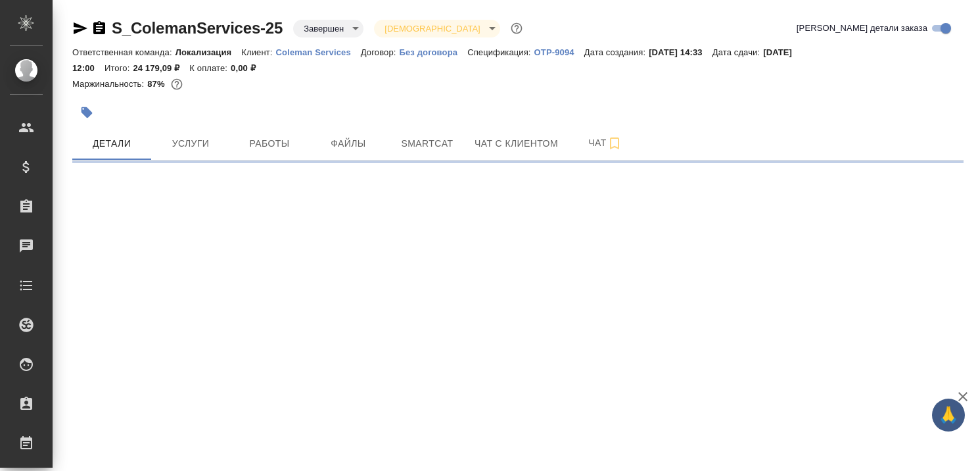
select select "RU"
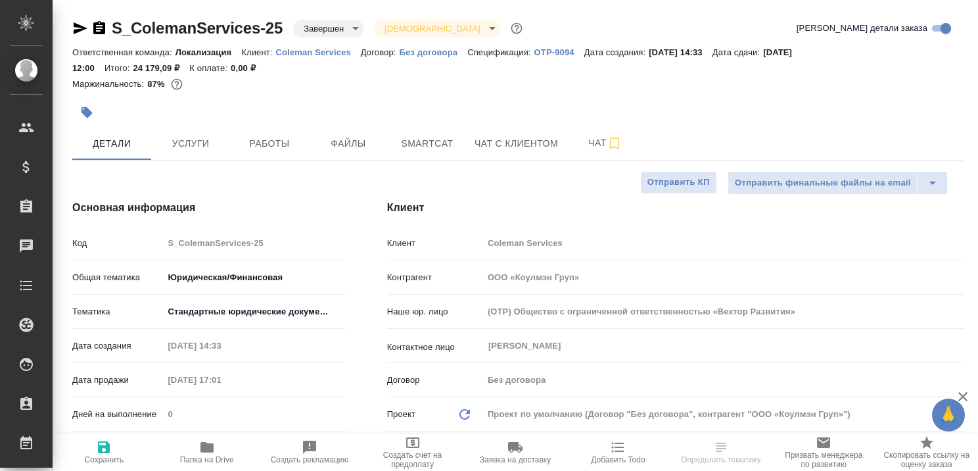
type textarea "x"
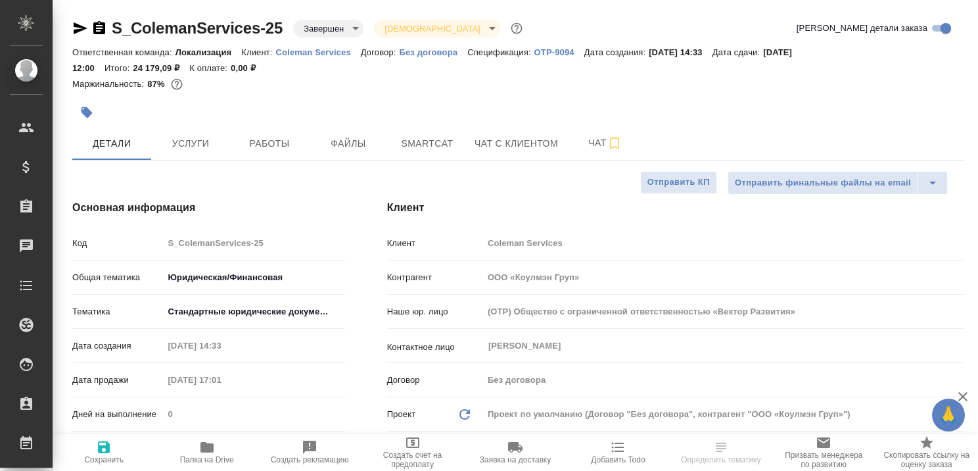
type textarea "x"
click at [965, 389] on icon "button" at bounding box center [963, 397] width 16 height 16
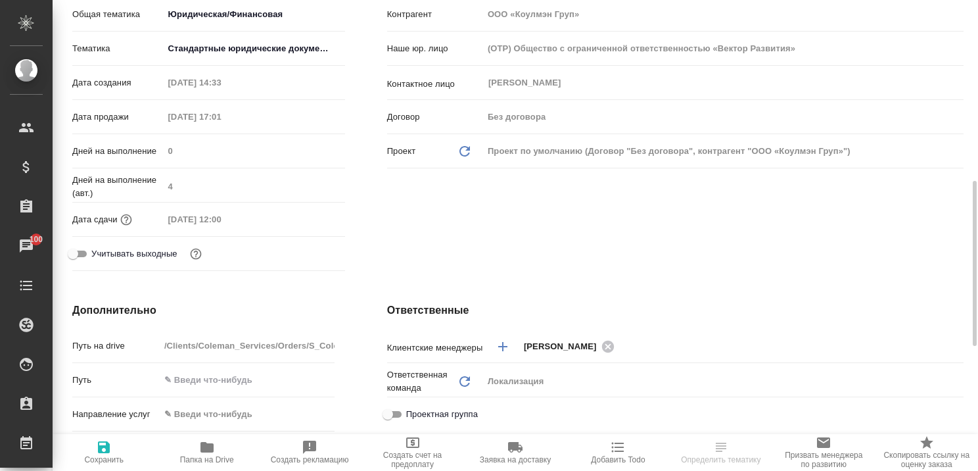
scroll to position [329, 0]
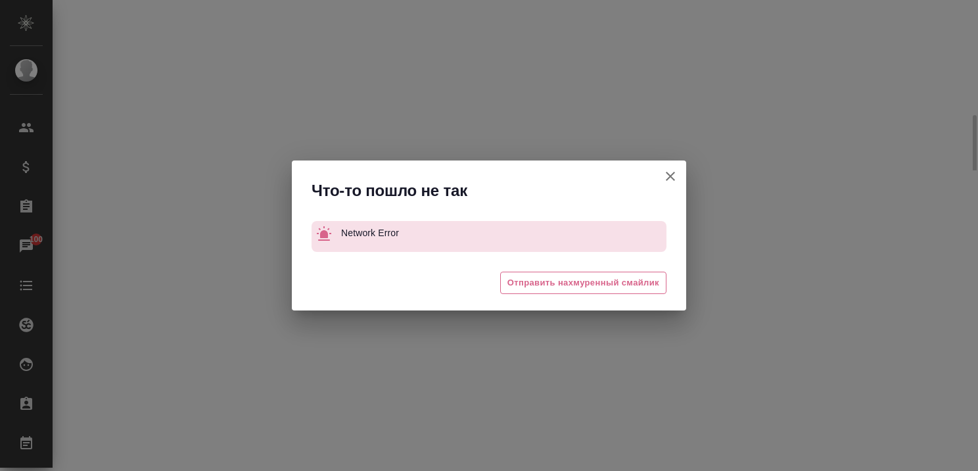
select select "RU"
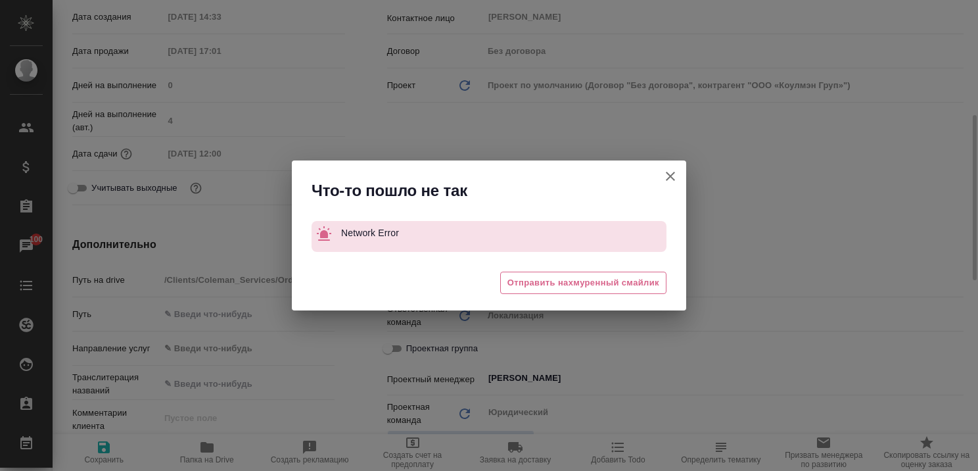
type textarea "x"
click at [675, 175] on icon "button" at bounding box center [671, 176] width 16 height 16
type textarea "x"
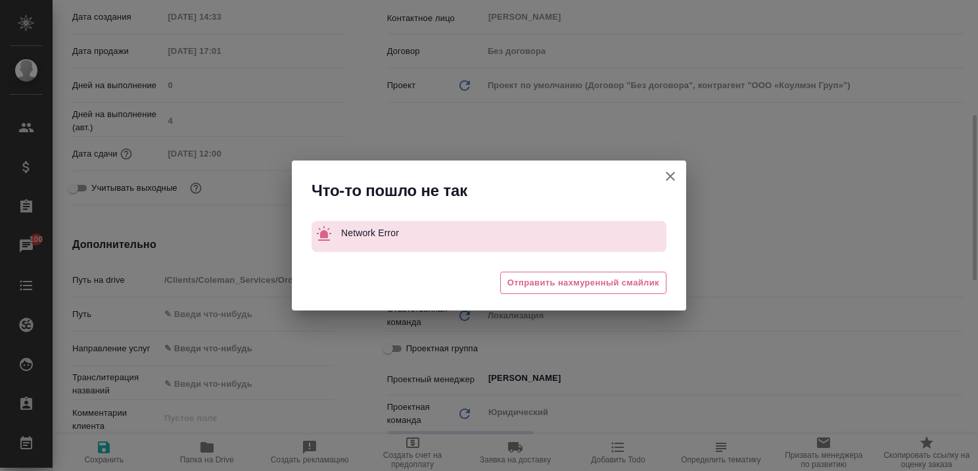
type textarea "x"
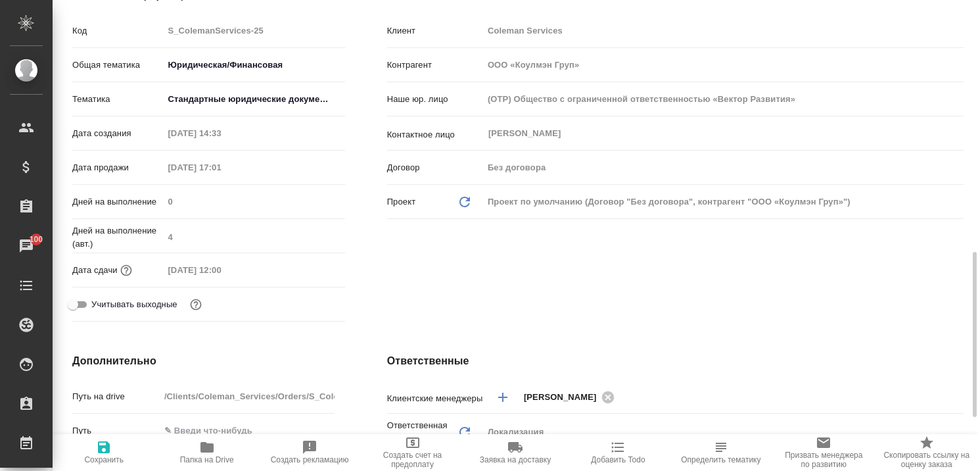
scroll to position [344, 0]
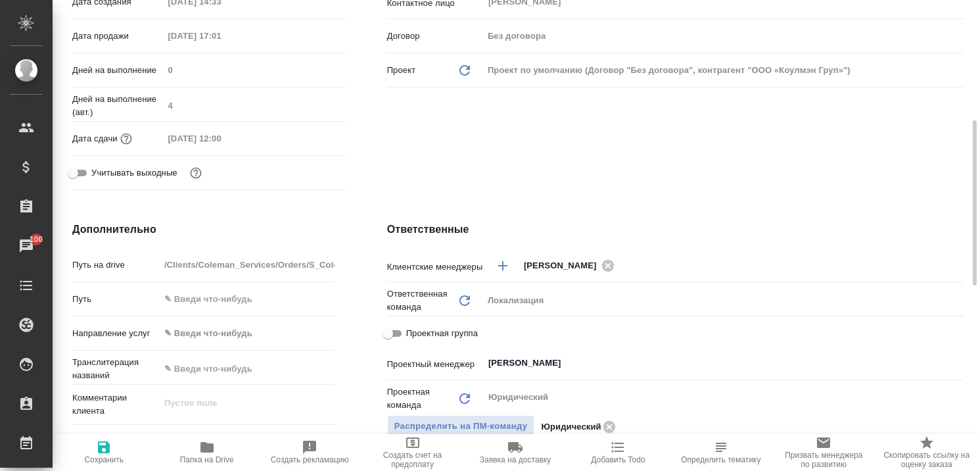
type textarea "x"
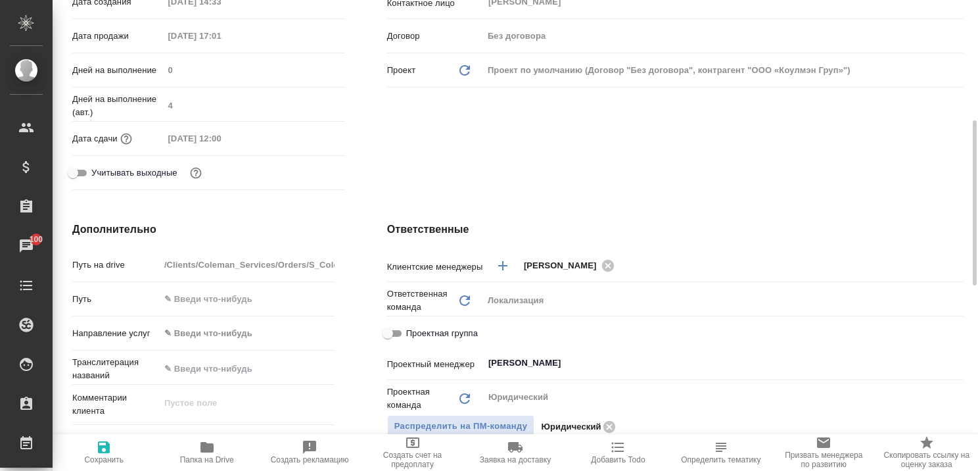
type textarea "x"
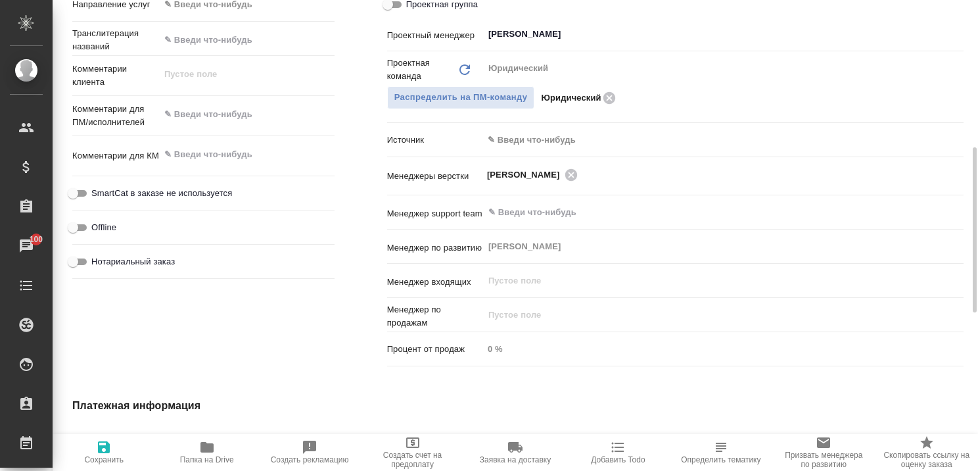
scroll to position [607, 0]
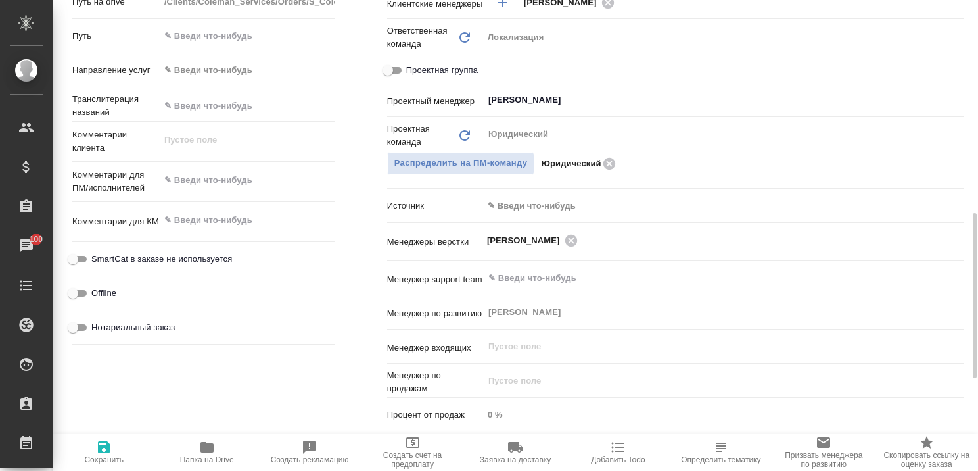
type textarea "x"
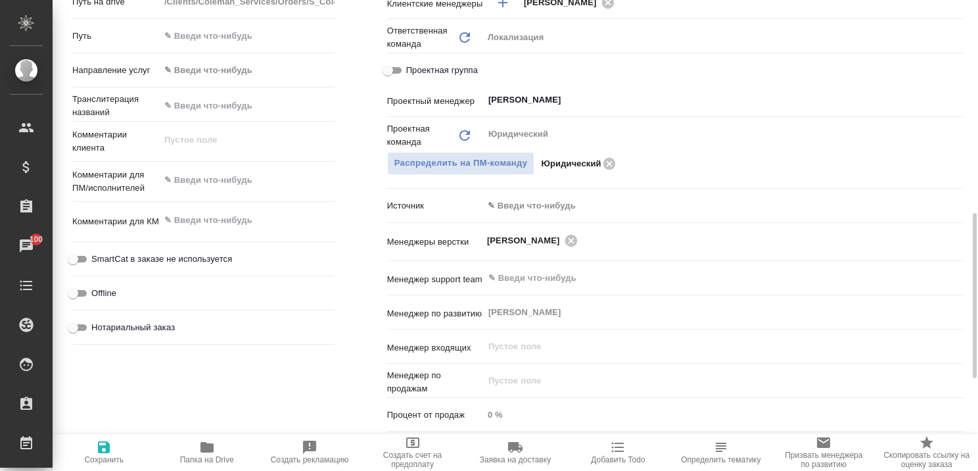
type textarea "x"
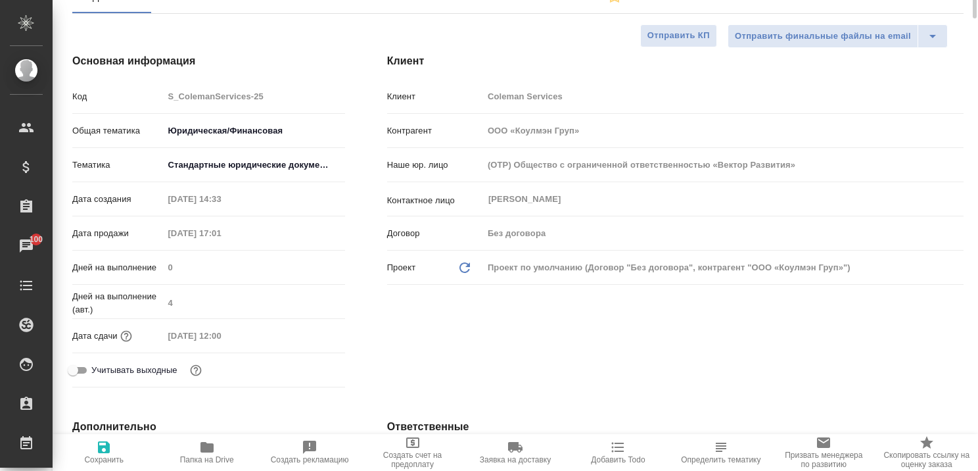
scroll to position [0, 0]
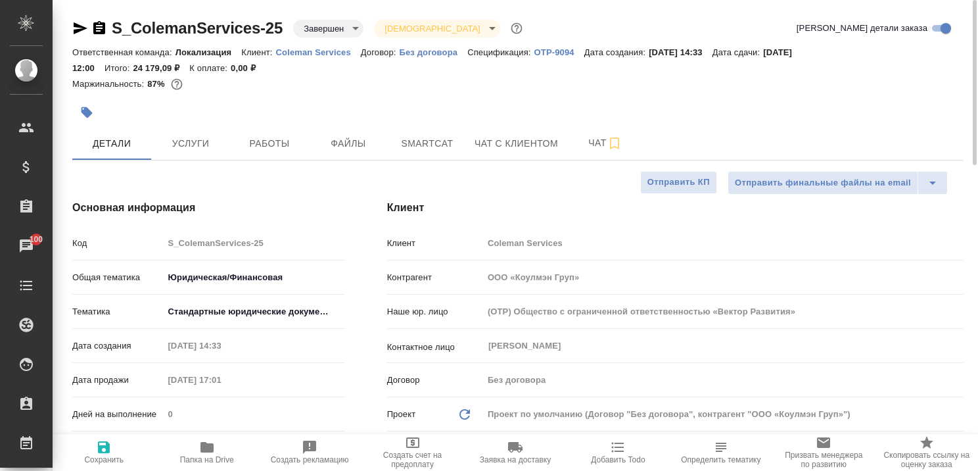
click at [323, 47] on p "Coleman Services" at bounding box center [318, 52] width 85 height 10
type textarea "x"
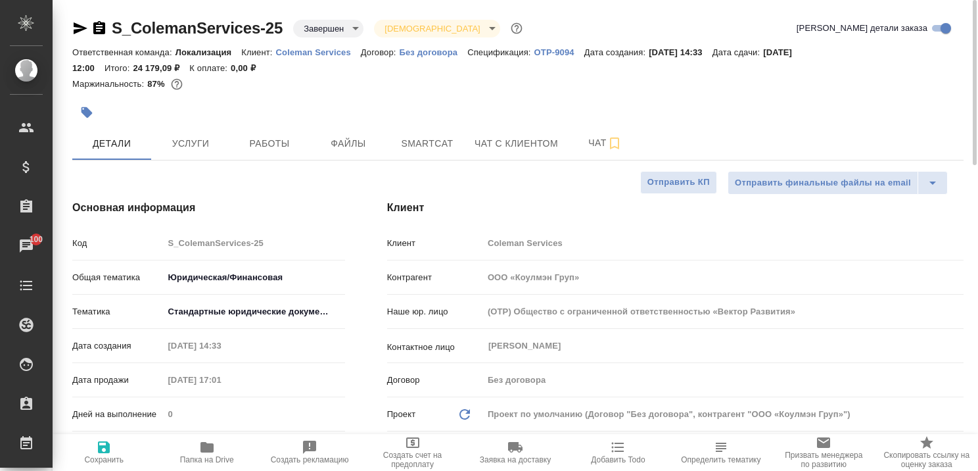
type textarea "x"
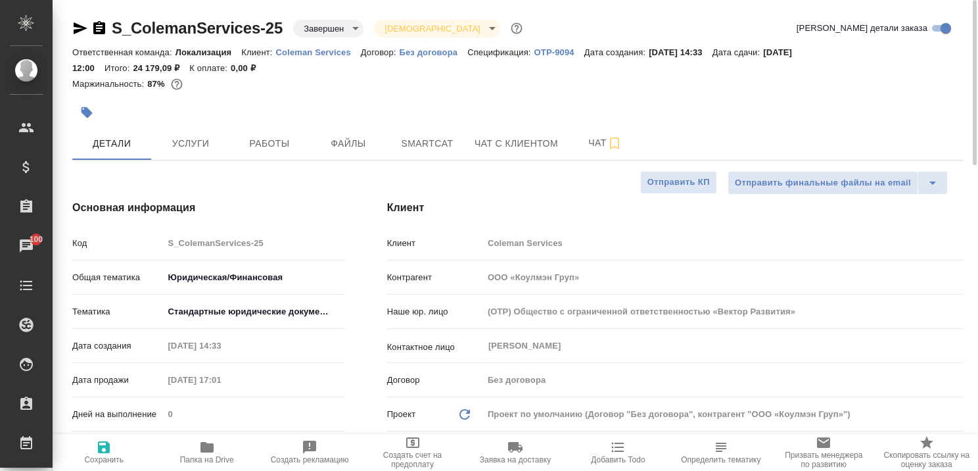
type textarea "x"
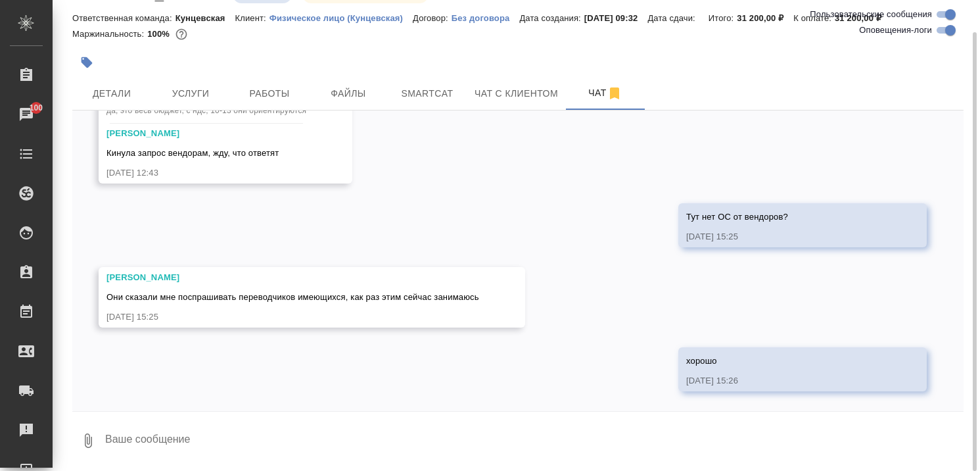
scroll to position [34, 0]
click at [298, 434] on textarea at bounding box center [534, 440] width 860 height 45
type textarea "Т"
type textarea "[PERSON_NAME]"
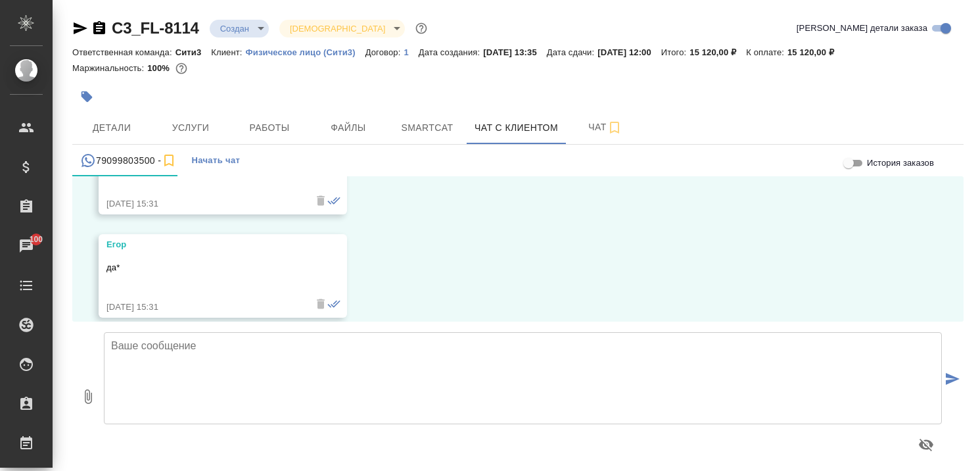
scroll to position [910, 0]
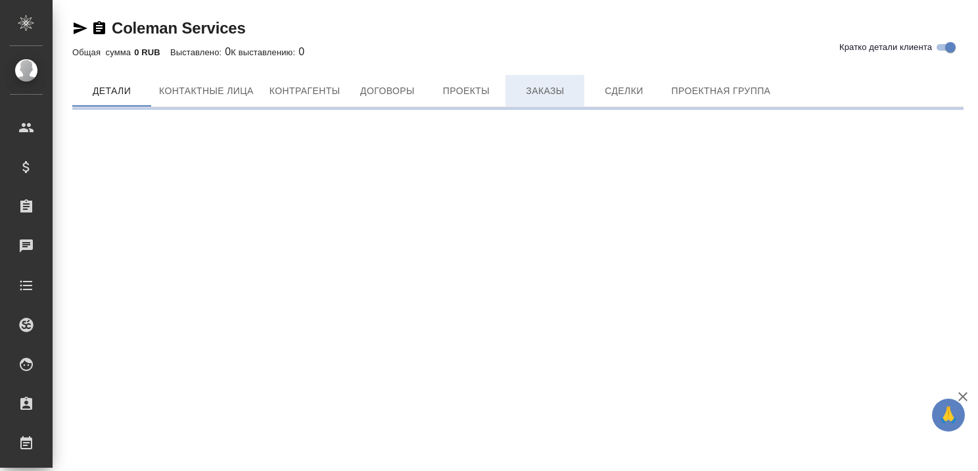
click at [556, 87] on span "Заказы" at bounding box center [545, 91] width 63 height 16
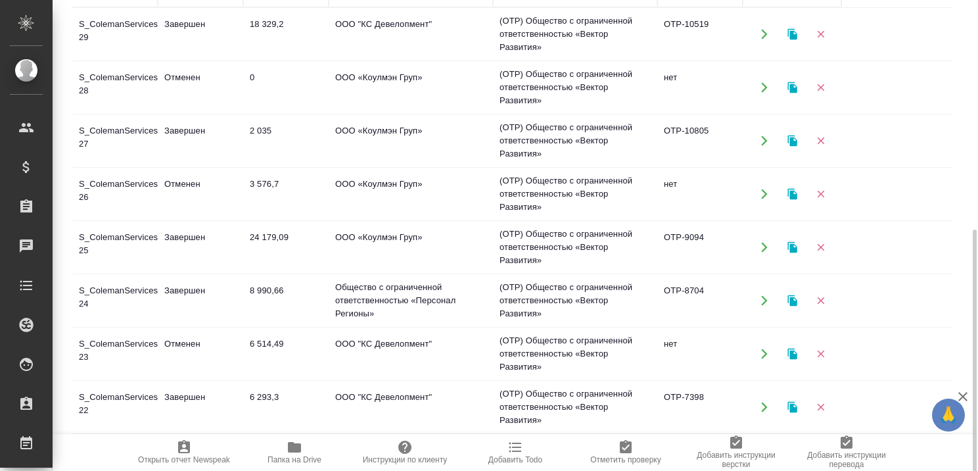
scroll to position [197, 0]
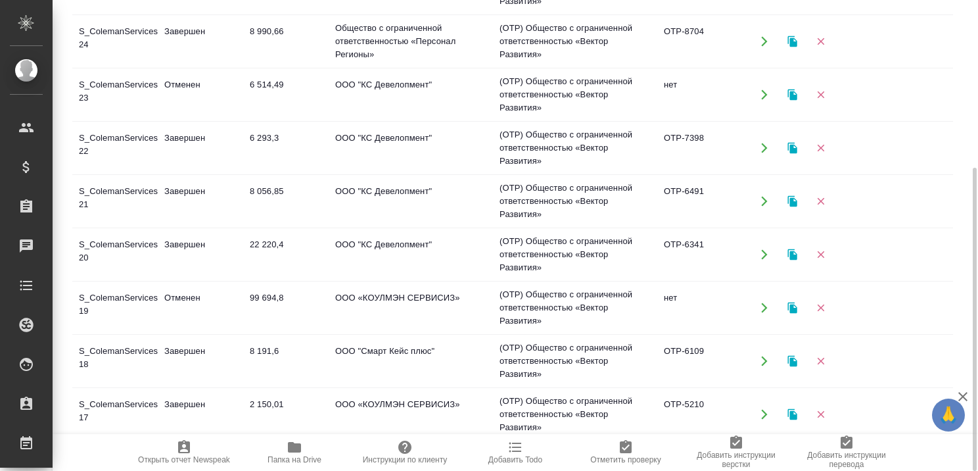
click at [178, 133] on td "Завершен" at bounding box center [200, 148] width 85 height 46
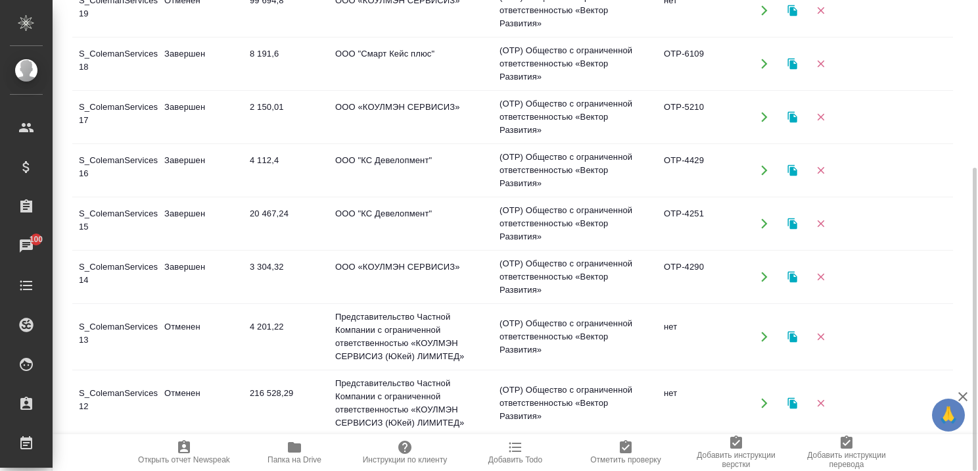
scroll to position [592, 0]
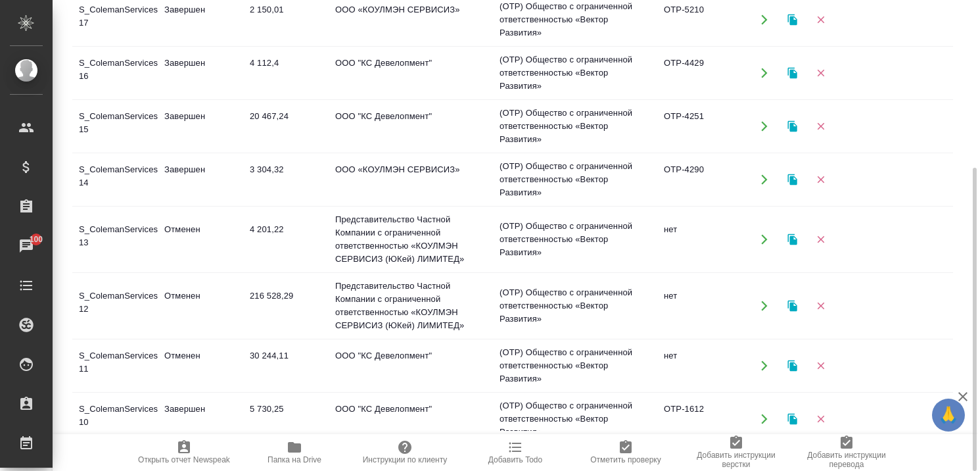
click at [128, 164] on td "S_ColemanServices-14" at bounding box center [114, 180] width 85 height 46
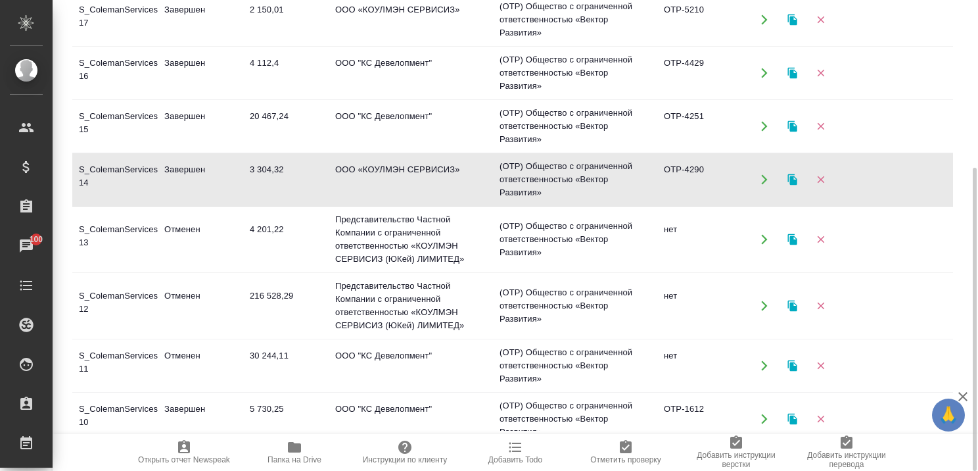
click at [128, 164] on td "S_ColemanServices-14" at bounding box center [114, 180] width 85 height 46
click at [965, 394] on icon "button" at bounding box center [963, 396] width 9 height 9
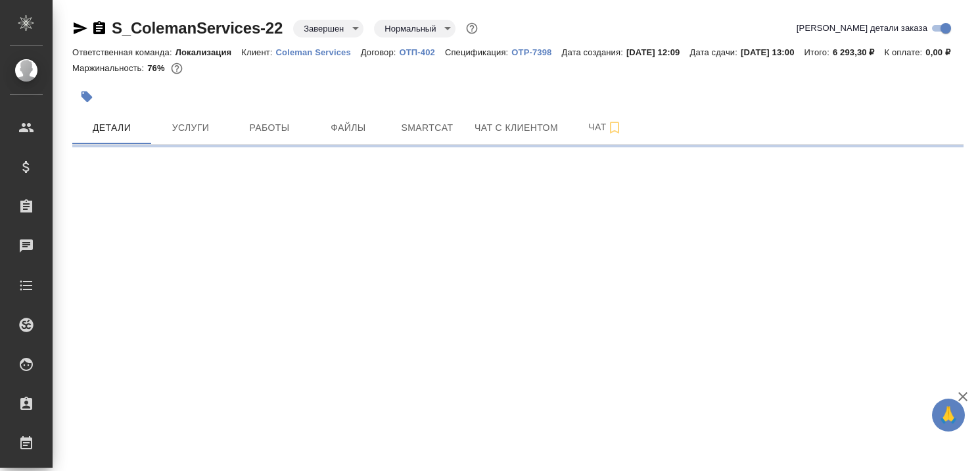
select select "RU"
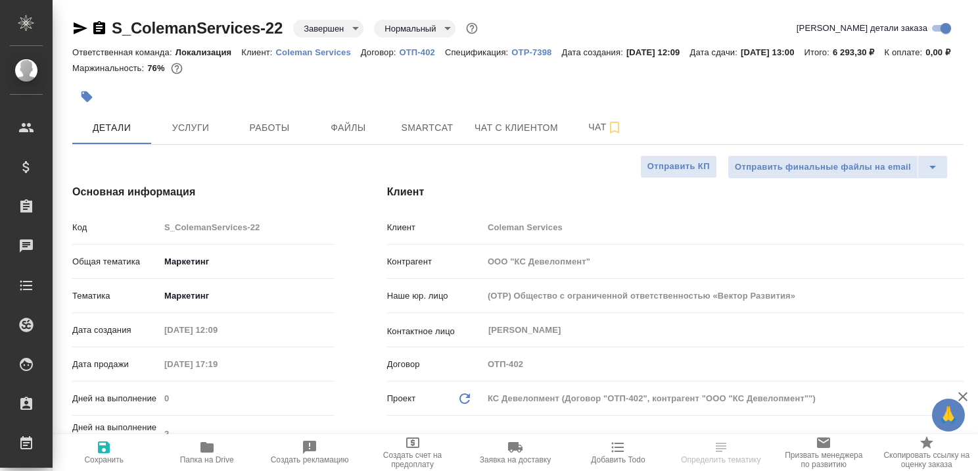
type textarea "x"
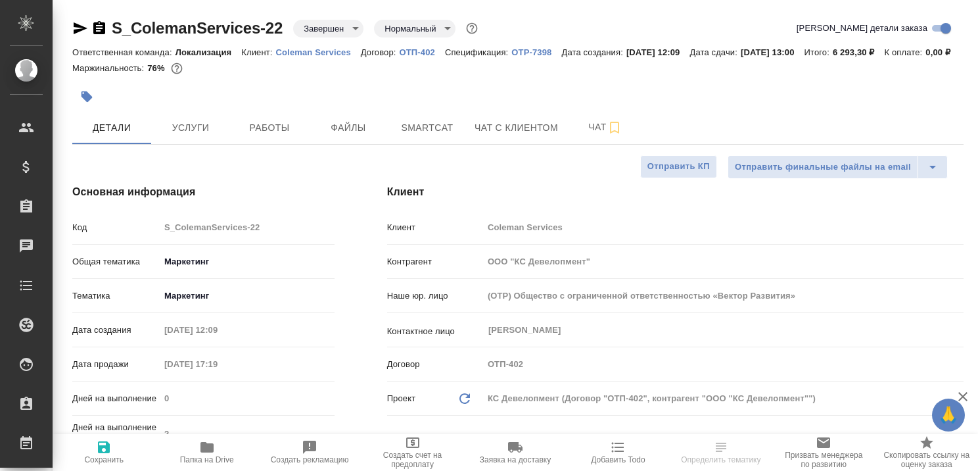
type textarea "x"
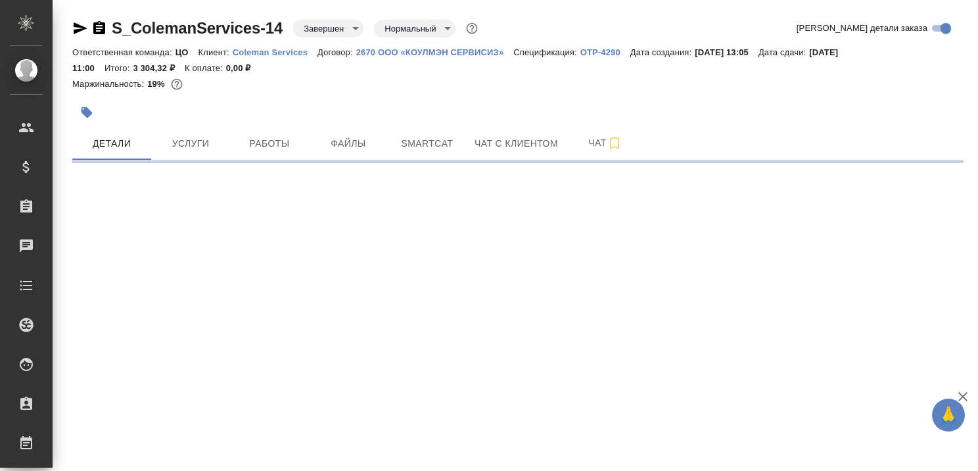
select select "RU"
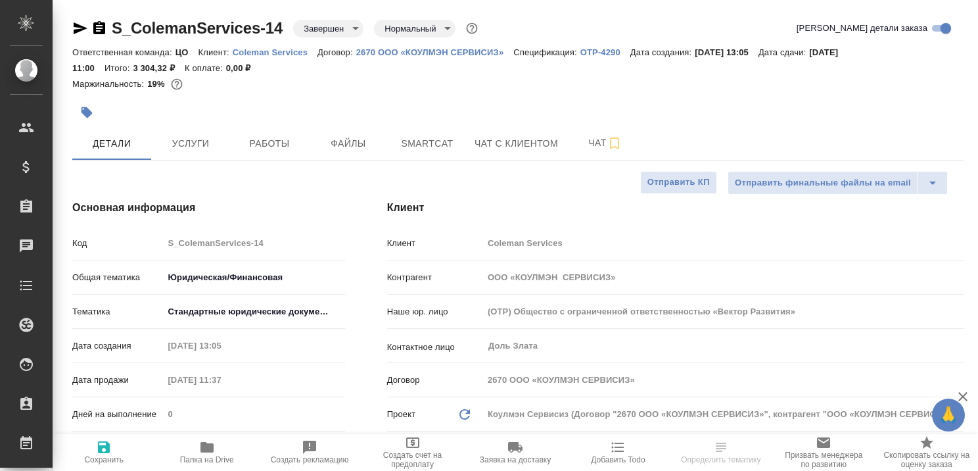
type textarea "x"
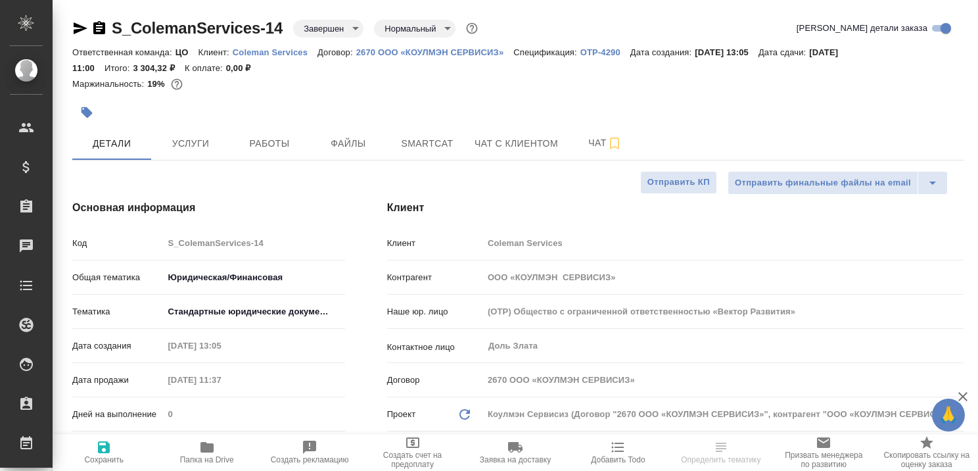
type textarea "x"
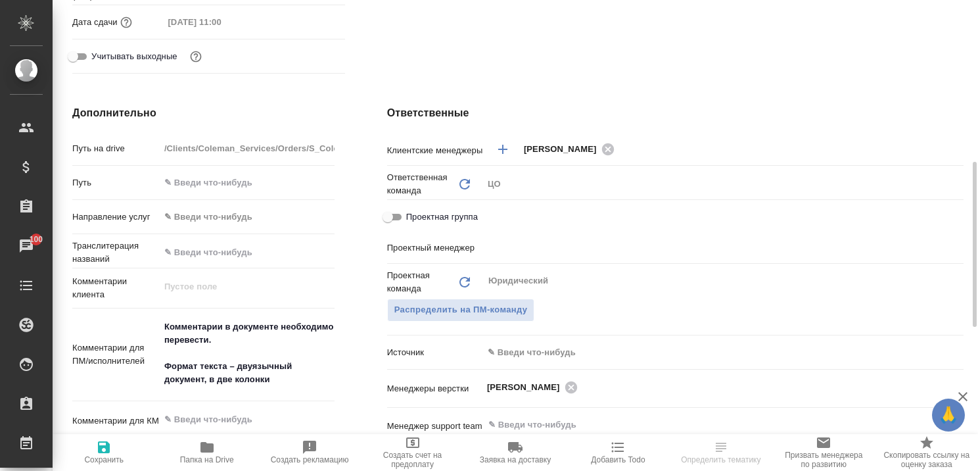
scroll to position [526, 0]
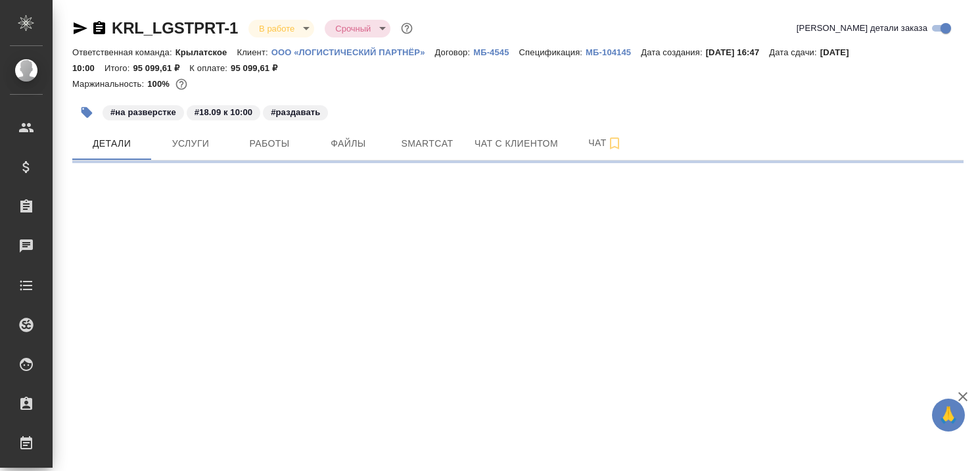
select select "RU"
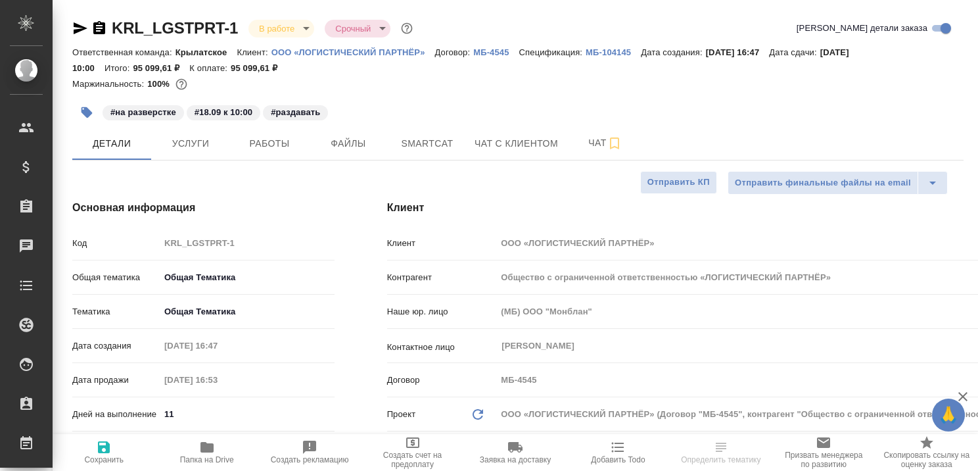
type textarea "x"
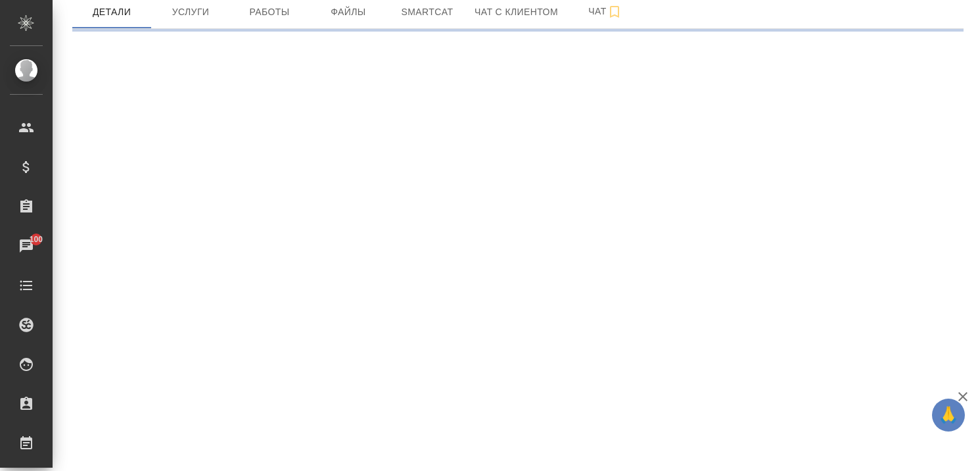
scroll to position [263, 0]
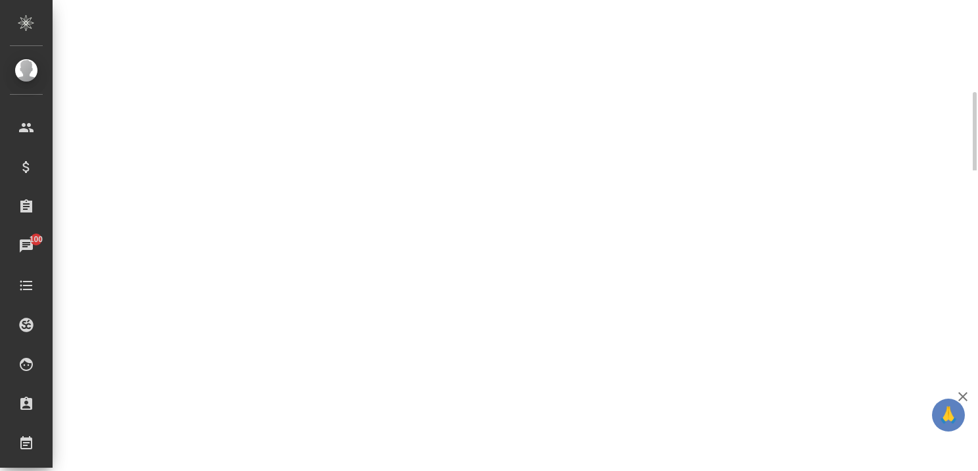
select select "RU"
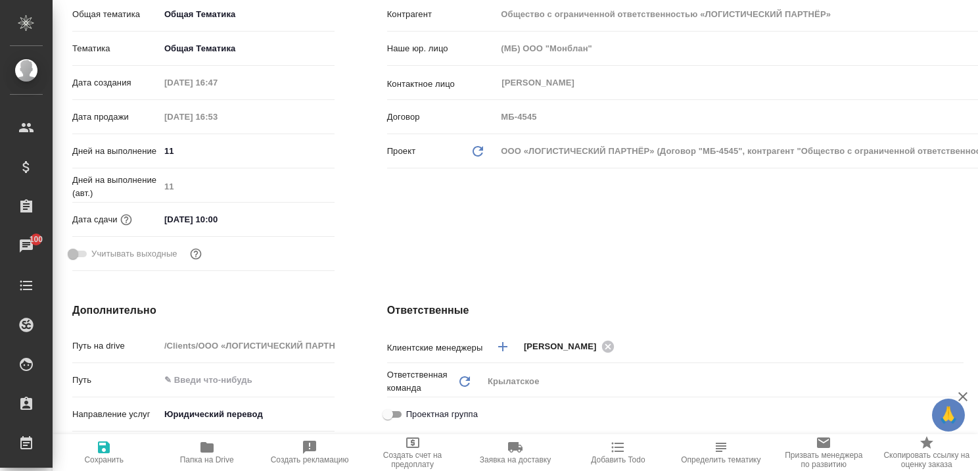
type textarea "x"
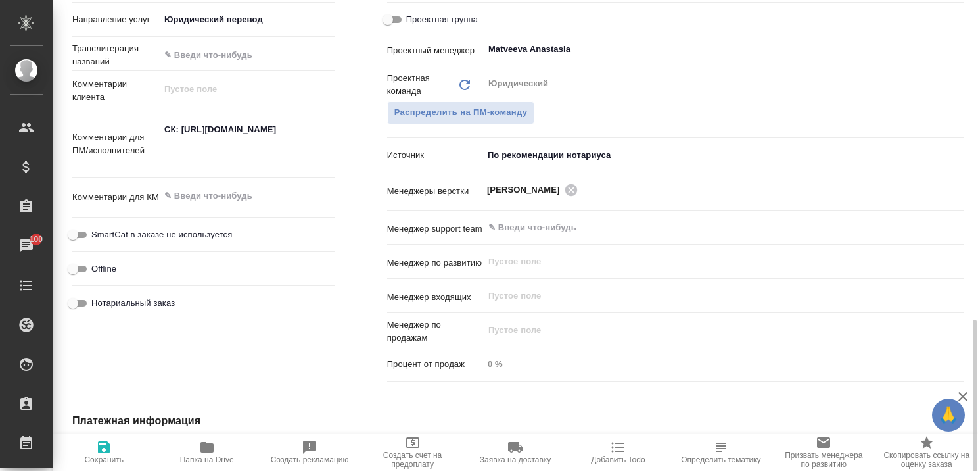
scroll to position [870, 0]
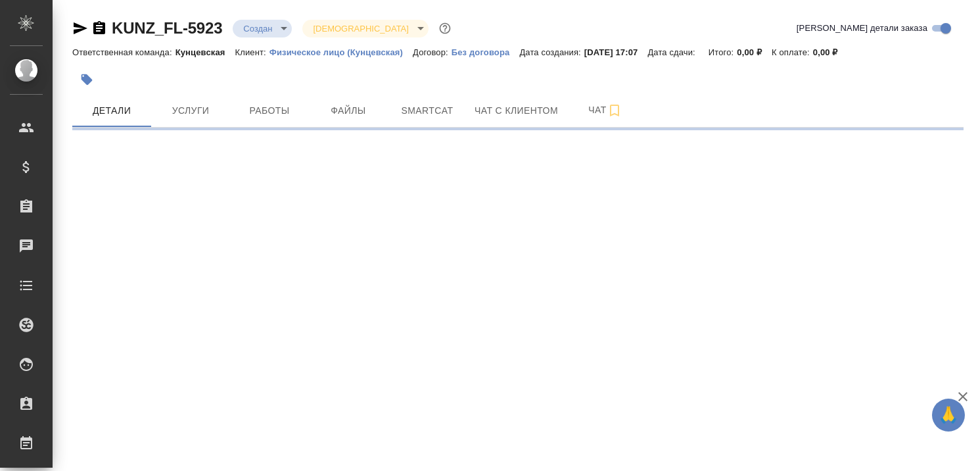
select select "RU"
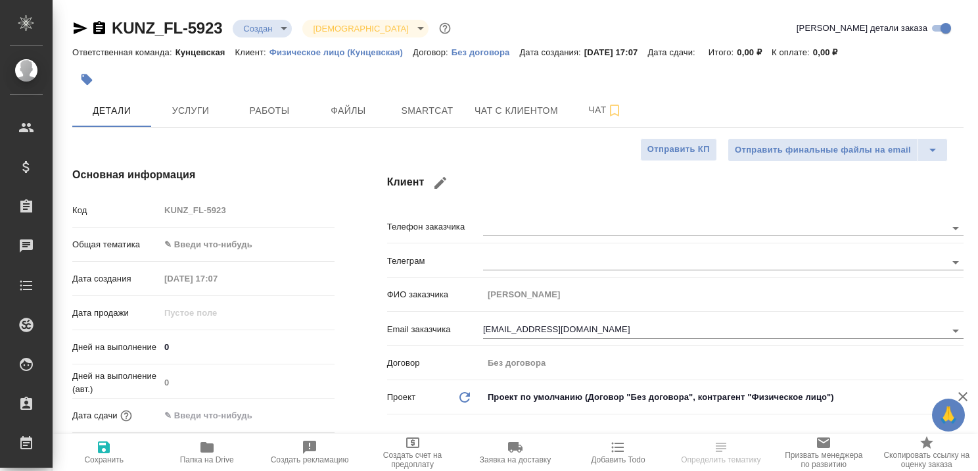
type textarea "x"
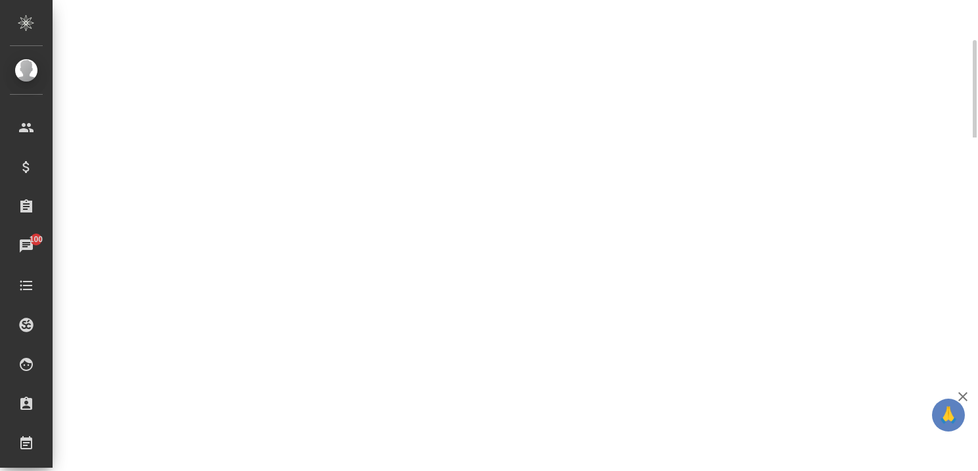
select select "RU"
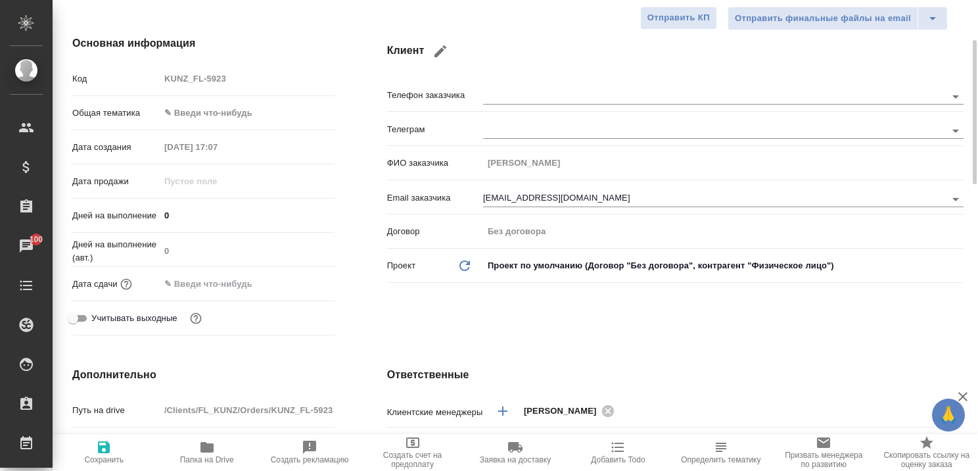
type textarea "x"
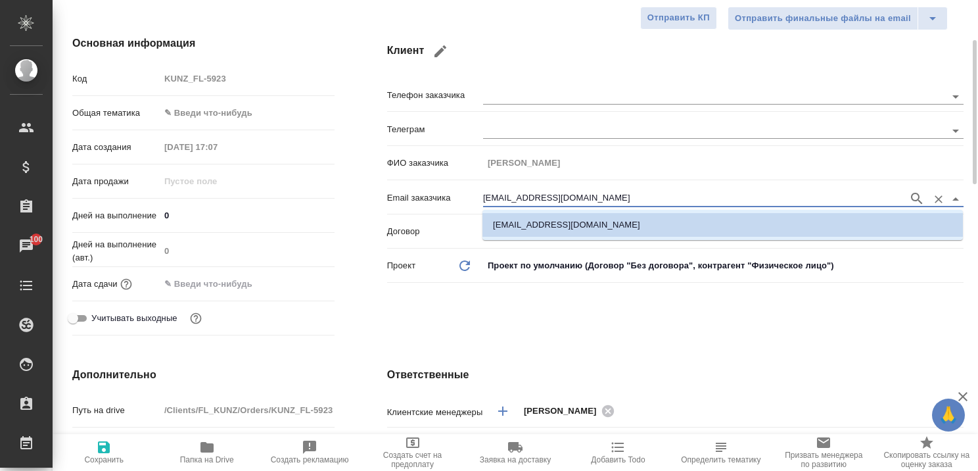
drag, startPoint x: 628, startPoint y: 197, endPoint x: 483, endPoint y: 197, distance: 145.3
click at [483, 197] on input "[EMAIL_ADDRESS][DOMAIN_NAME]" at bounding box center [692, 199] width 419 height 16
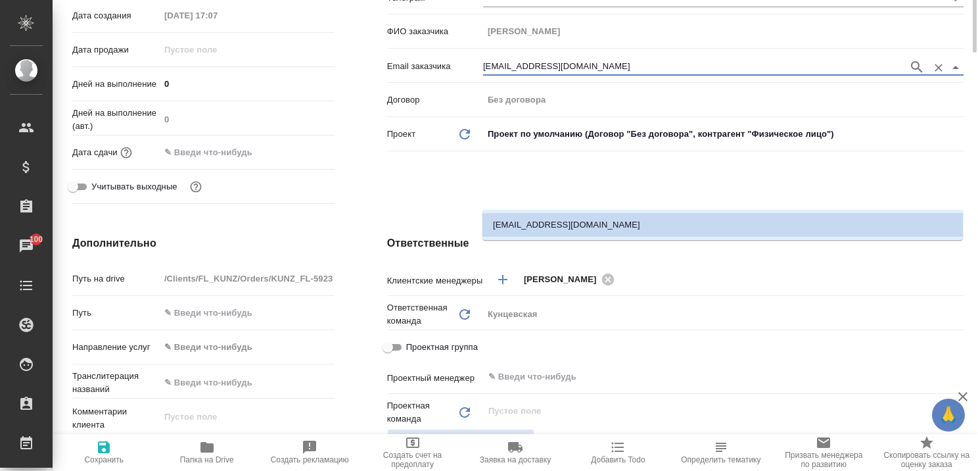
scroll to position [0, 0]
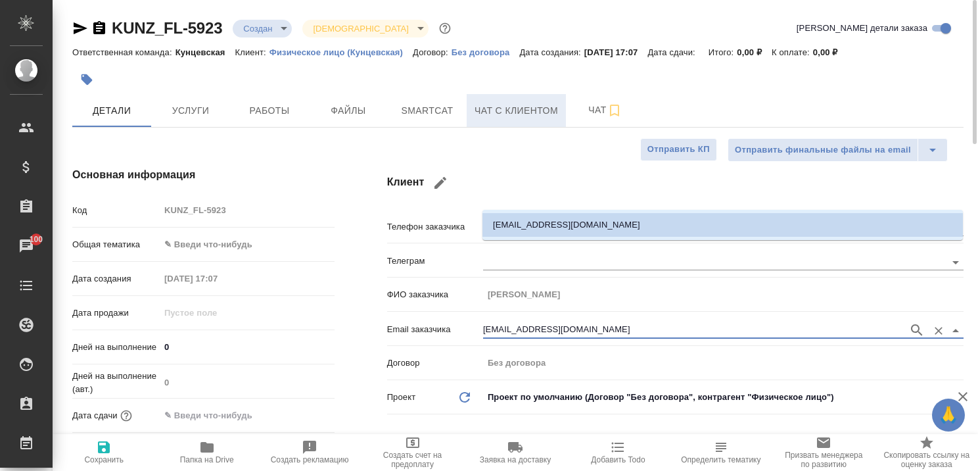
click at [529, 100] on button "Чат с клиентом" at bounding box center [516, 110] width 99 height 33
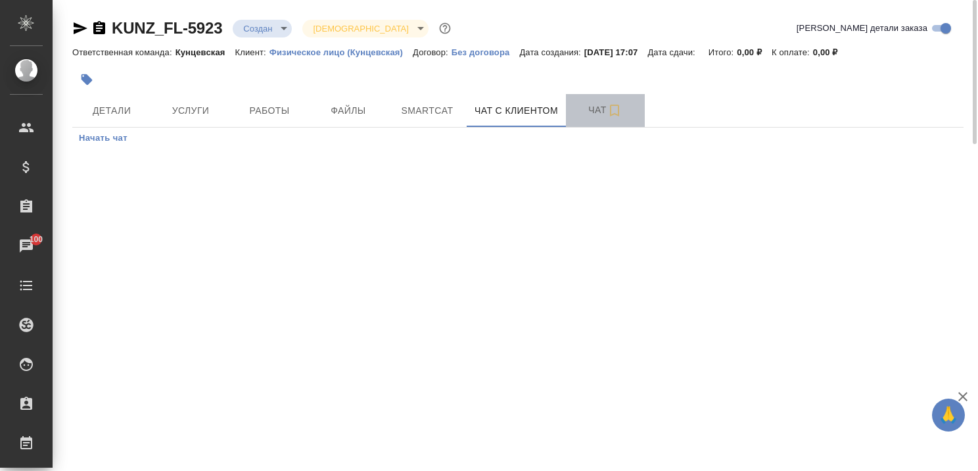
click at [600, 107] on span "Чат" at bounding box center [605, 110] width 63 height 16
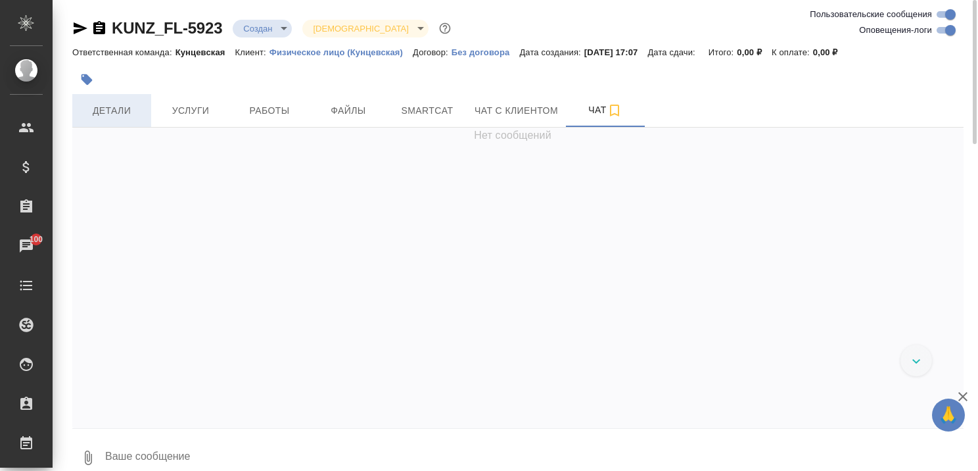
click at [121, 109] on span "Детали" at bounding box center [111, 111] width 63 height 16
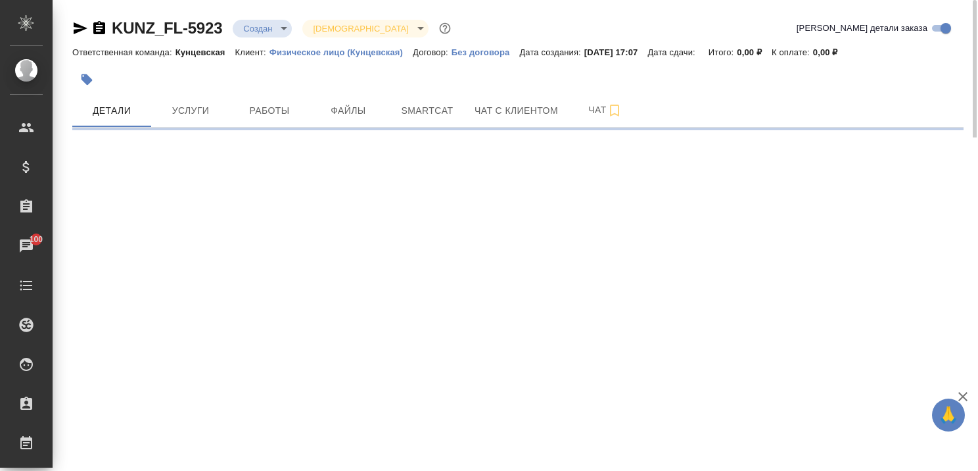
select select "RU"
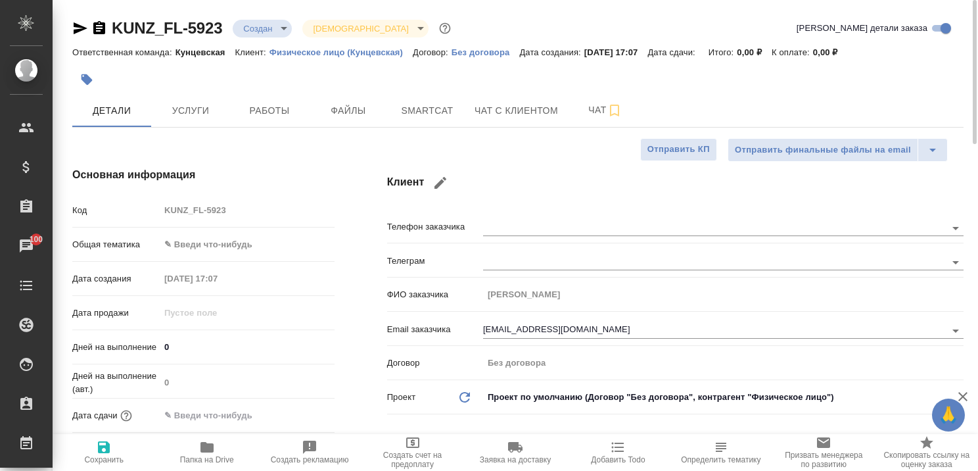
type textarea "x"
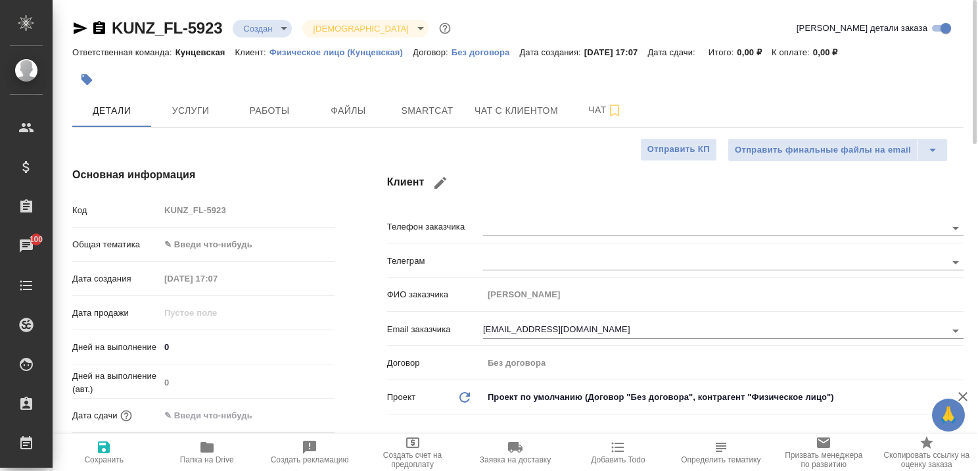
type textarea "x"
